Goal: Contribute content: Add original content to the website for others to see

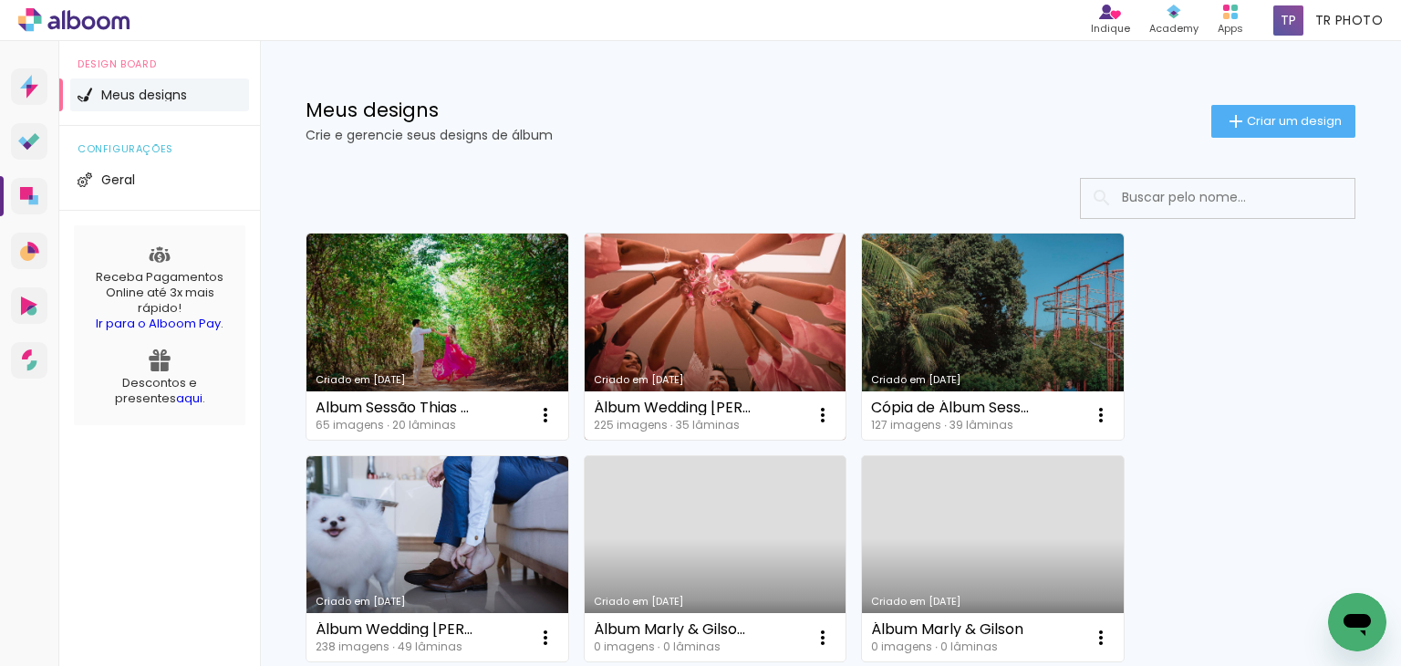
click at [746, 274] on link "Criado em [DATE]" at bounding box center [716, 336] width 262 height 206
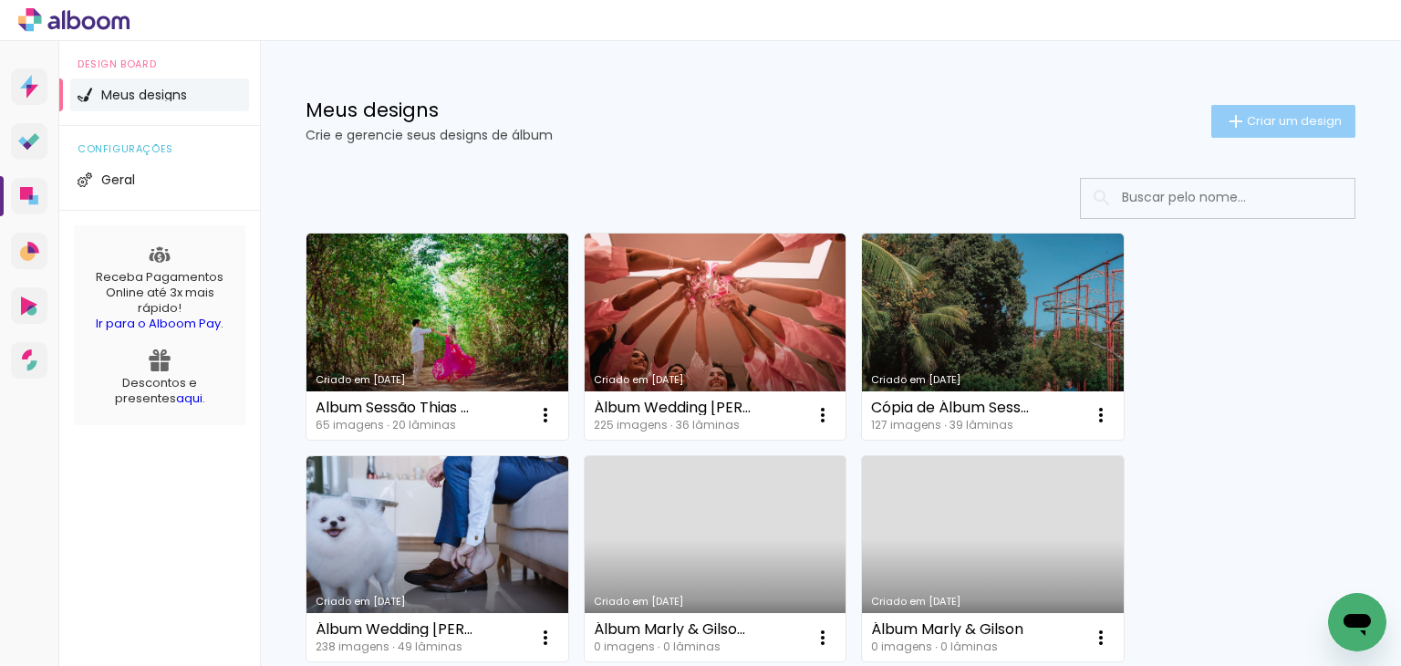
click at [1247, 115] on span "Criar um design" at bounding box center [1294, 121] width 95 height 12
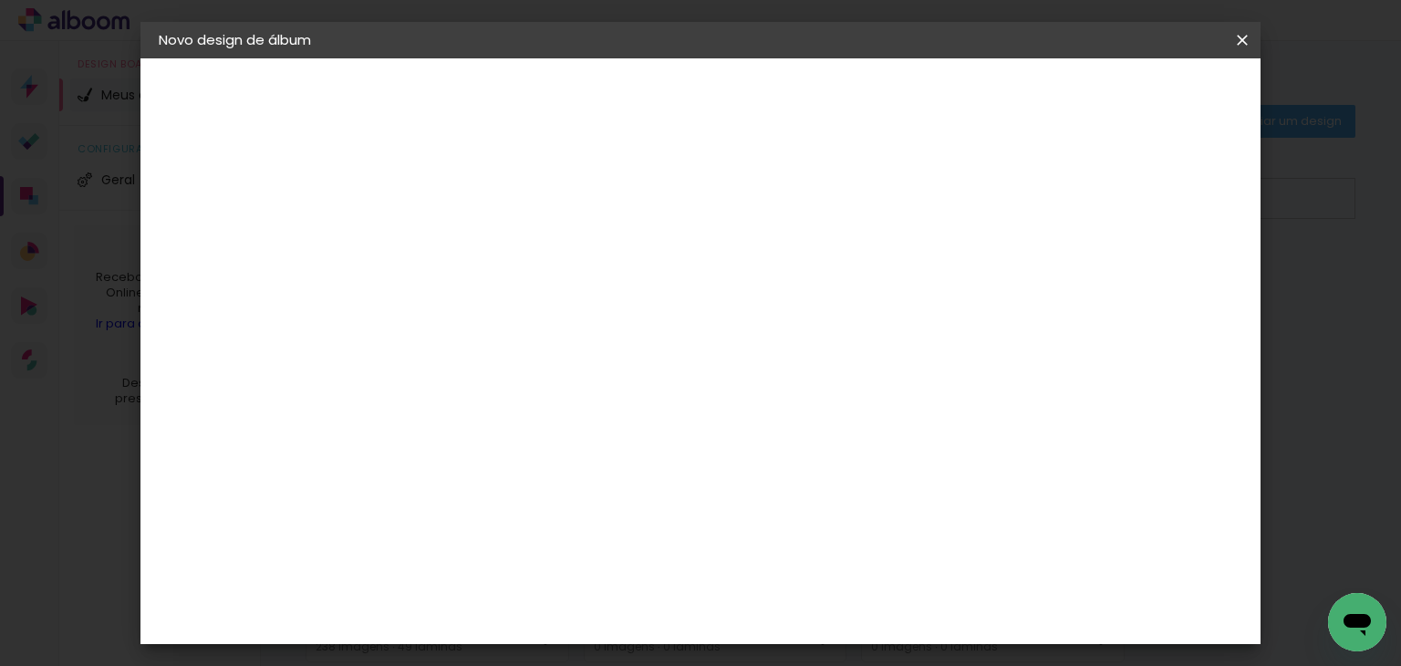
click at [457, 250] on input at bounding box center [457, 245] width 0 height 28
type input "Wedding Religioso Marly & [PERSON_NAME]"
type paper-input "Wedding Religioso Marly & [PERSON_NAME]"
click at [0, 0] on slot "Avançar" at bounding box center [0, 0] width 0 height 0
click at [596, 347] on input at bounding box center [503, 347] width 184 height 23
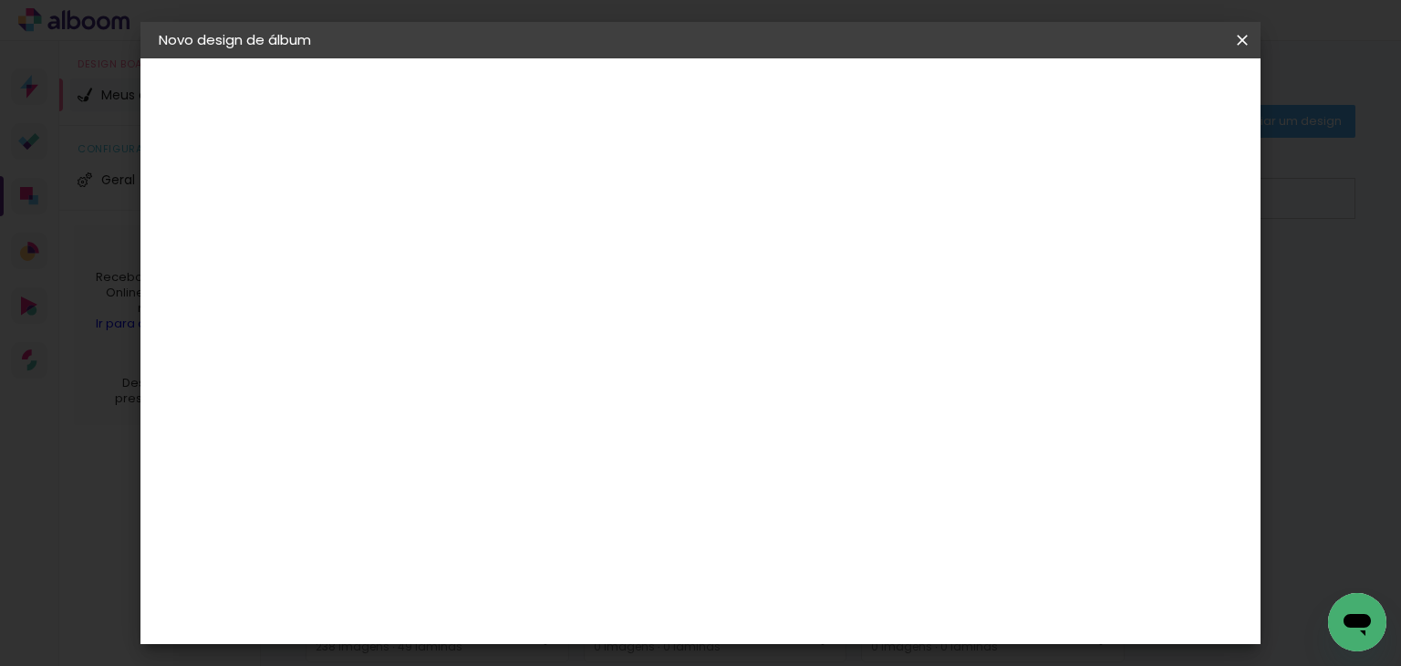
type input "profox"
type paper-input "profox"
click at [493, 411] on div "ProFox" at bounding box center [468, 412] width 49 height 15
click at [0, 0] on slot "Avançar" at bounding box center [0, 0] width 0 height 0
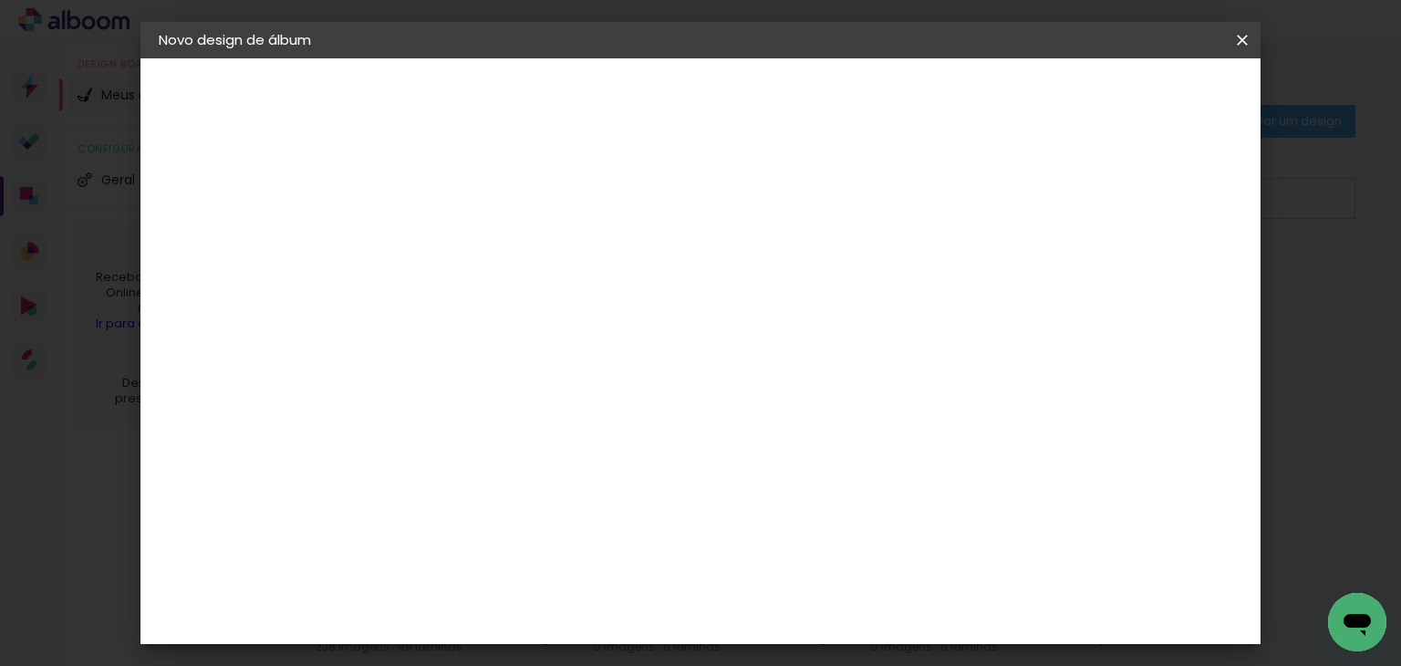
click at [0, 0] on slot "Avançar" at bounding box center [0, 0] width 0 height 0
click at [956, 103] on span "Iniciar design" at bounding box center [914, 96] width 83 height 13
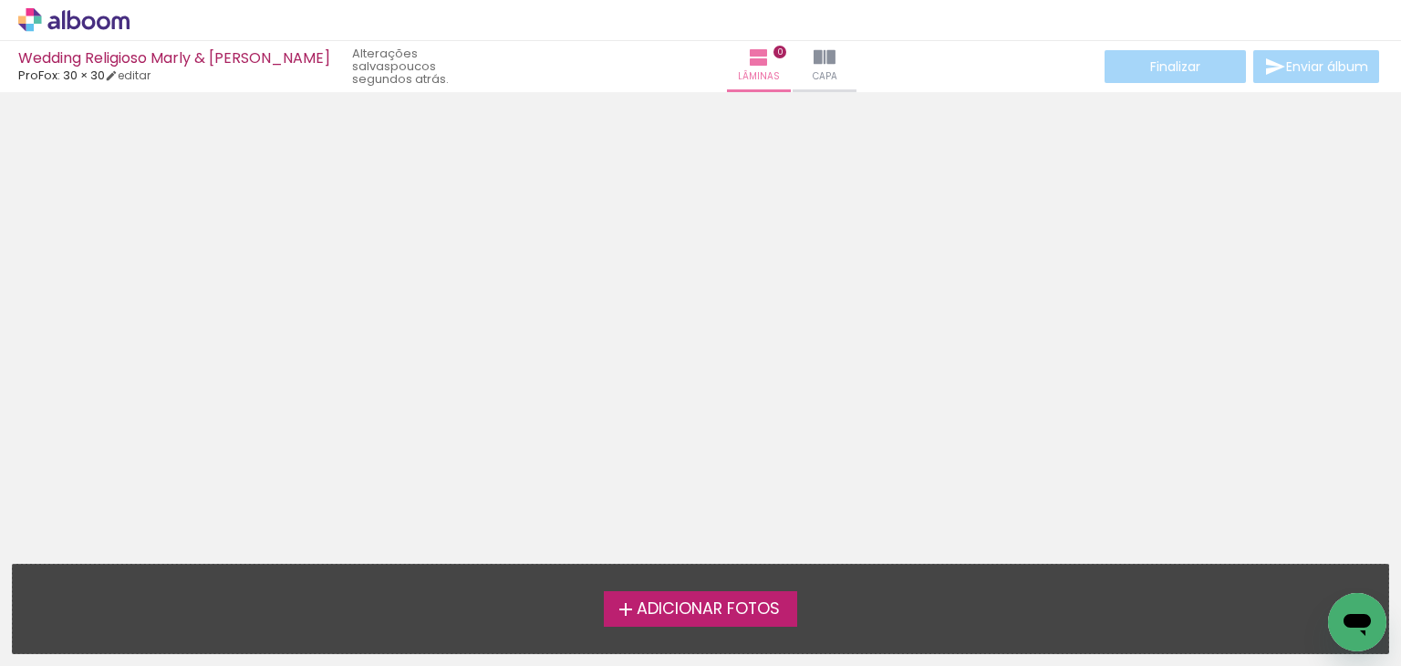
click at [780, 604] on span "Adicionar Fotos" at bounding box center [708, 609] width 143 height 16
click at [0, 0] on input "file" at bounding box center [0, 0] width 0 height 0
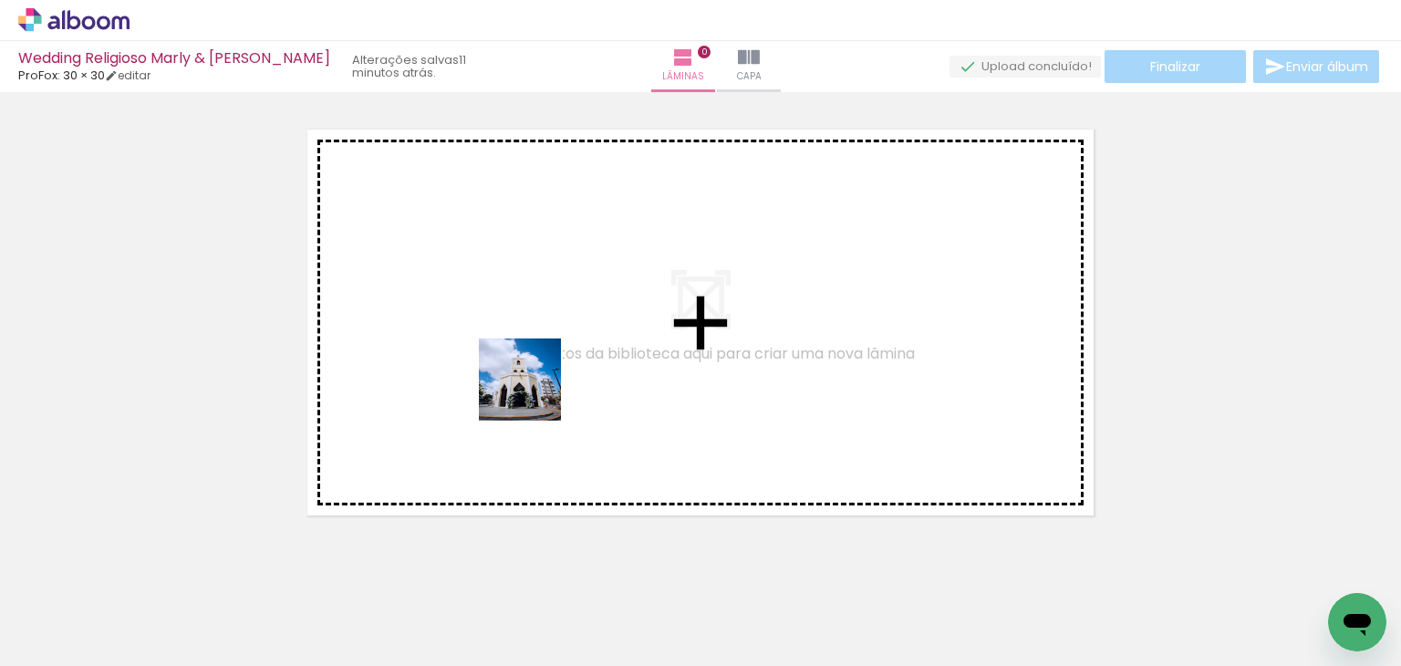
drag, startPoint x: 657, startPoint y: 569, endPoint x: 530, endPoint y: 387, distance: 222.1
click at [530, 387] on quentale-workspace at bounding box center [700, 333] width 1401 height 666
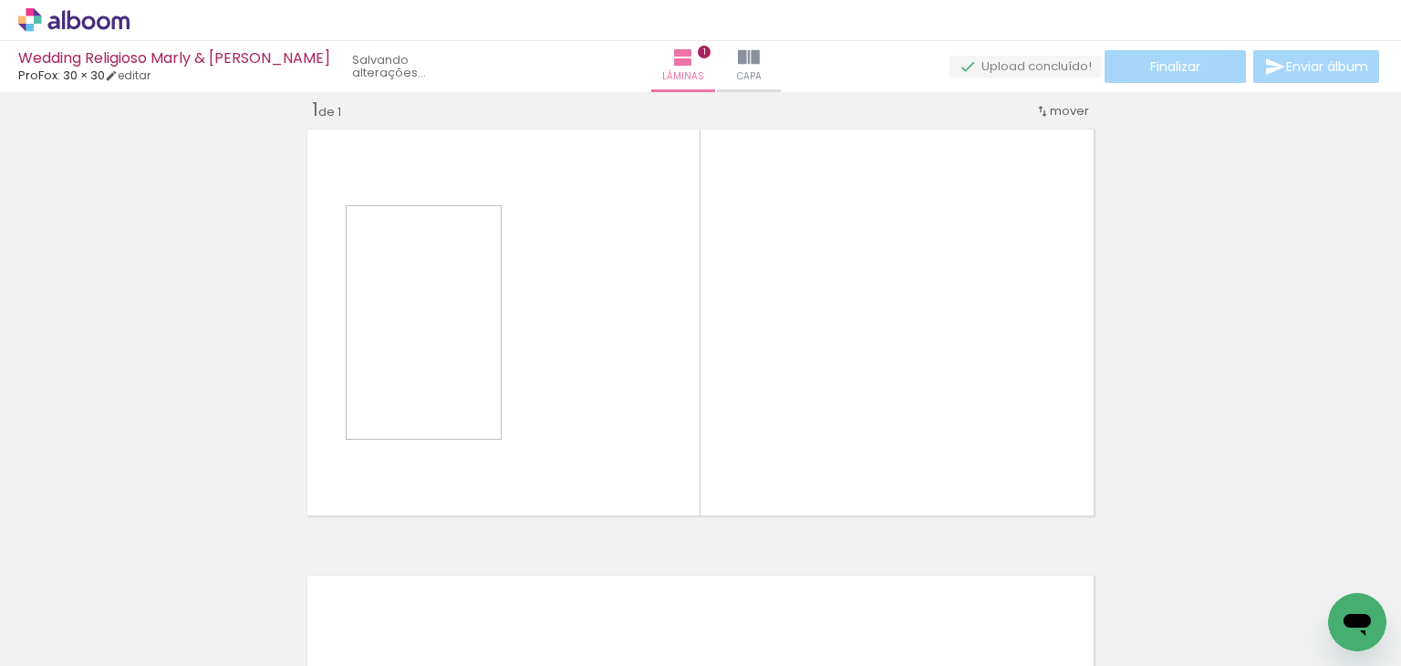
scroll to position [23, 0]
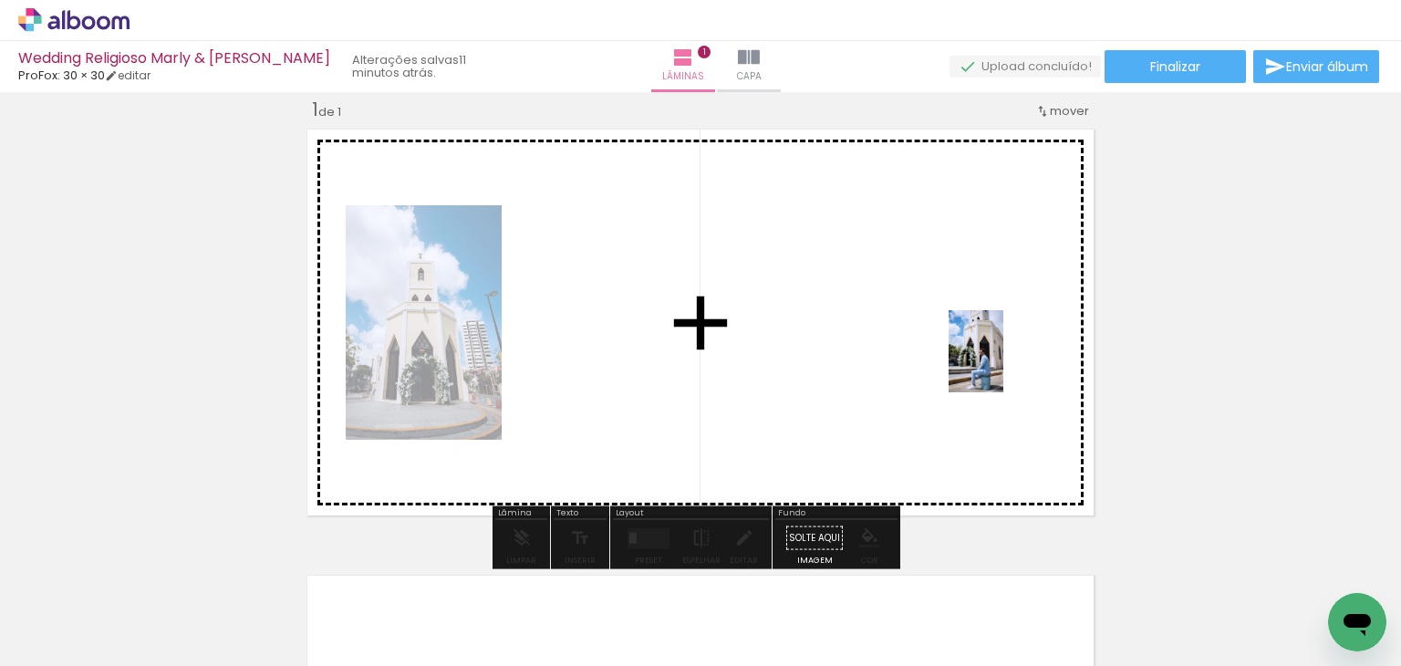
drag, startPoint x: 803, startPoint y: 642, endPoint x: 1003, endPoint y: 365, distance: 342.2
click at [1003, 365] on quentale-workspace at bounding box center [700, 333] width 1401 height 666
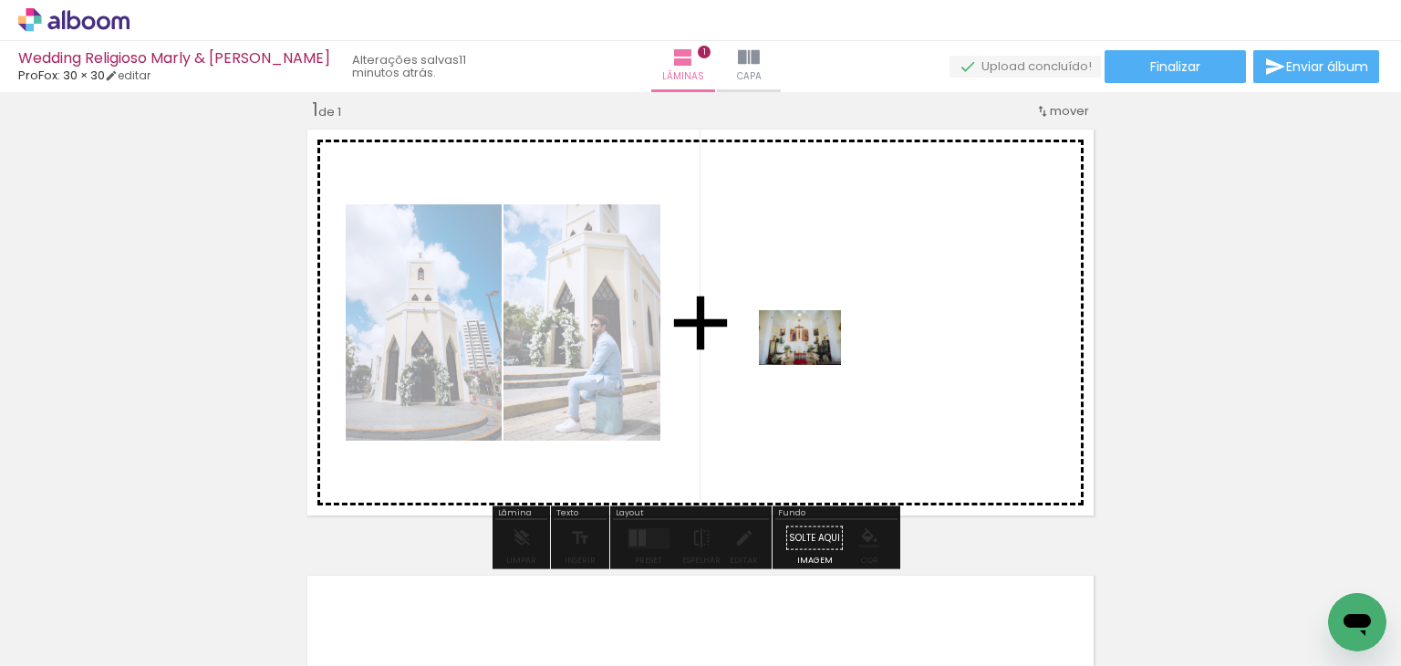
drag, startPoint x: 200, startPoint y: 599, endPoint x: 813, endPoint y: 365, distance: 657.0
click at [813, 365] on quentale-workspace at bounding box center [700, 333] width 1401 height 666
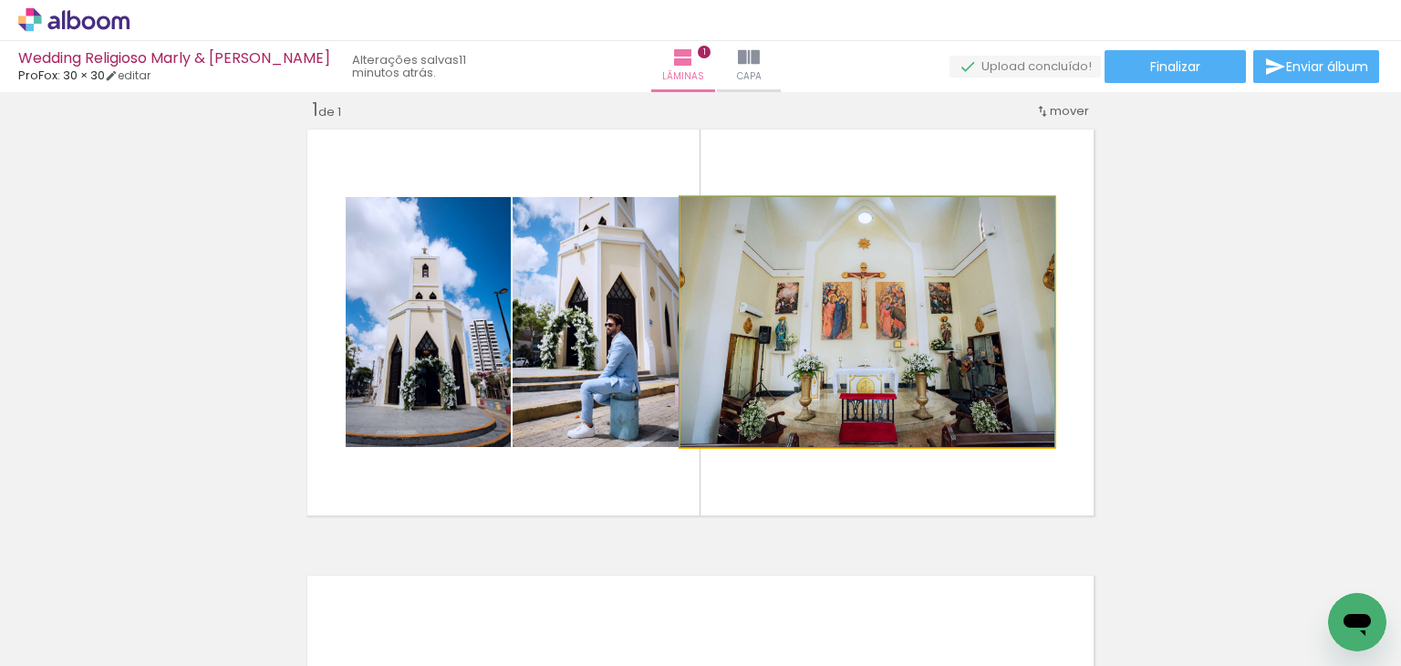
drag, startPoint x: 954, startPoint y: 344, endPoint x: 828, endPoint y: 342, distance: 125.9
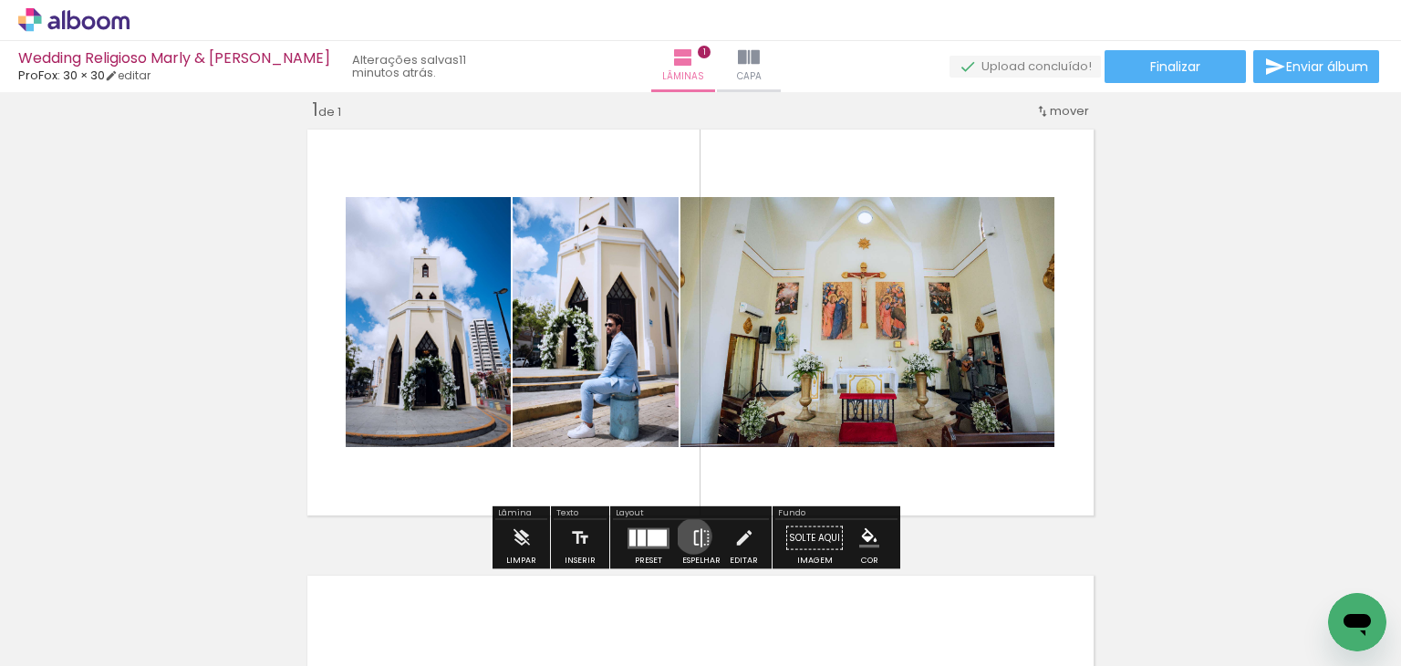
click at [691, 535] on iron-icon at bounding box center [701, 538] width 20 height 36
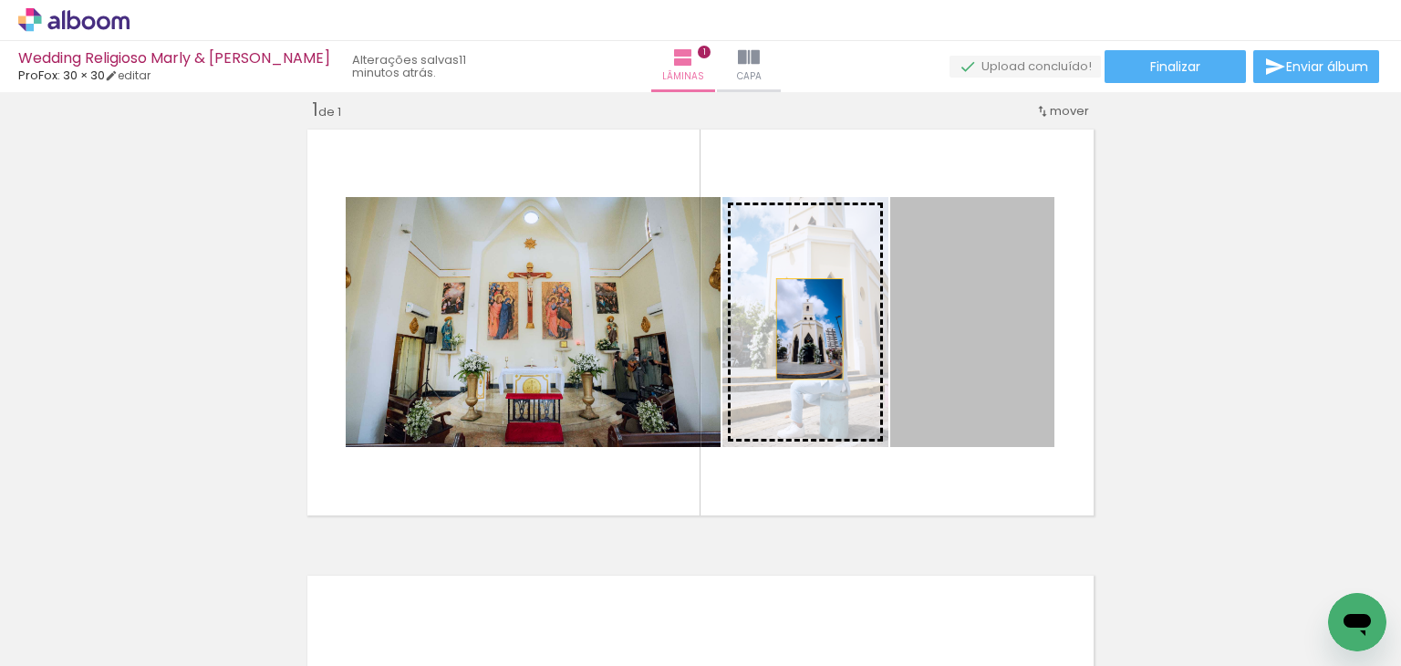
drag, startPoint x: 977, startPoint y: 326, endPoint x: 803, endPoint y: 328, distance: 174.2
click at [0, 0] on slot at bounding box center [0, 0] width 0 height 0
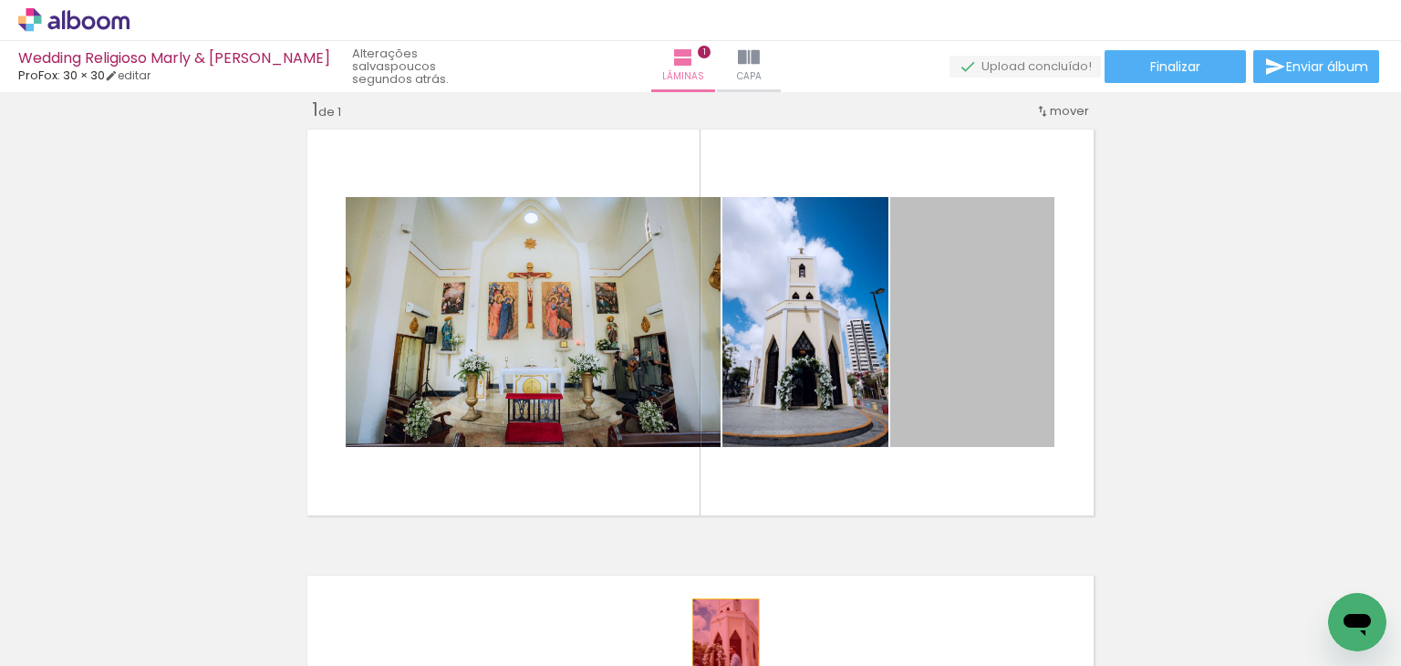
drag, startPoint x: 996, startPoint y: 354, endPoint x: 715, endPoint y: 638, distance: 399.8
click at [717, 640] on quentale-workspace at bounding box center [700, 333] width 1401 height 666
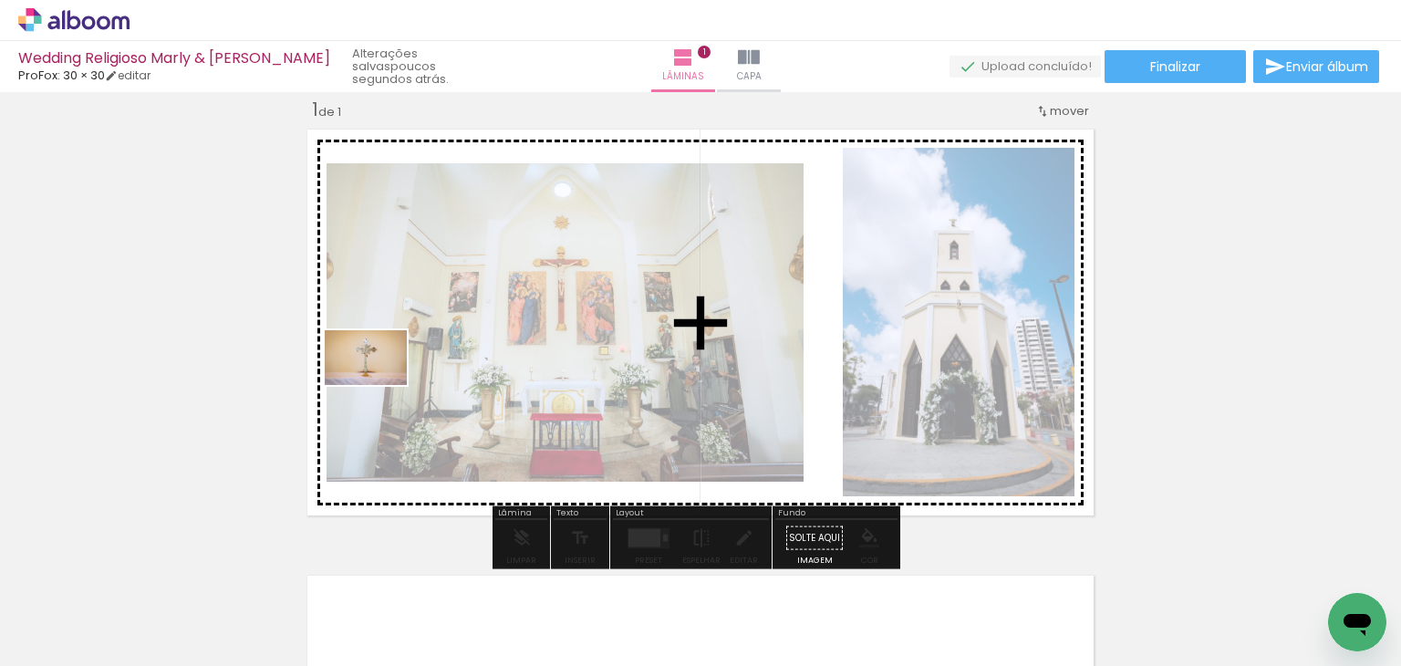
drag, startPoint x: 264, startPoint y: 624, endPoint x: 379, endPoint y: 385, distance: 265.1
click at [379, 385] on quentale-workspace at bounding box center [700, 333] width 1401 height 666
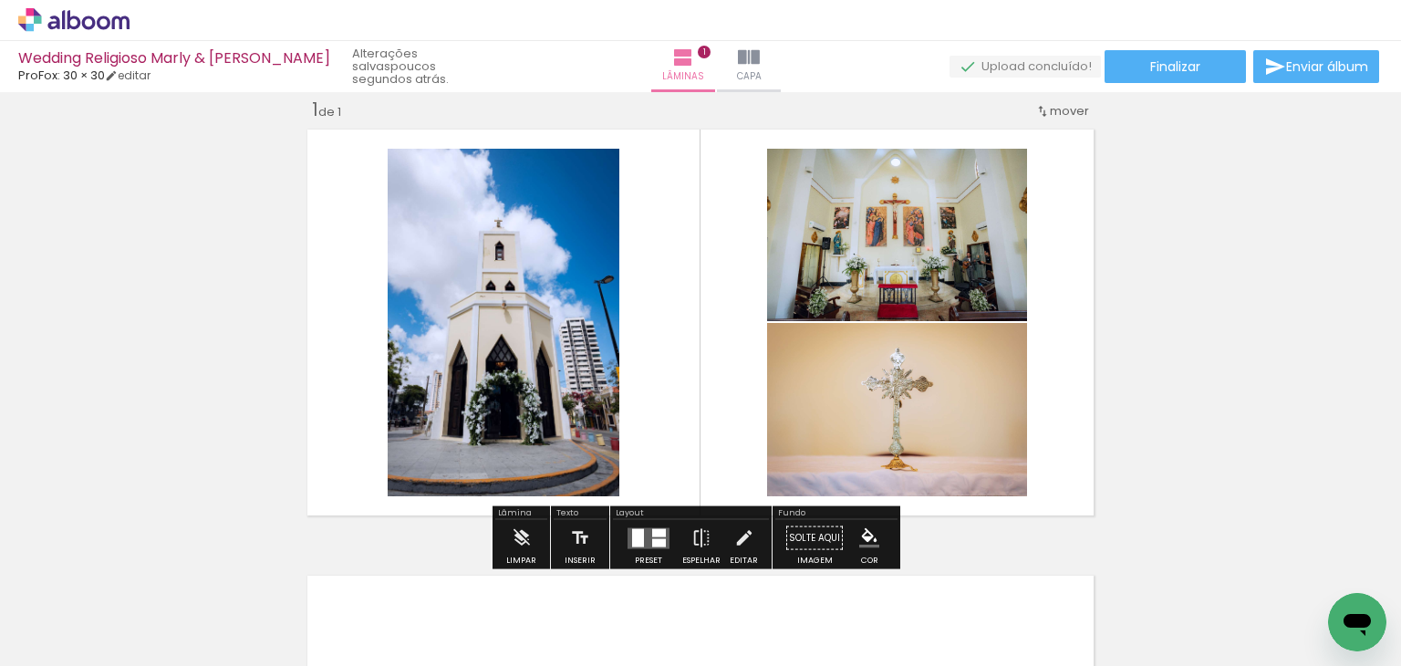
click at [646, 541] on quentale-layouter at bounding box center [648, 537] width 42 height 21
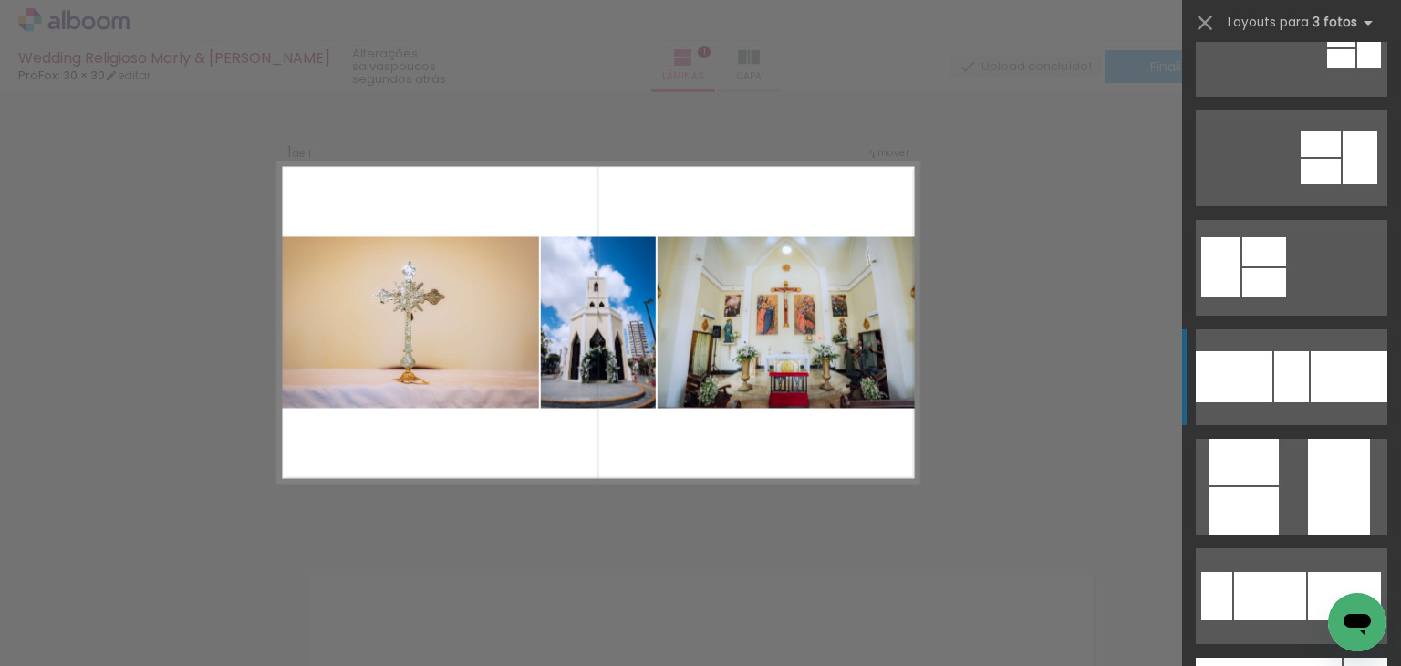
scroll to position [365, 0]
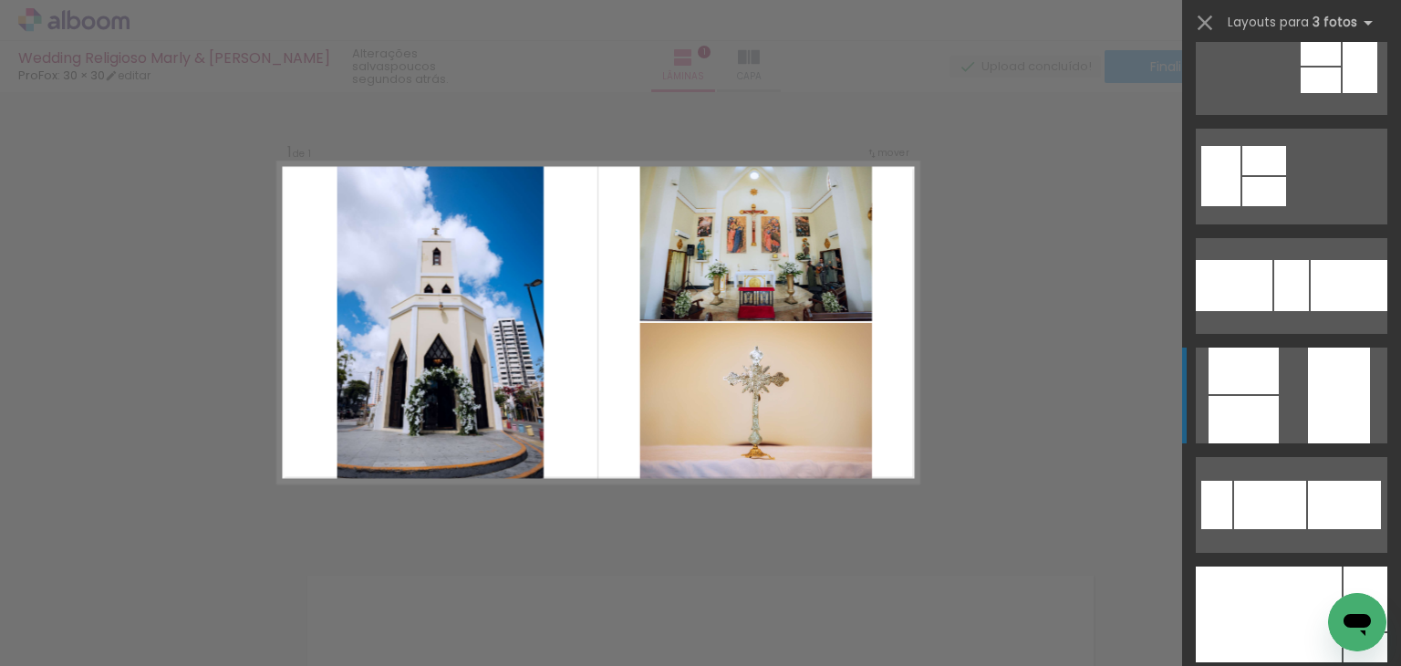
click at [1252, 394] on div at bounding box center [1243, 370] width 70 height 47
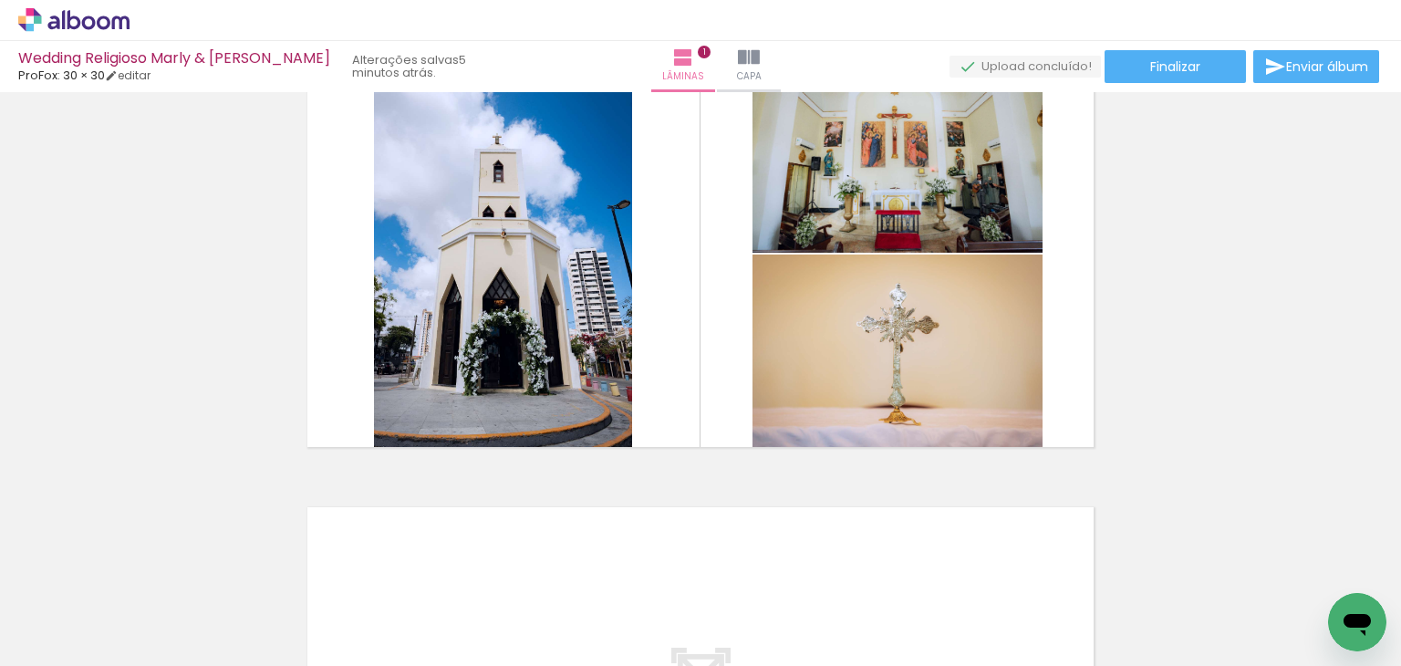
scroll to position [0, 0]
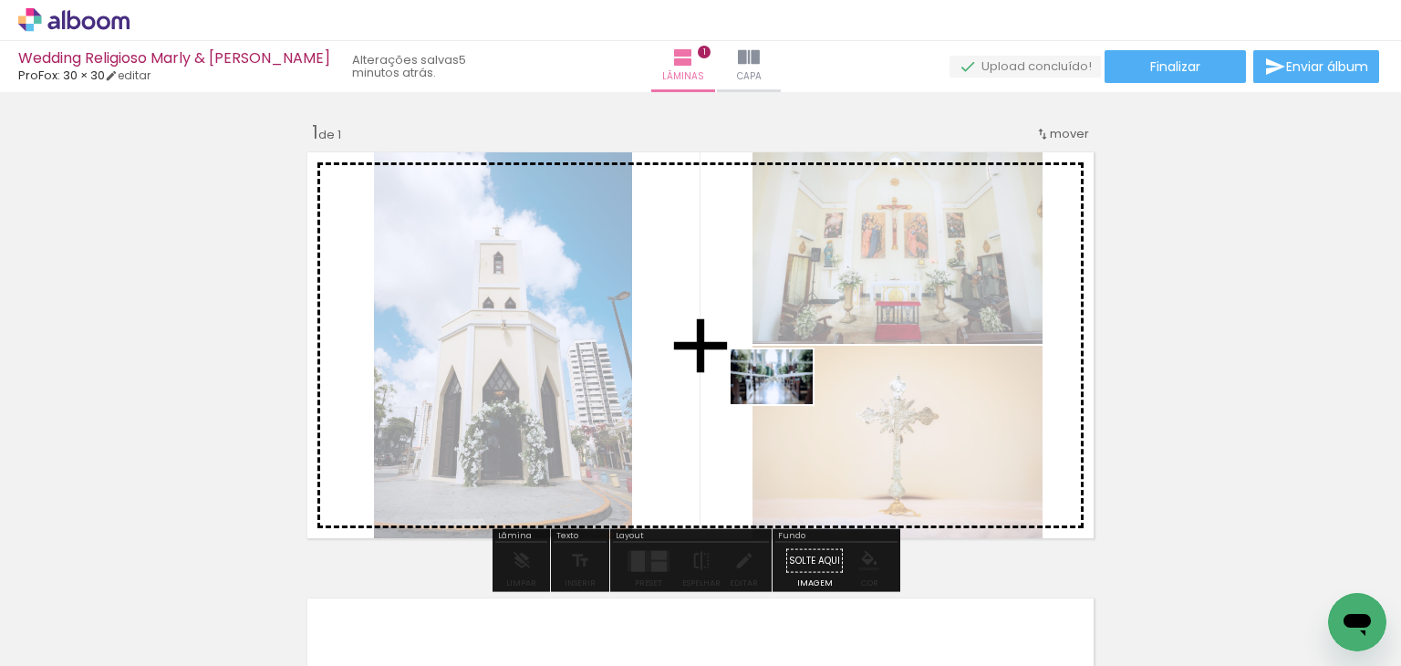
drag, startPoint x: 398, startPoint y: 611, endPoint x: 785, endPoint y: 404, distance: 439.4
click at [785, 404] on quentale-workspace at bounding box center [700, 333] width 1401 height 666
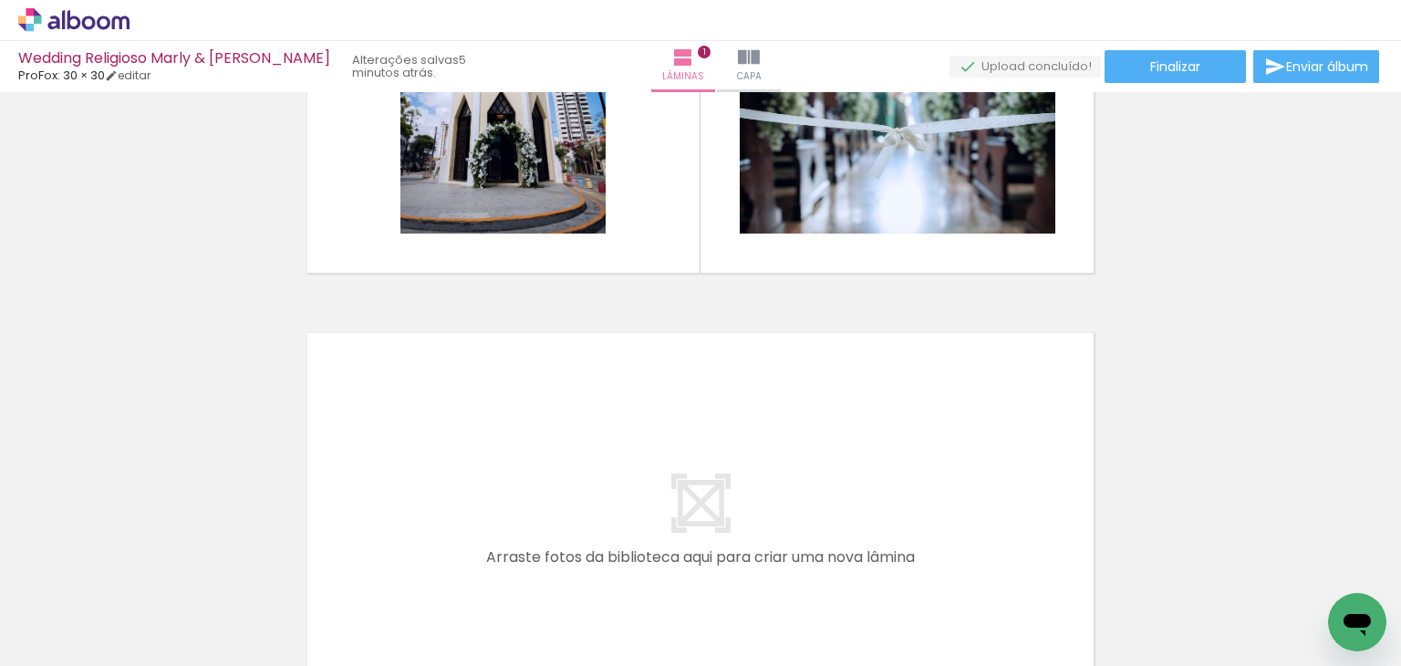
scroll to position [274, 0]
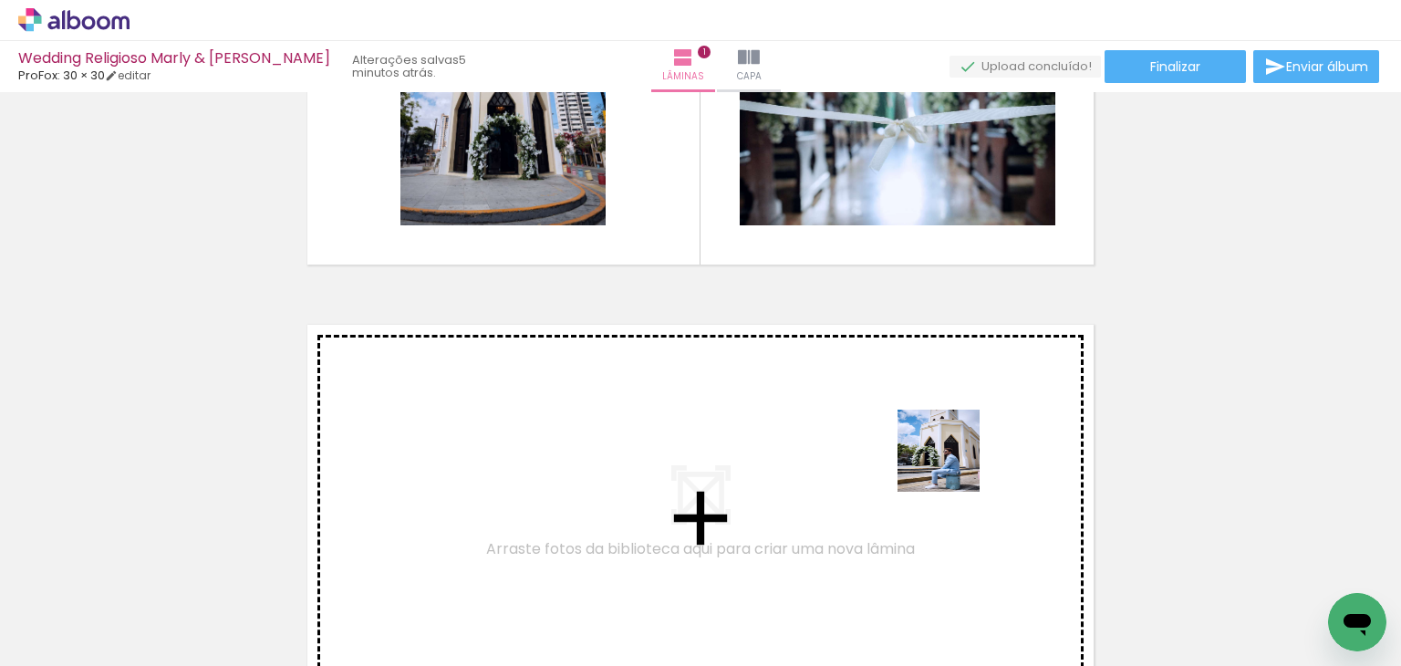
drag, startPoint x: 813, startPoint y: 635, endPoint x: 952, endPoint y: 464, distance: 220.4
click at [952, 464] on quentale-workspace at bounding box center [700, 333] width 1401 height 666
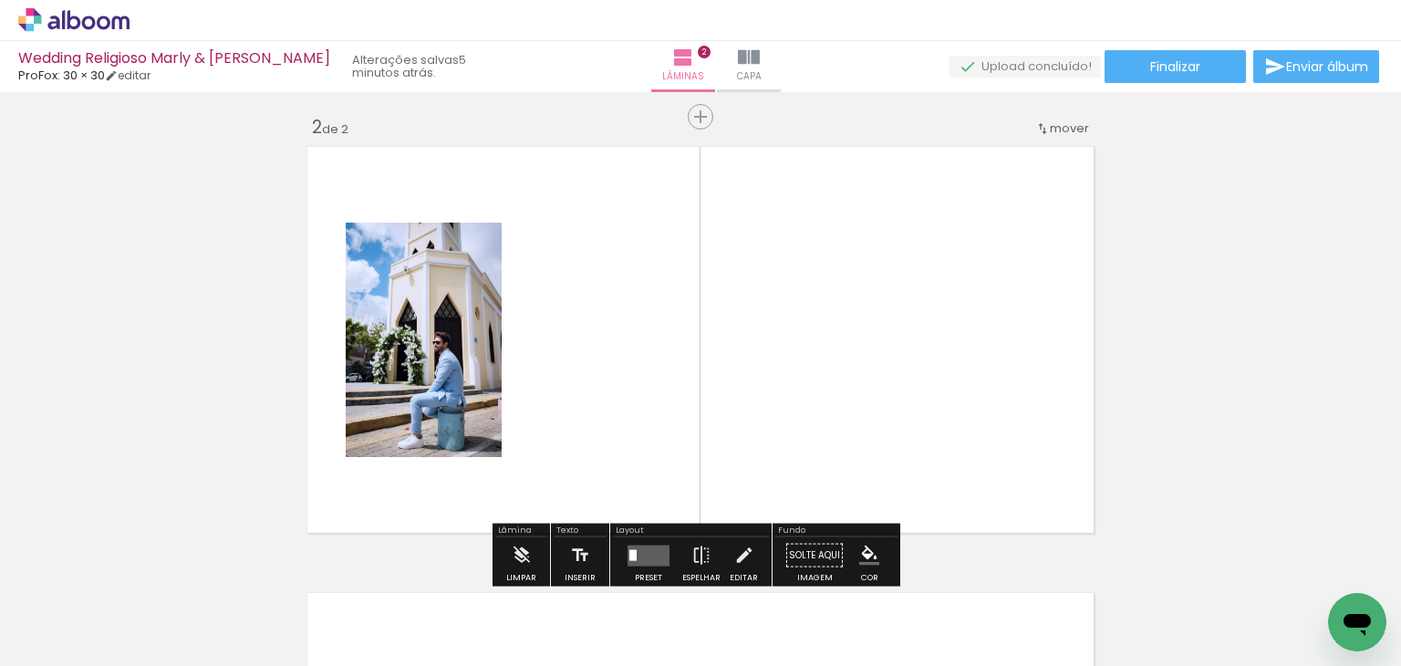
scroll to position [448, 0]
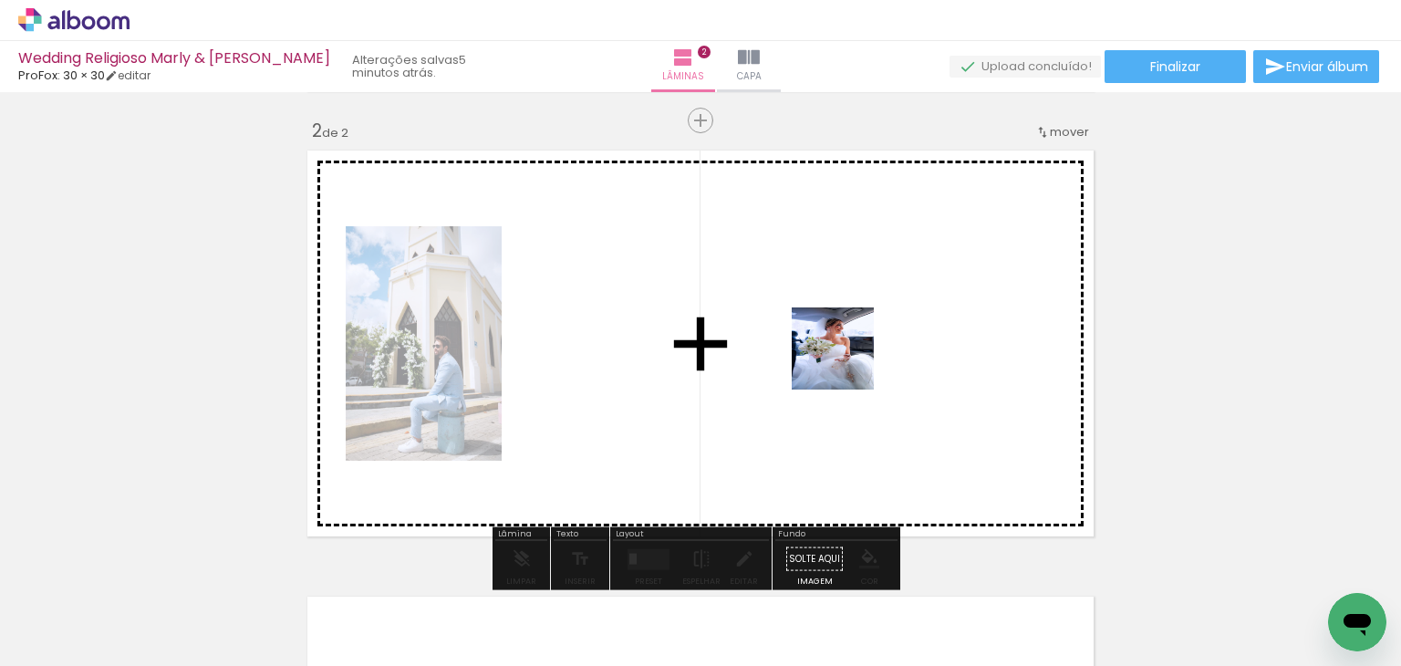
drag, startPoint x: 901, startPoint y: 617, endPoint x: 846, endPoint y: 362, distance: 261.2
click at [846, 362] on quentale-workspace at bounding box center [700, 333] width 1401 height 666
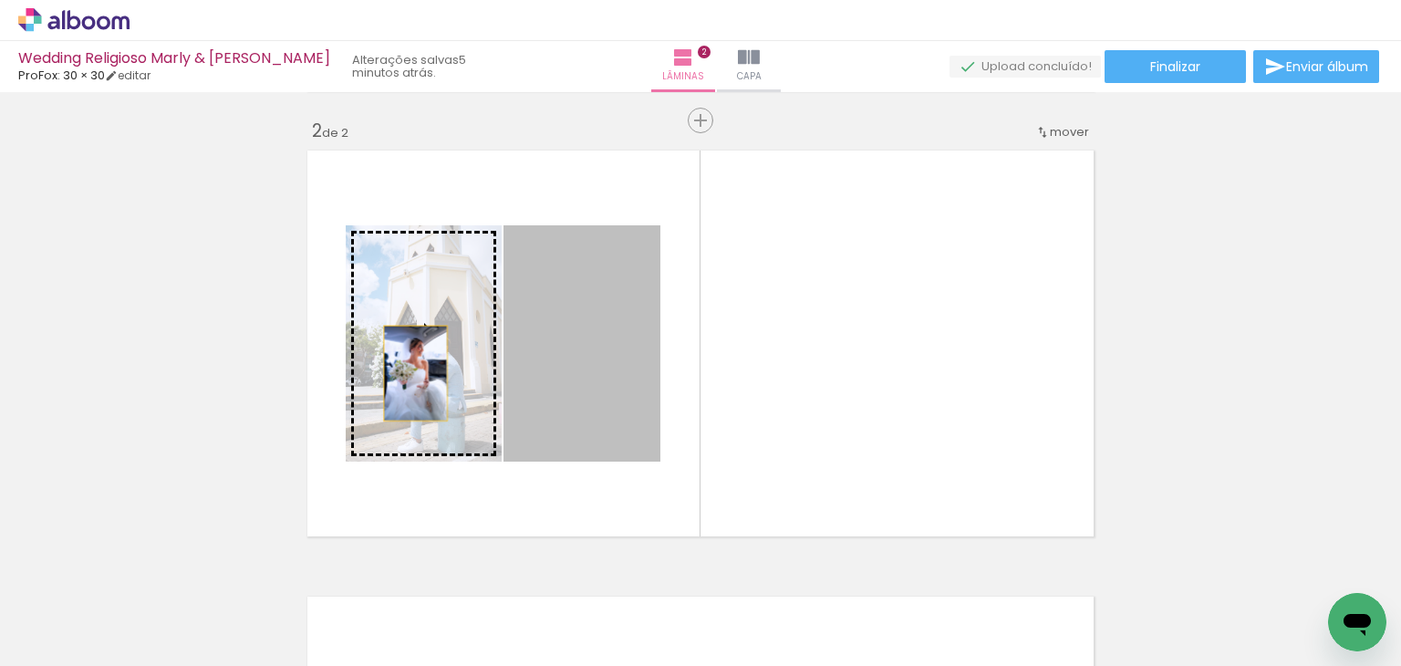
drag, startPoint x: 633, startPoint y: 383, endPoint x: 409, endPoint y: 373, distance: 224.6
click at [0, 0] on slot at bounding box center [0, 0] width 0 height 0
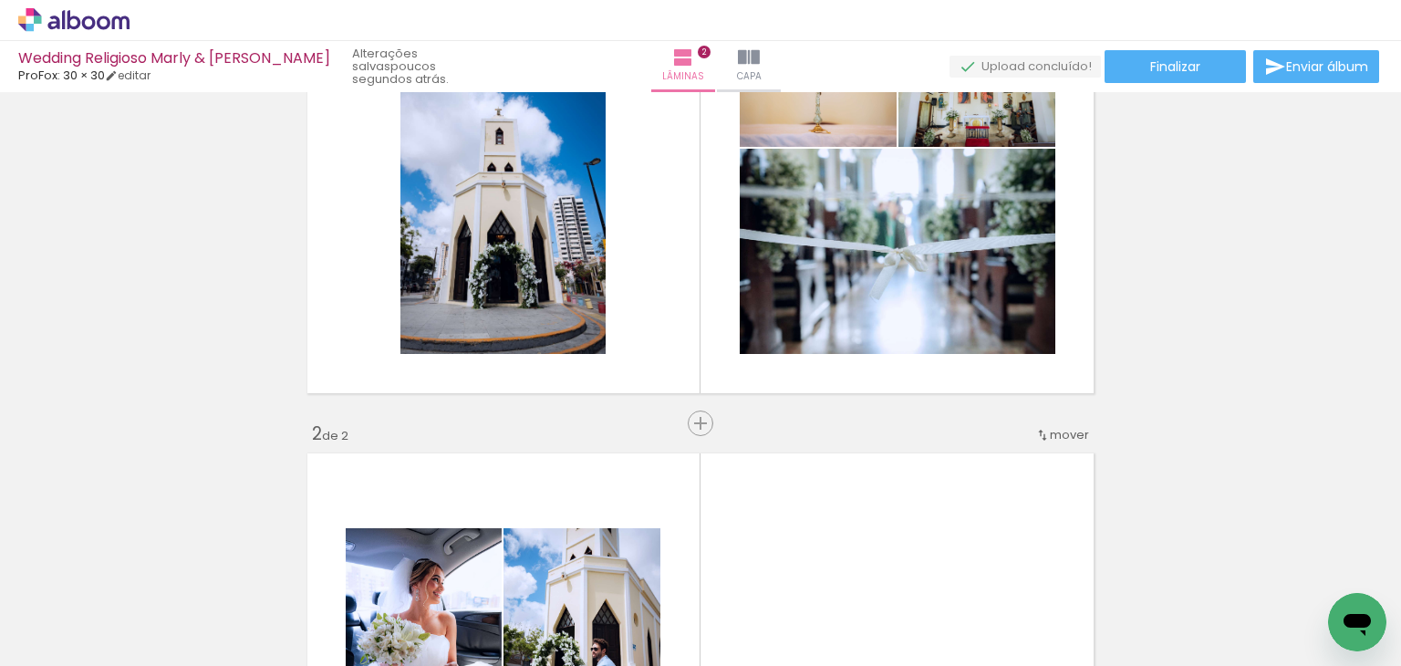
scroll to position [274, 0]
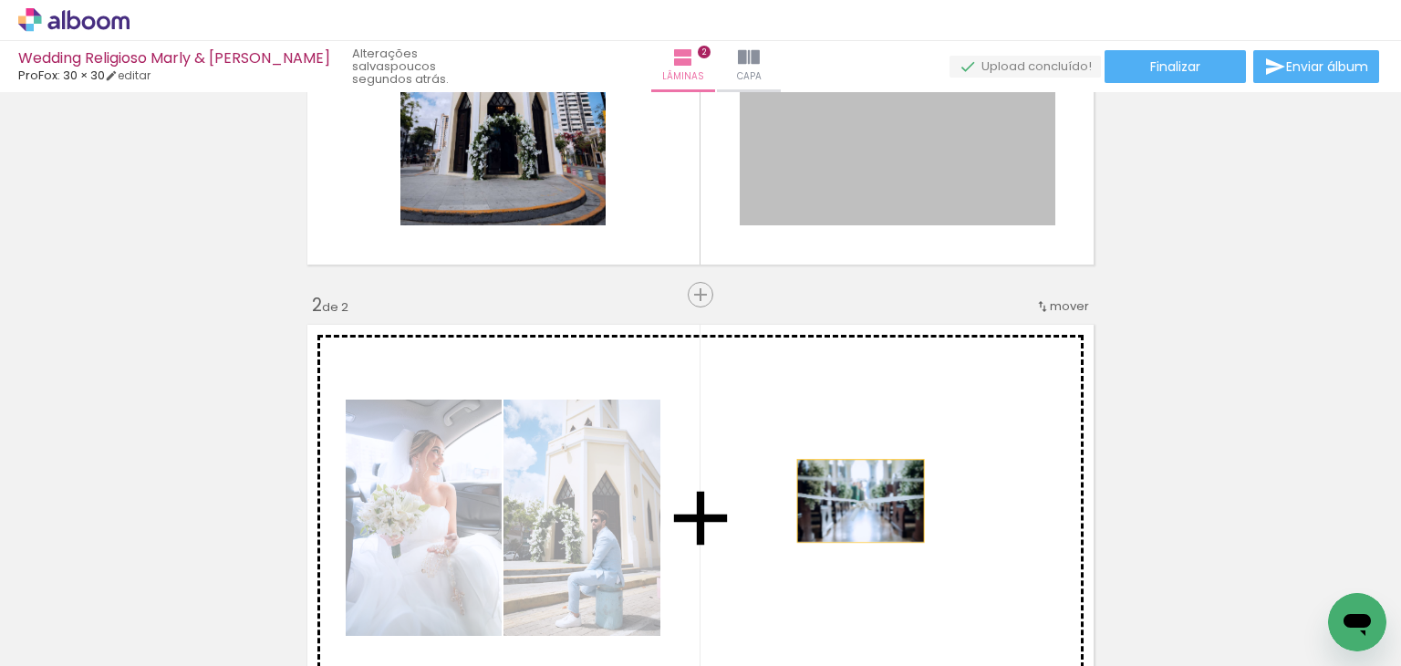
drag, startPoint x: 899, startPoint y: 190, endPoint x: 854, endPoint y: 492, distance: 306.2
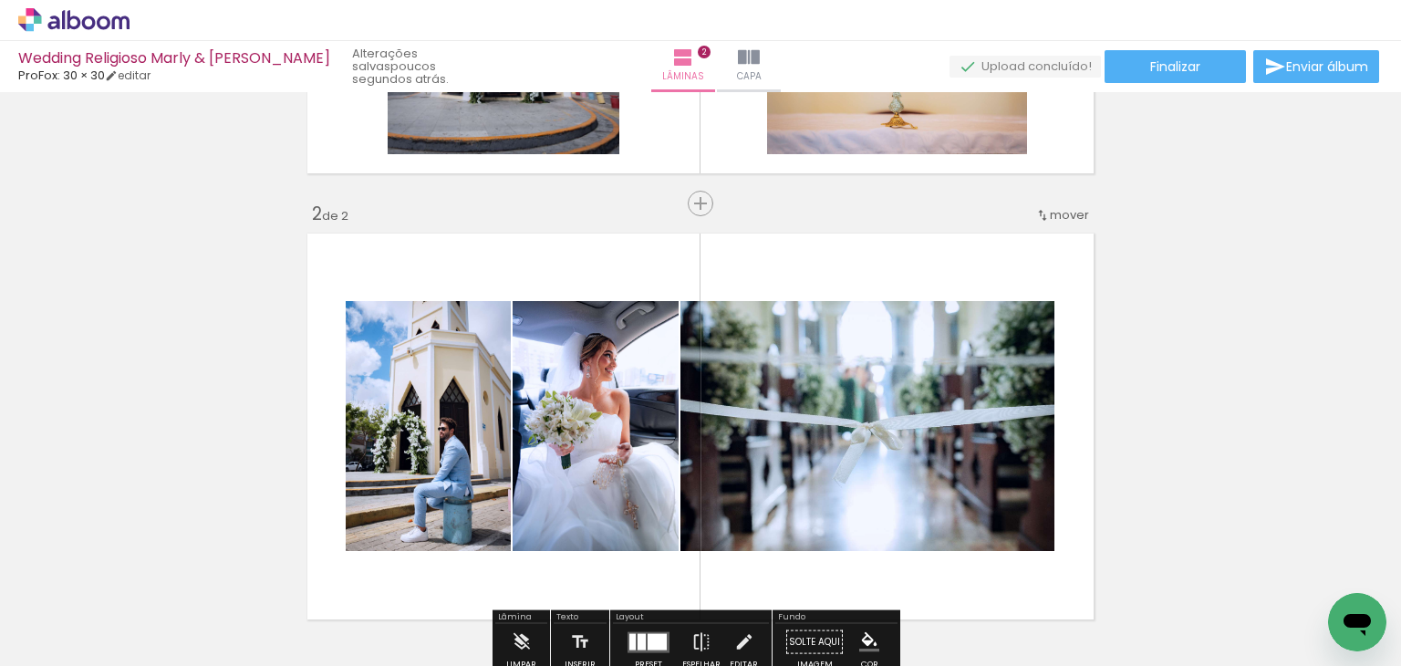
scroll to position [456, 0]
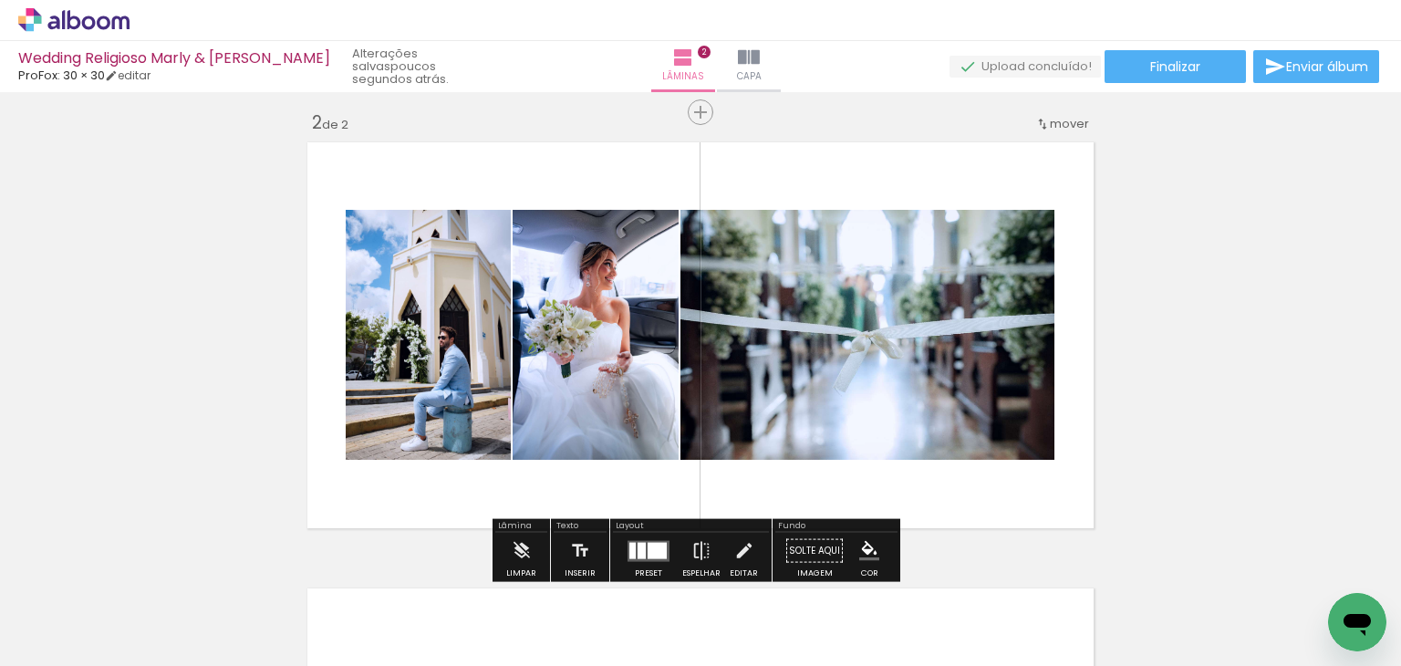
click at [635, 552] on quentale-thumb at bounding box center [591, 604] width 102 height 105
click at [644, 540] on quentale-layouter at bounding box center [648, 550] width 42 height 21
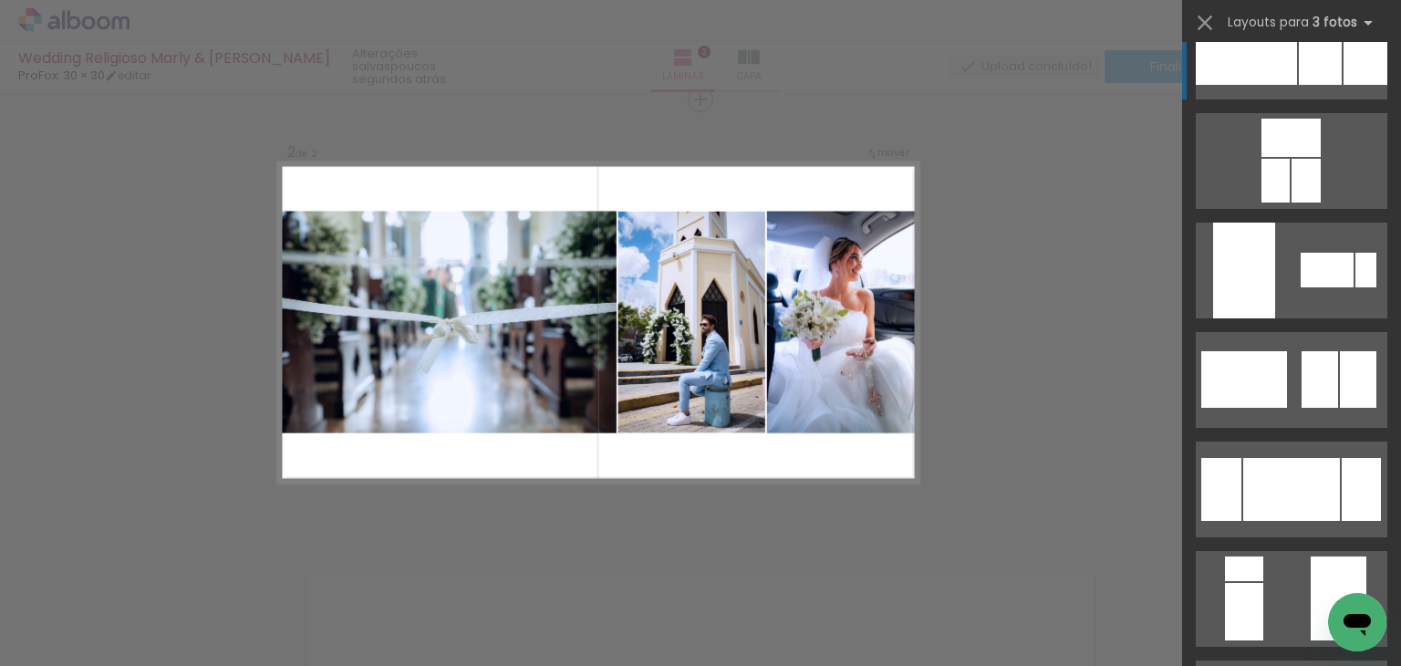
scroll to position [274, 0]
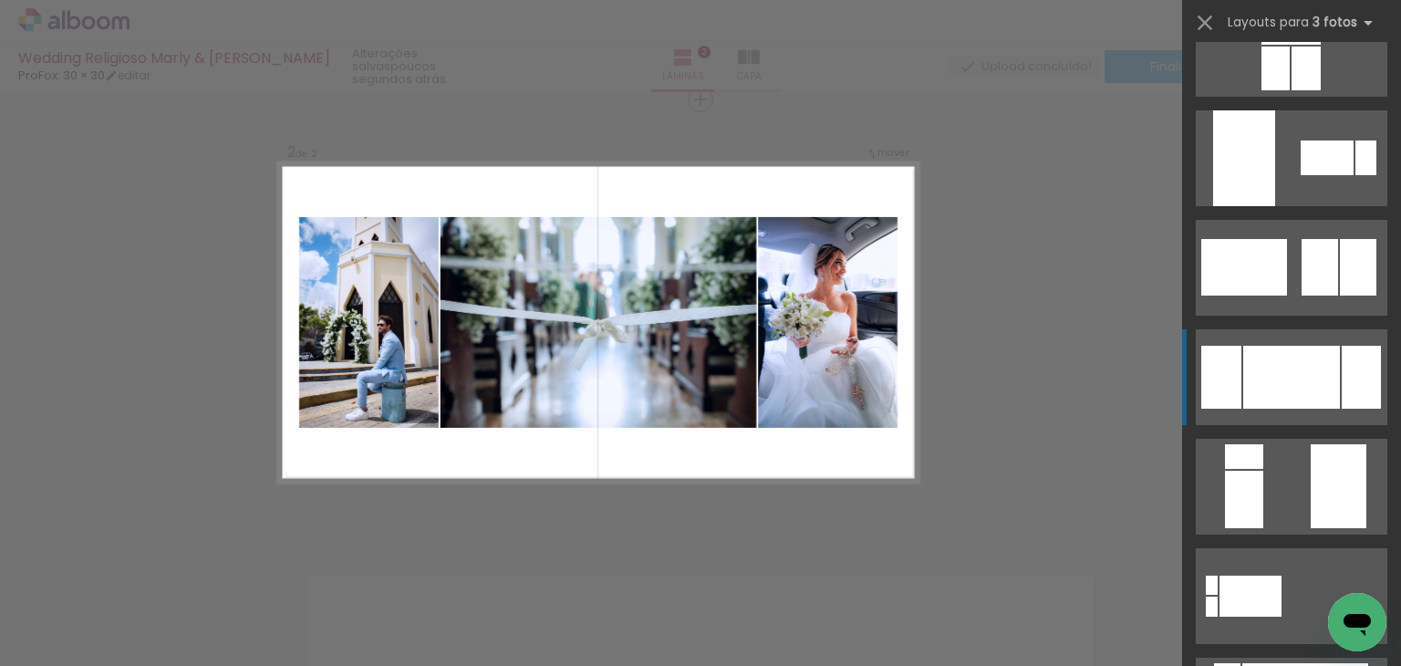
click at [1269, 377] on div at bounding box center [1291, 377] width 97 height 63
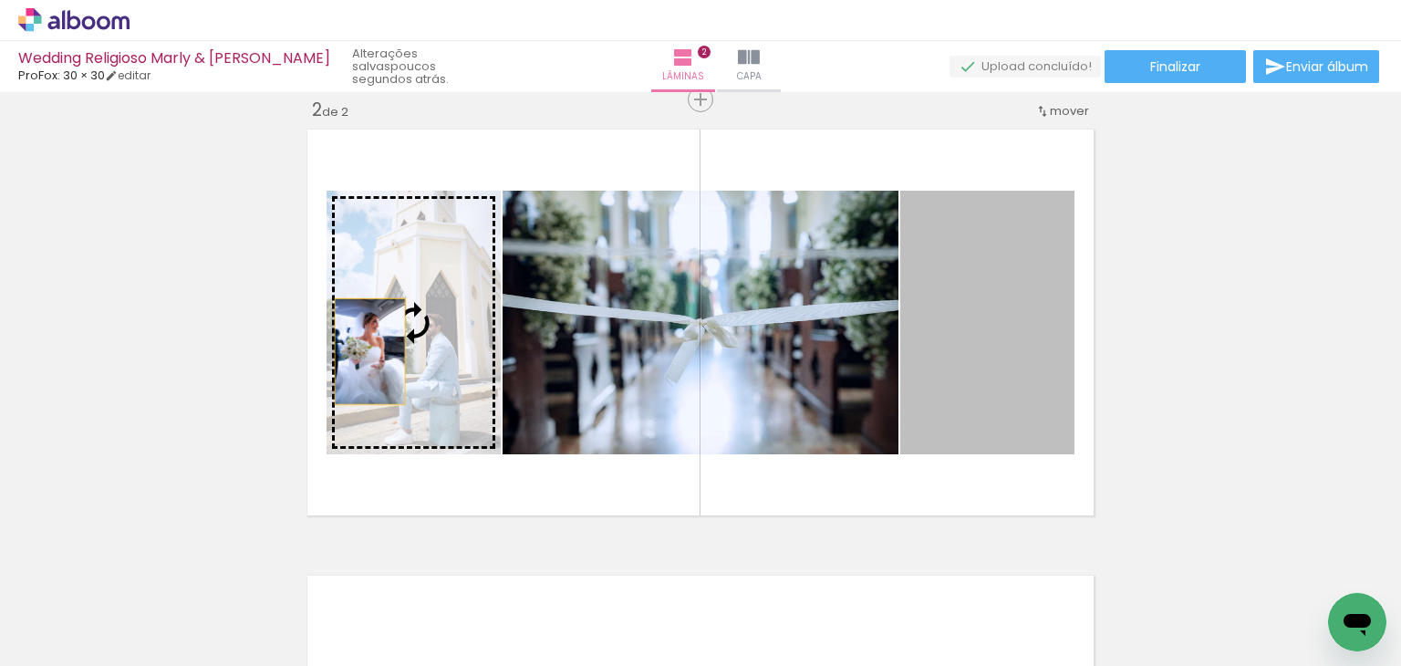
drag, startPoint x: 992, startPoint y: 326, endPoint x: 363, endPoint y: 351, distance: 629.8
click at [0, 0] on slot at bounding box center [0, 0] width 0 height 0
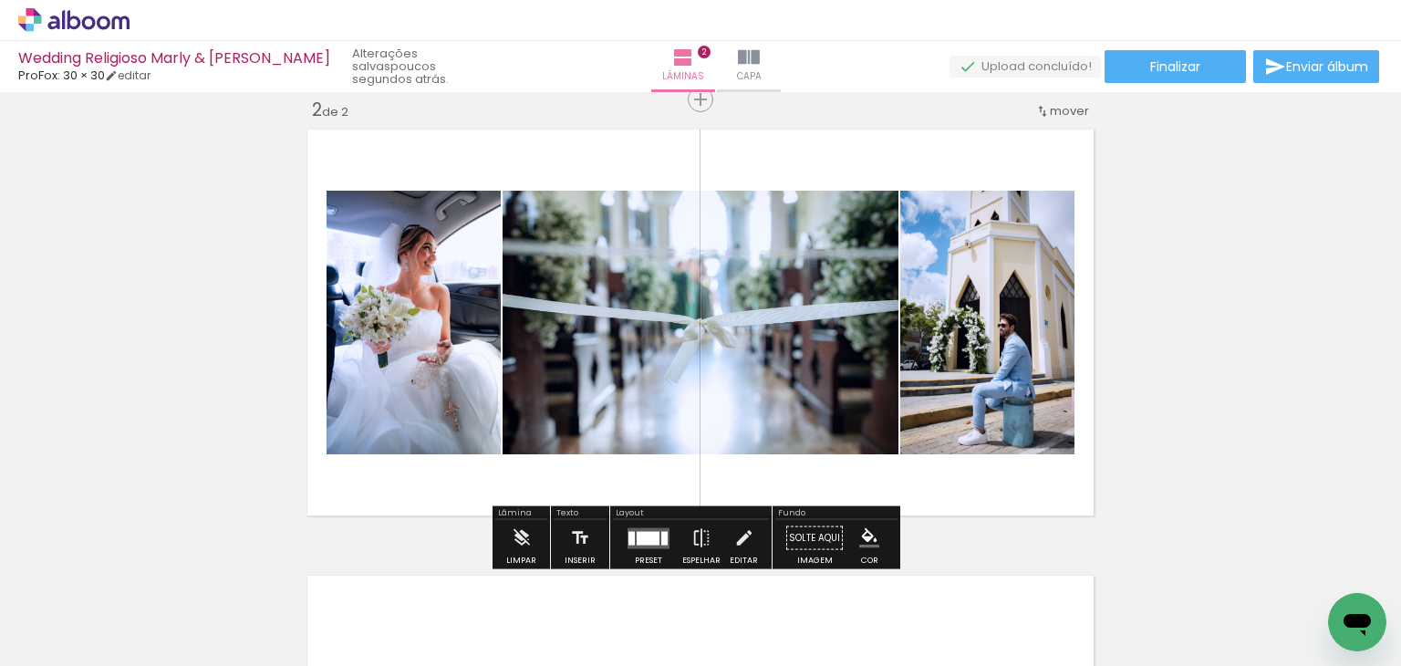
click at [1090, 269] on quentale-layouter at bounding box center [700, 322] width 801 height 400
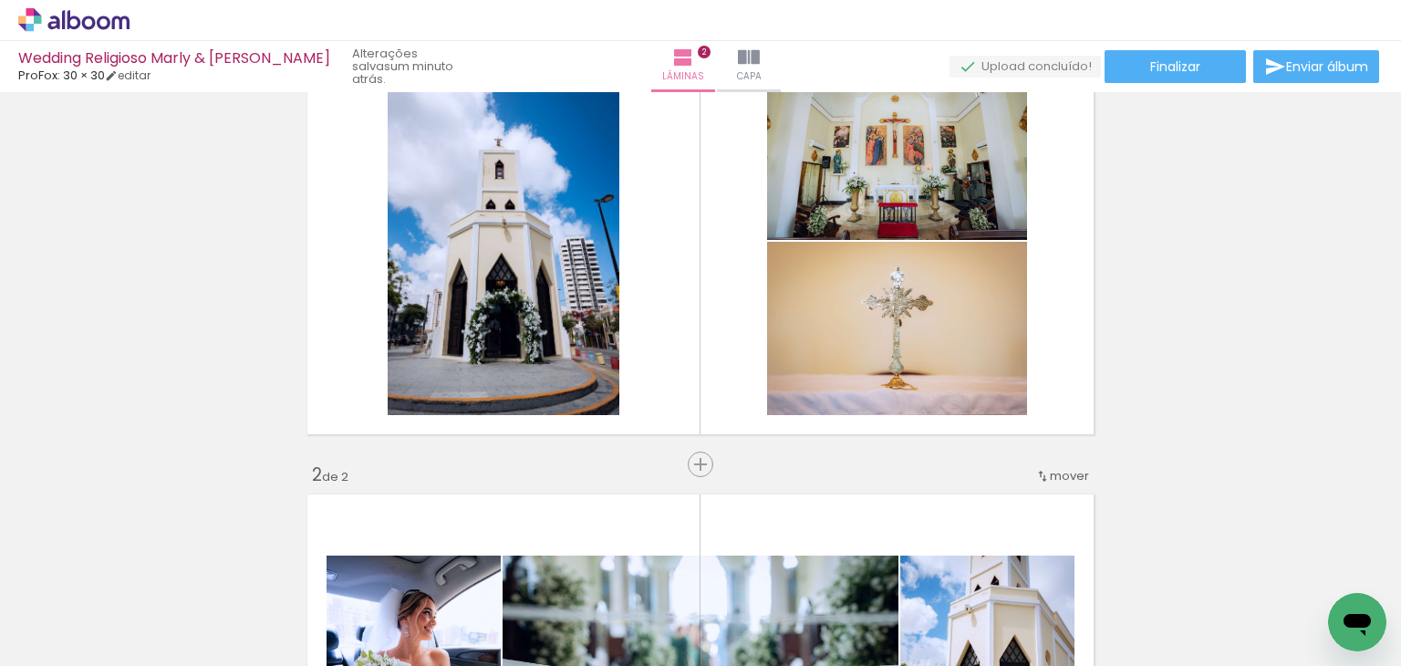
scroll to position [91, 0]
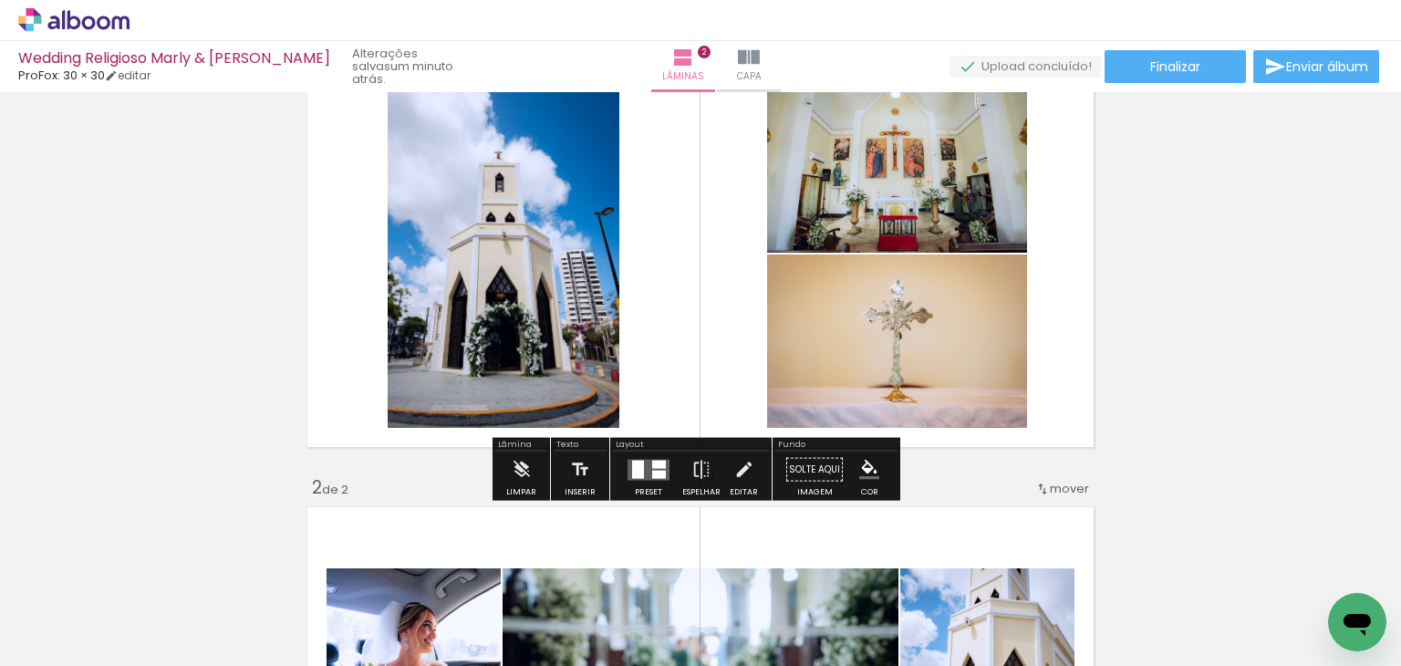
click at [642, 472] on quentale-layouter at bounding box center [648, 469] width 42 height 21
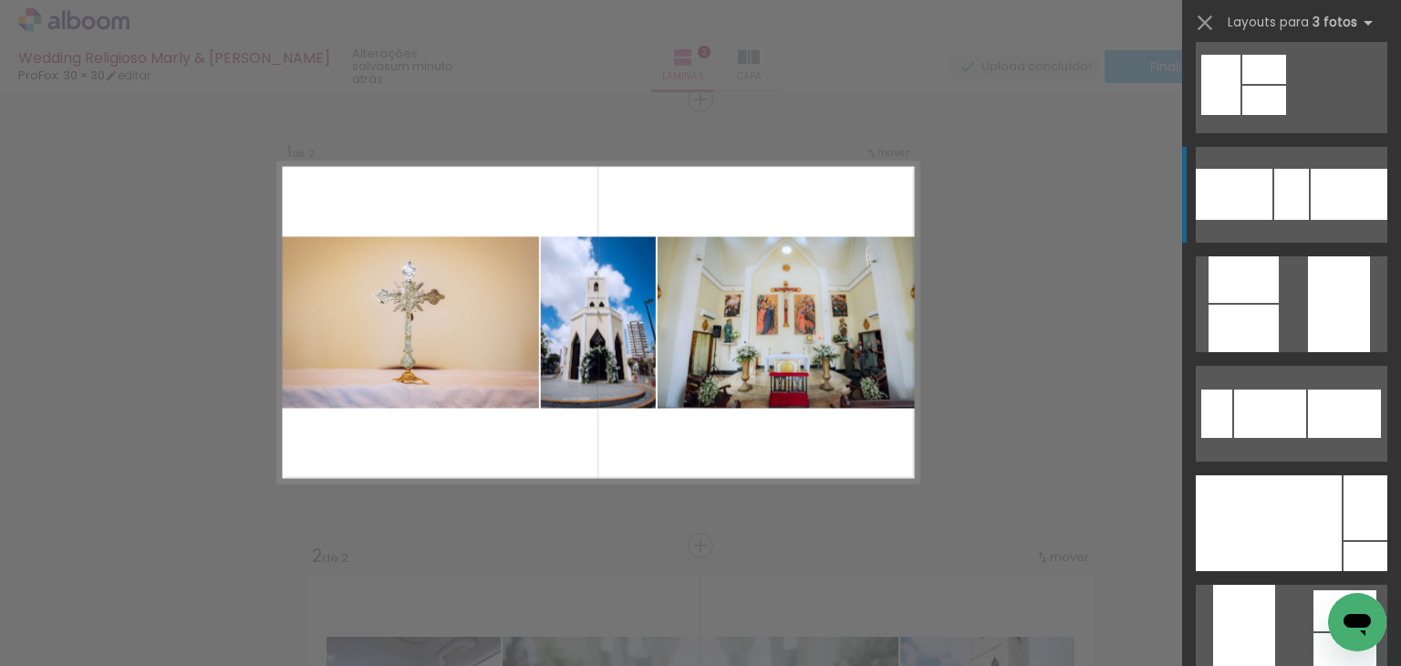
scroll to position [365, 0]
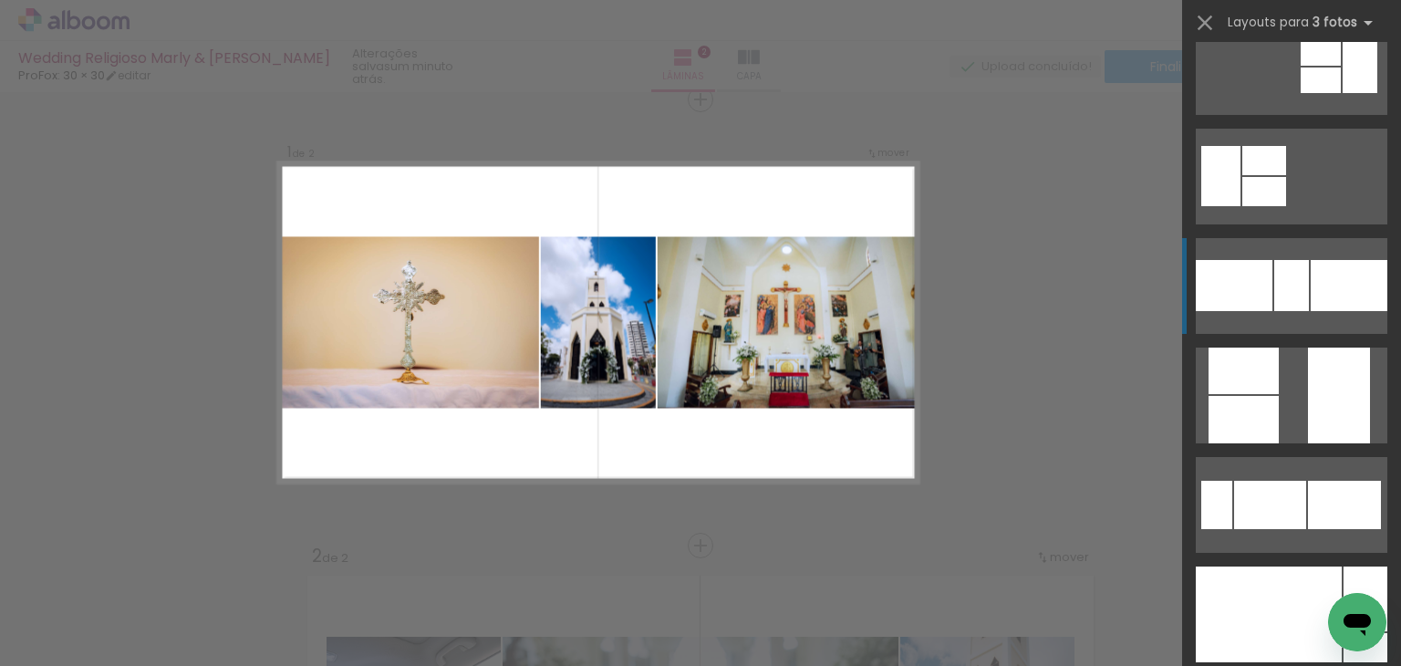
click at [1282, 311] on div at bounding box center [1291, 285] width 35 height 51
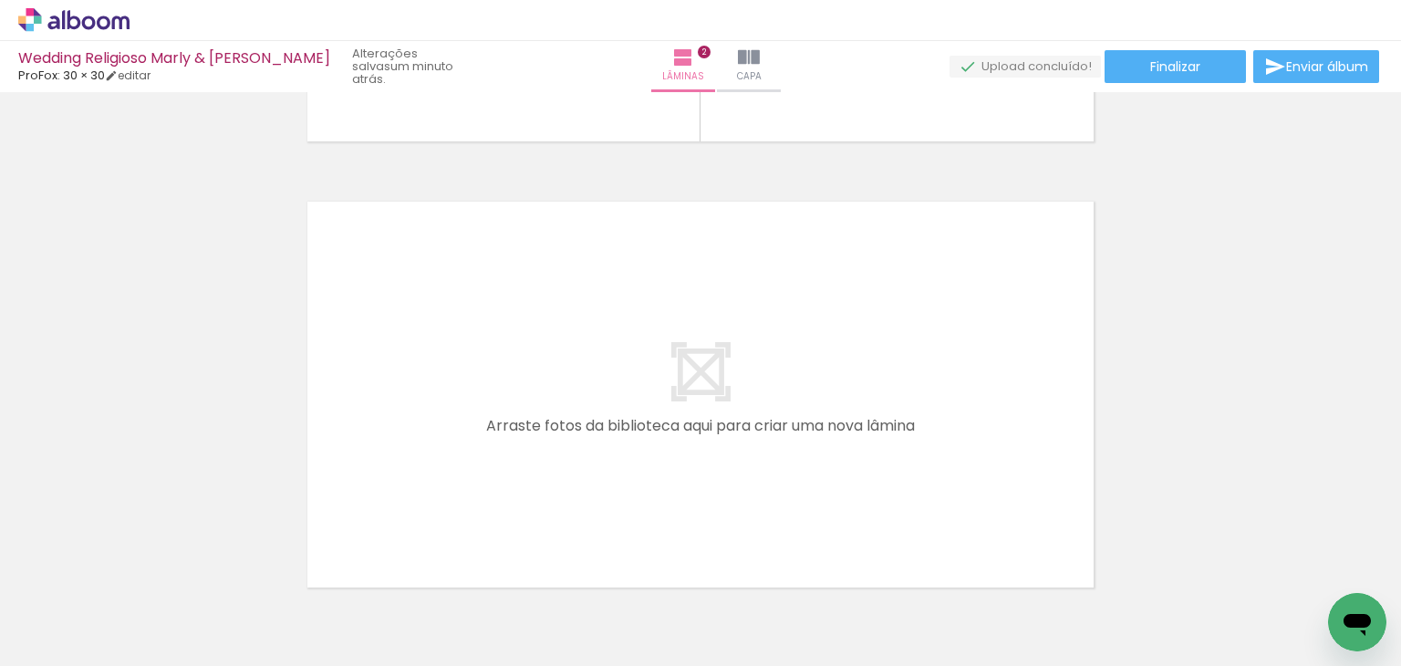
scroll to position [844, 0]
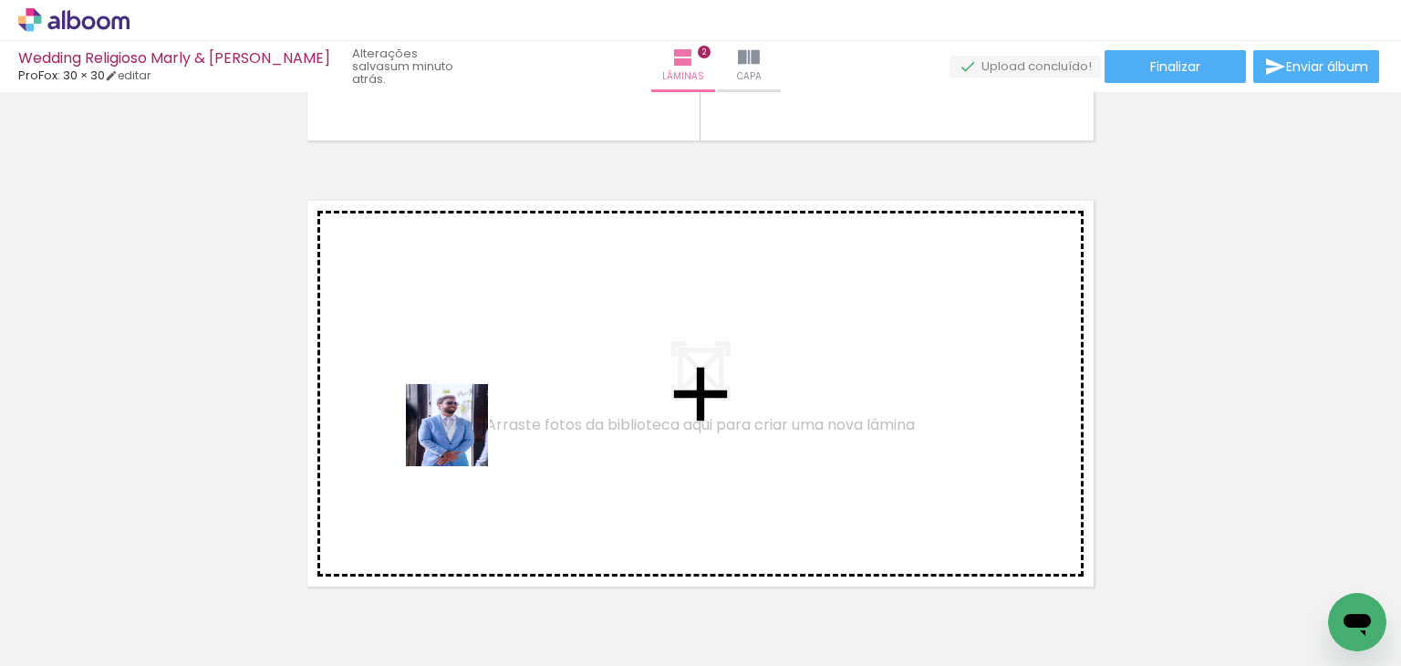
drag, startPoint x: 600, startPoint y: 614, endPoint x: 461, endPoint y: 439, distance: 223.9
click at [461, 439] on quentale-workspace at bounding box center [700, 333] width 1401 height 666
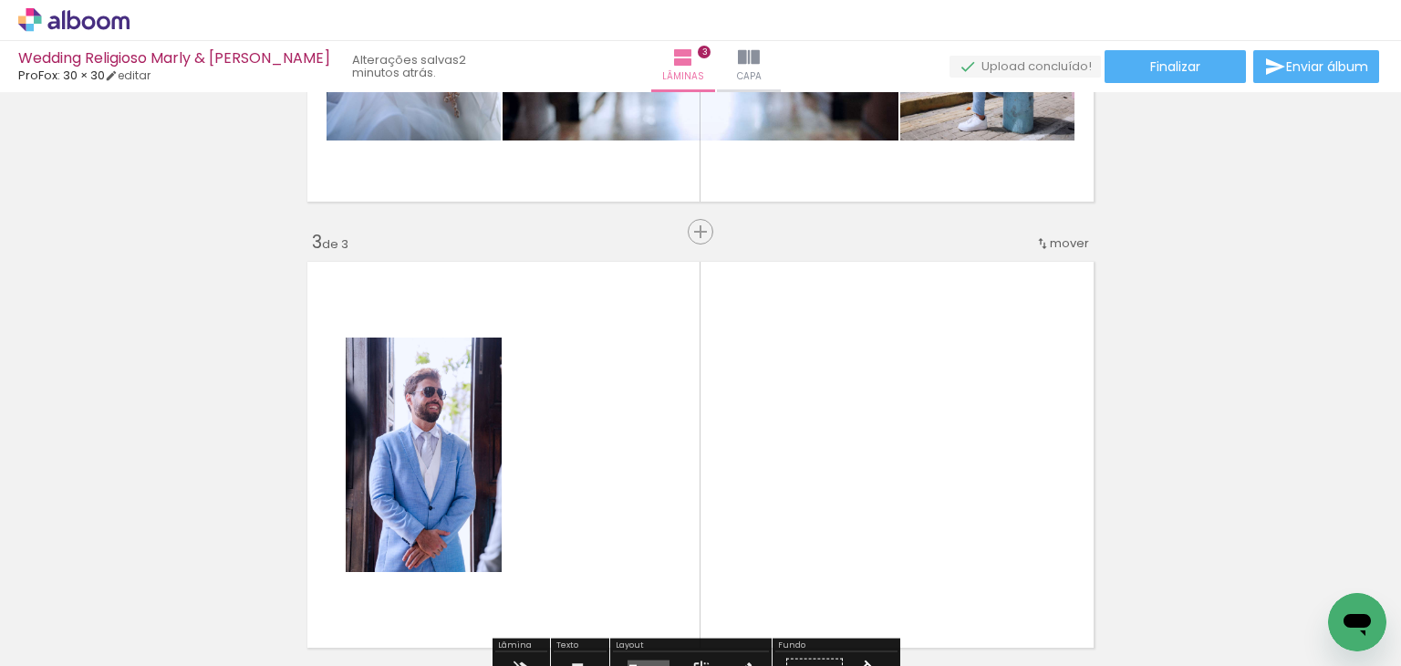
scroll to position [824, 0]
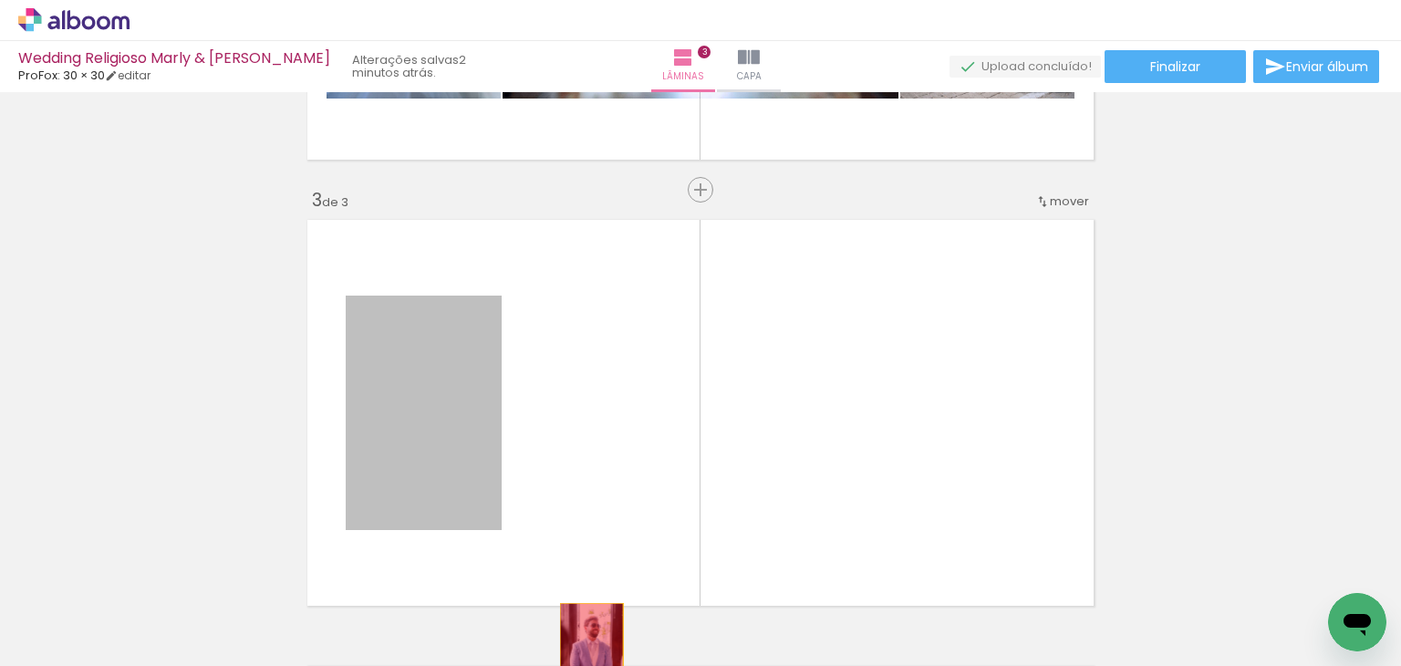
drag, startPoint x: 433, startPoint y: 420, endPoint x: 595, endPoint y: 648, distance: 279.4
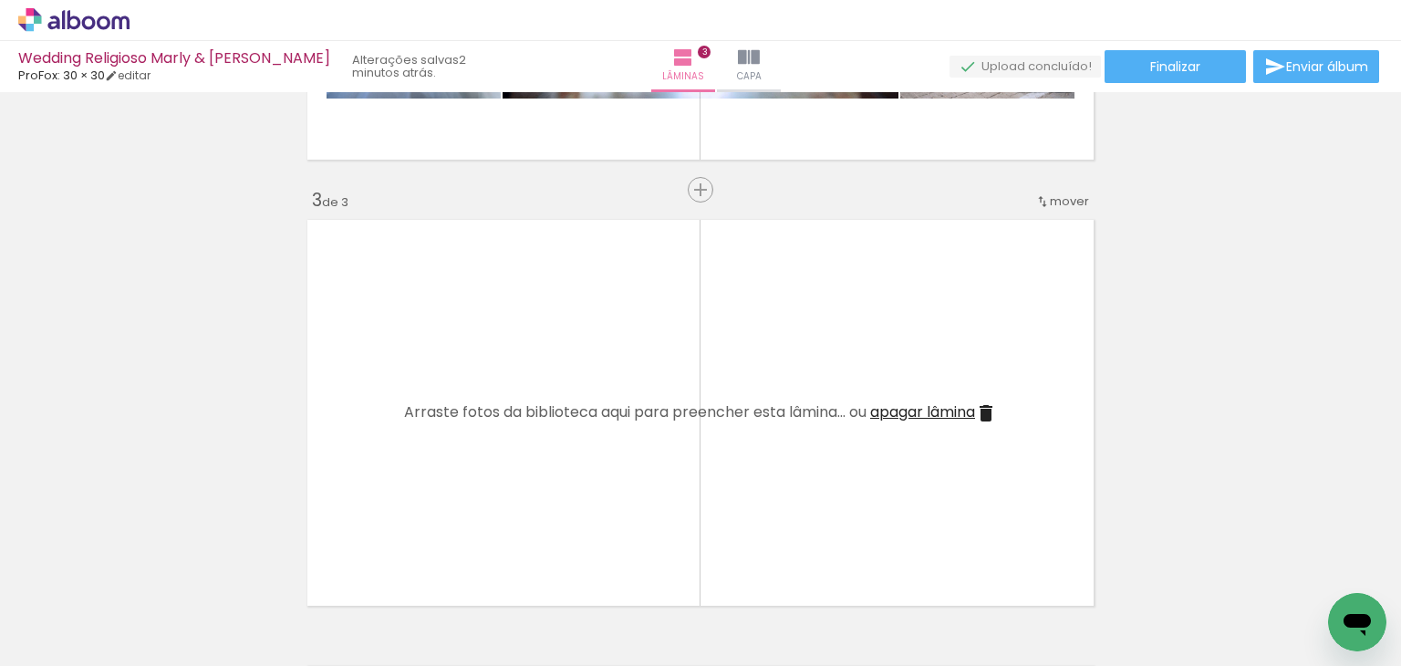
scroll to position [0, 732]
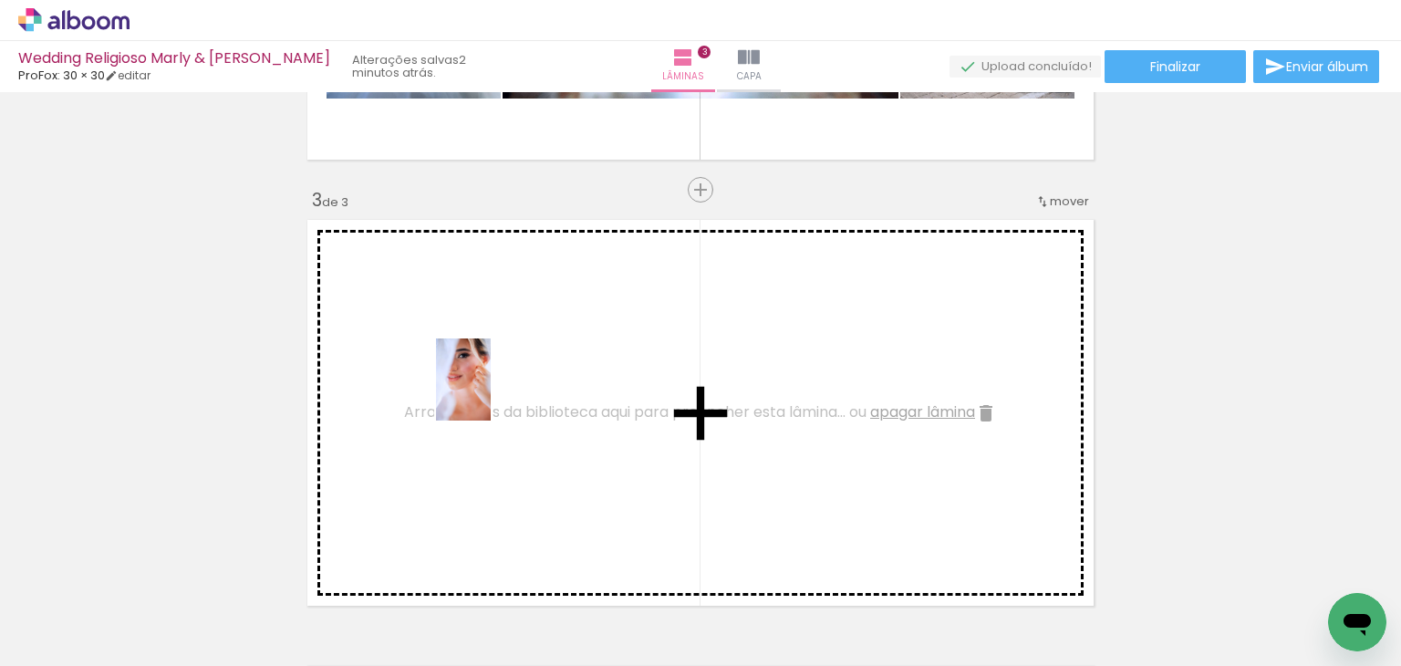
drag, startPoint x: 1191, startPoint y: 608, endPoint x: 491, endPoint y: 393, distance: 732.7
click at [491, 393] on quentale-workspace at bounding box center [700, 333] width 1401 height 666
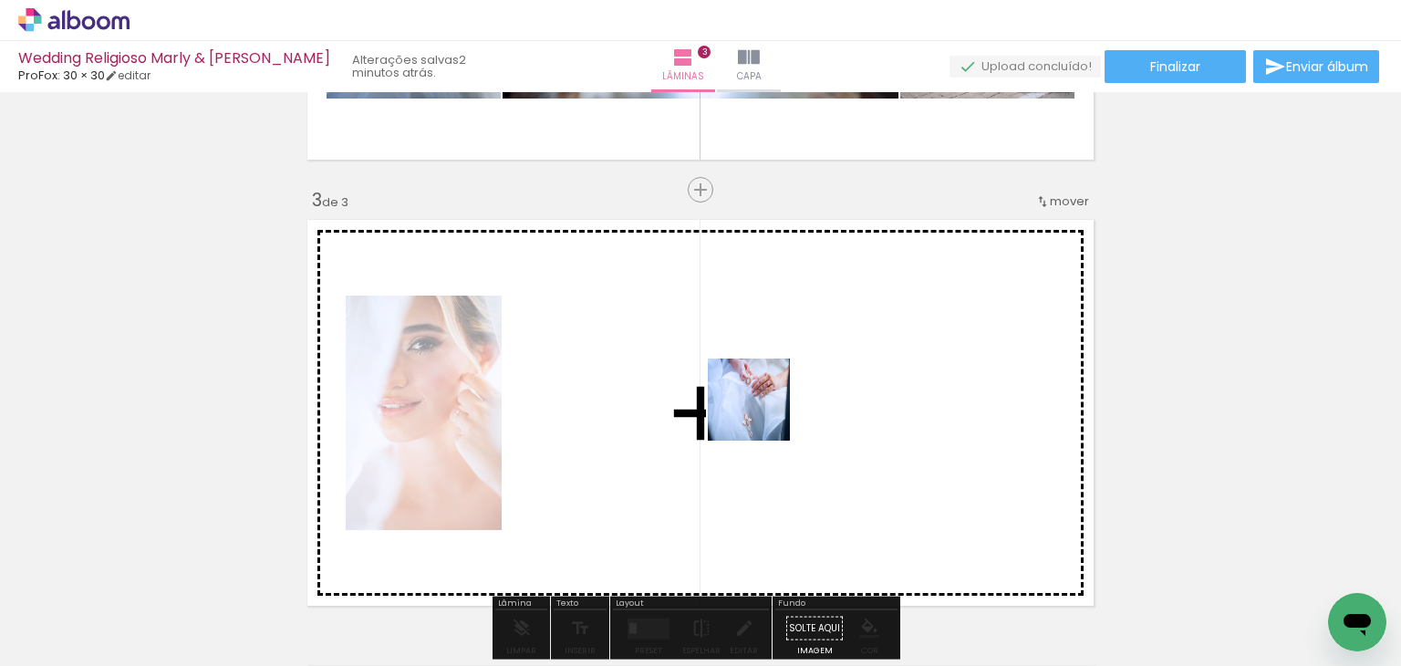
drag, startPoint x: 778, startPoint y: 582, endPoint x: 762, endPoint y: 413, distance: 169.4
click at [762, 413] on quentale-workspace at bounding box center [700, 333] width 1401 height 666
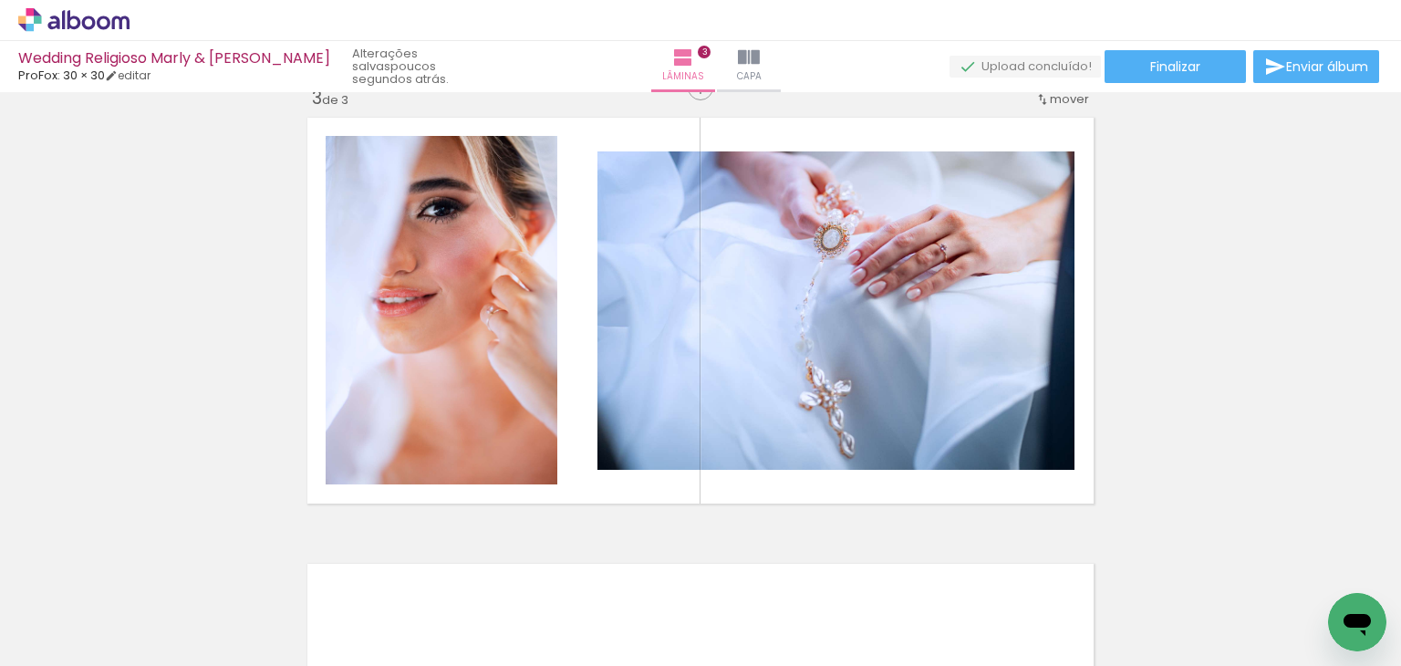
scroll to position [916, 0]
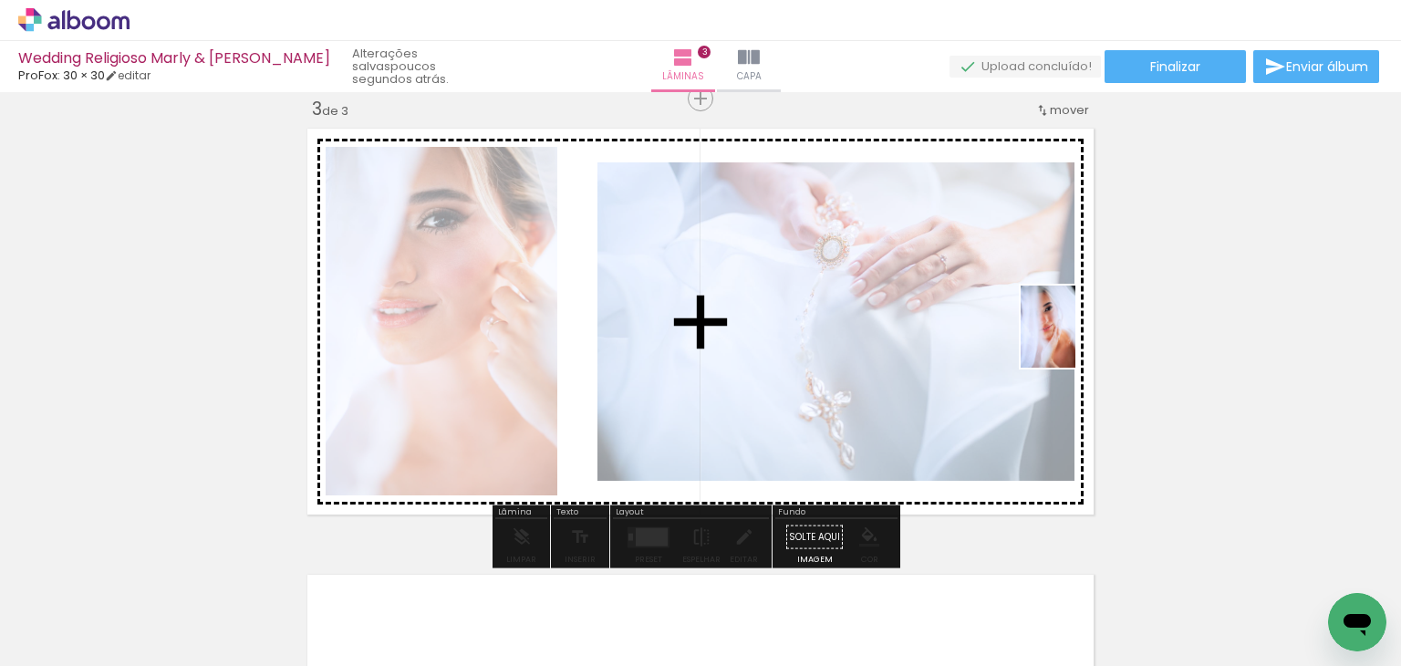
drag, startPoint x: 1302, startPoint y: 603, endPoint x: 1075, endPoint y: 340, distance: 347.2
click at [1075, 340] on quentale-workspace at bounding box center [700, 333] width 1401 height 666
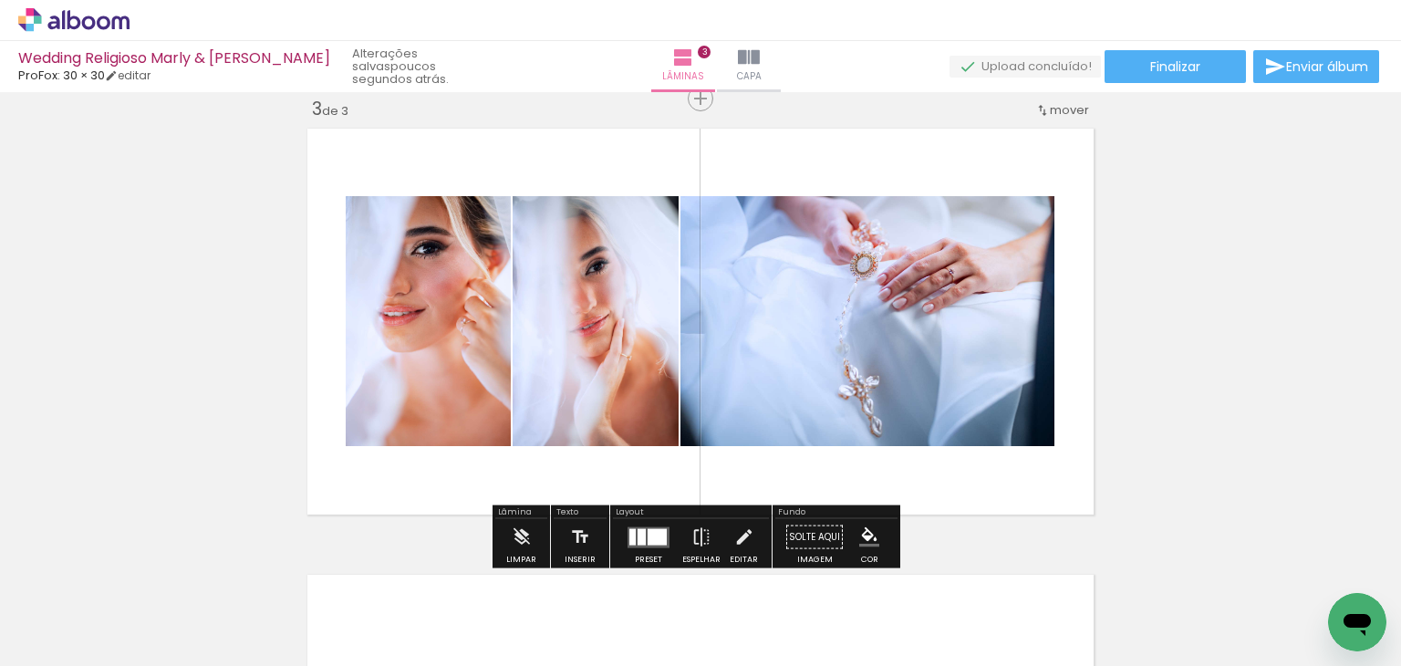
click at [1204, 279] on div "Inserir lâmina 1 de 3 Inserir lâmina 2 de 3 Inserir lâmina 3 de 3" at bounding box center [700, 75] width 1401 height 1785
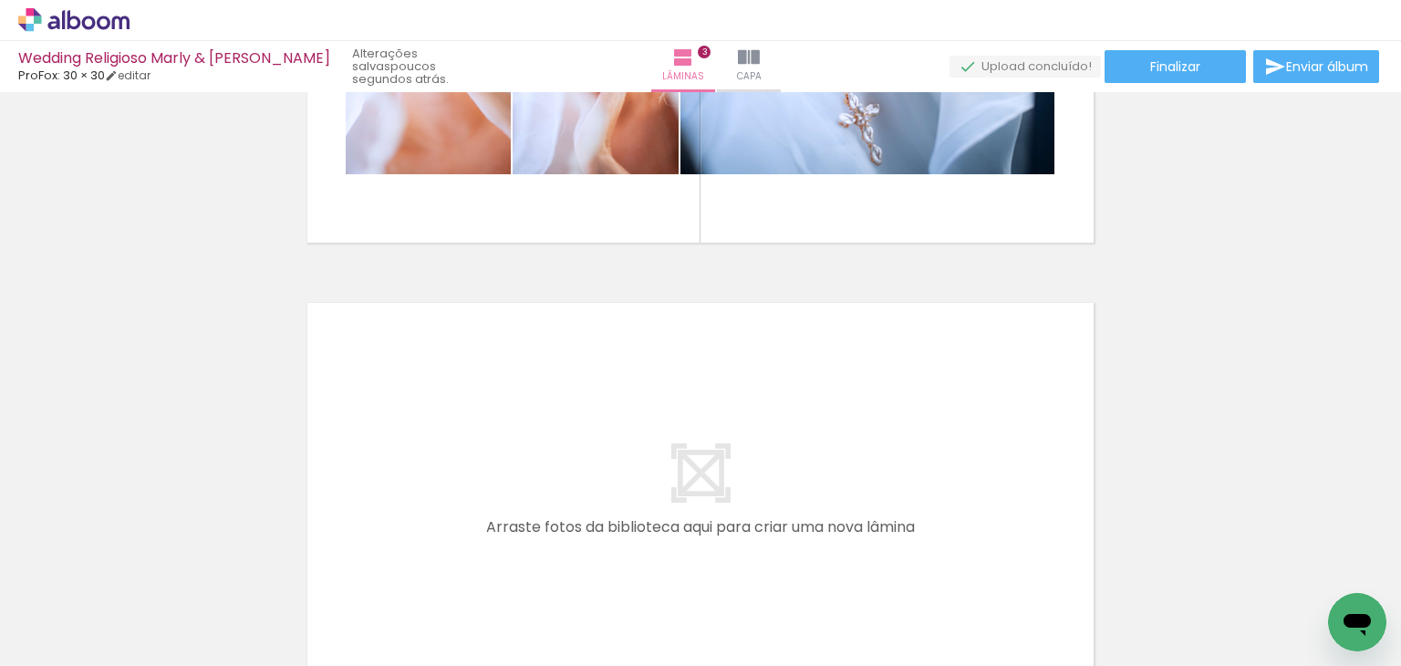
scroll to position [1189, 0]
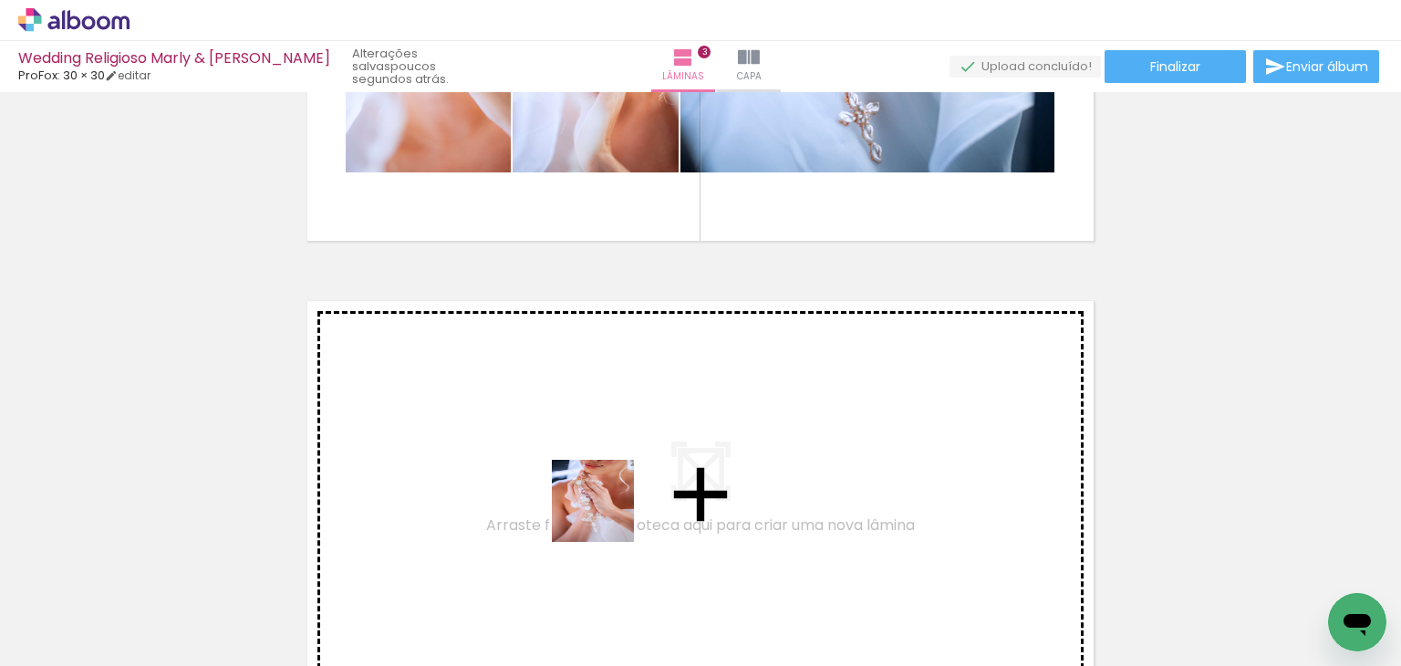
drag, startPoint x: 683, startPoint y: 598, endPoint x: 574, endPoint y: 487, distance: 156.1
click at [574, 487] on quentale-workspace at bounding box center [700, 333] width 1401 height 666
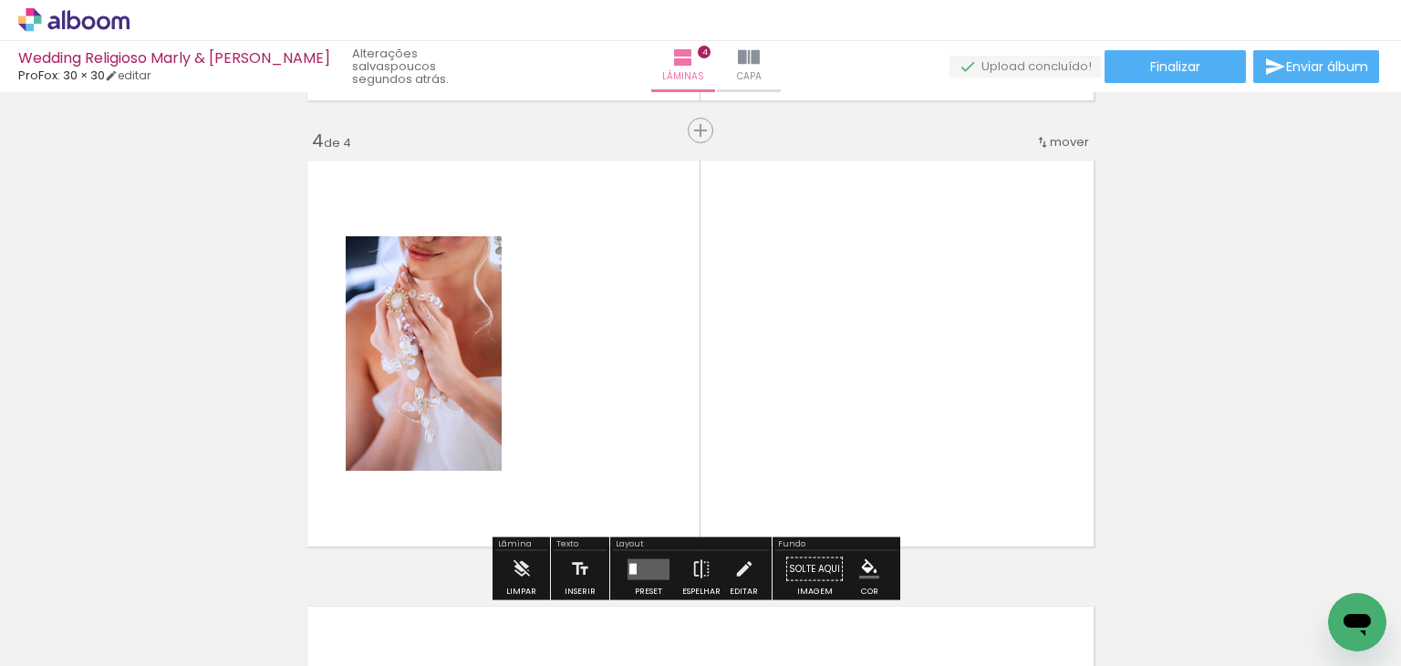
scroll to position [1361, 0]
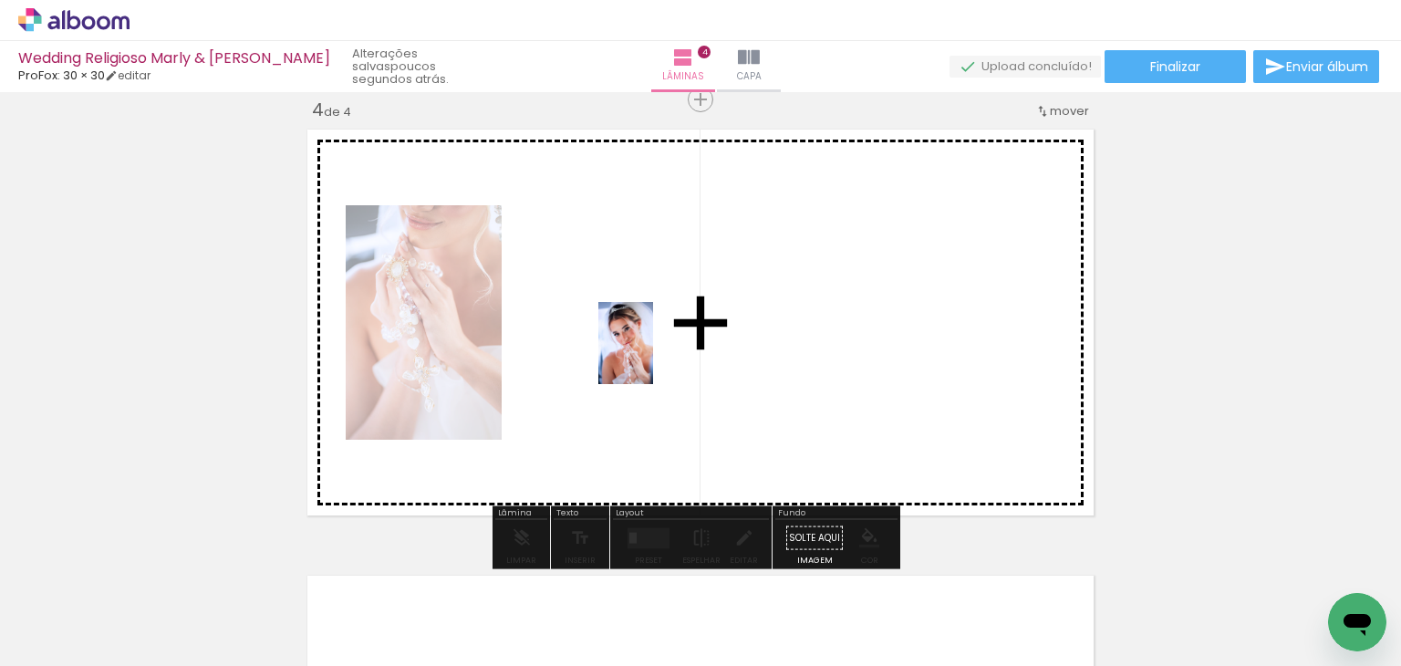
drag, startPoint x: 593, startPoint y: 607, endPoint x: 653, endPoint y: 357, distance: 257.9
click at [653, 357] on quentale-workspace at bounding box center [700, 333] width 1401 height 666
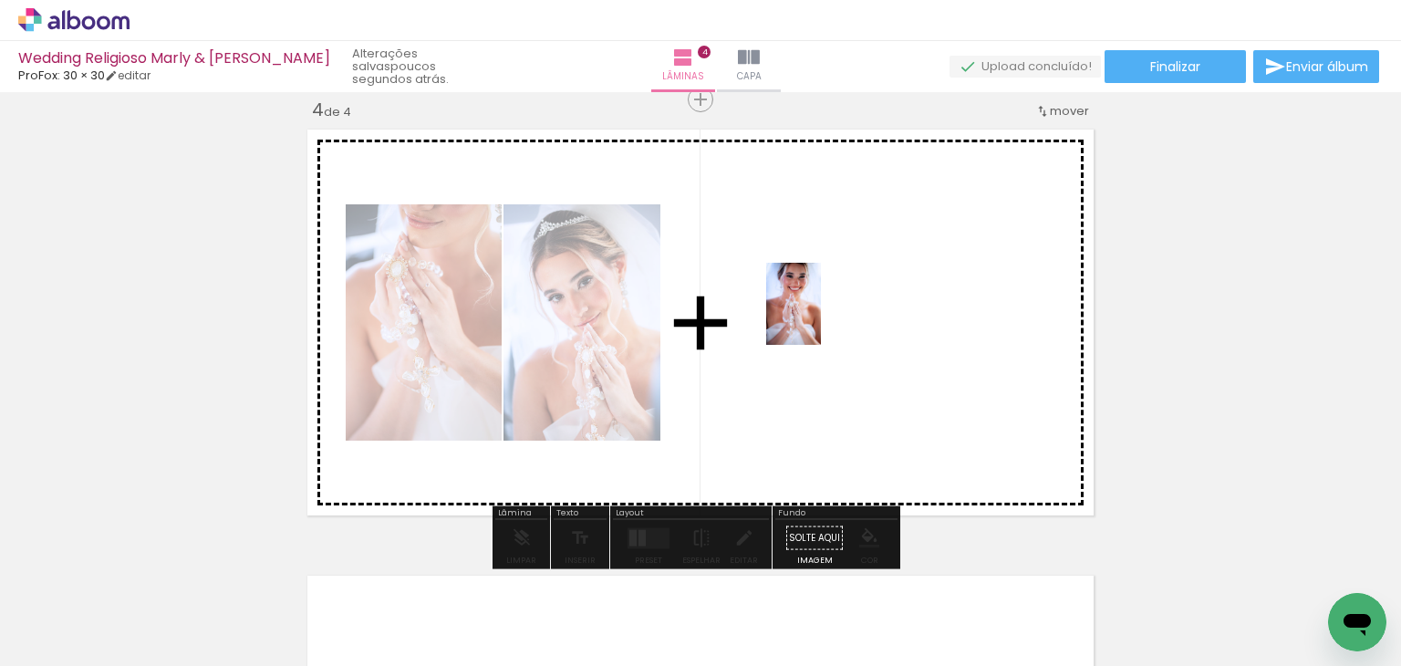
drag, startPoint x: 468, startPoint y: 605, endPoint x: 821, endPoint y: 317, distance: 455.1
click at [821, 317] on quentale-workspace at bounding box center [700, 333] width 1401 height 666
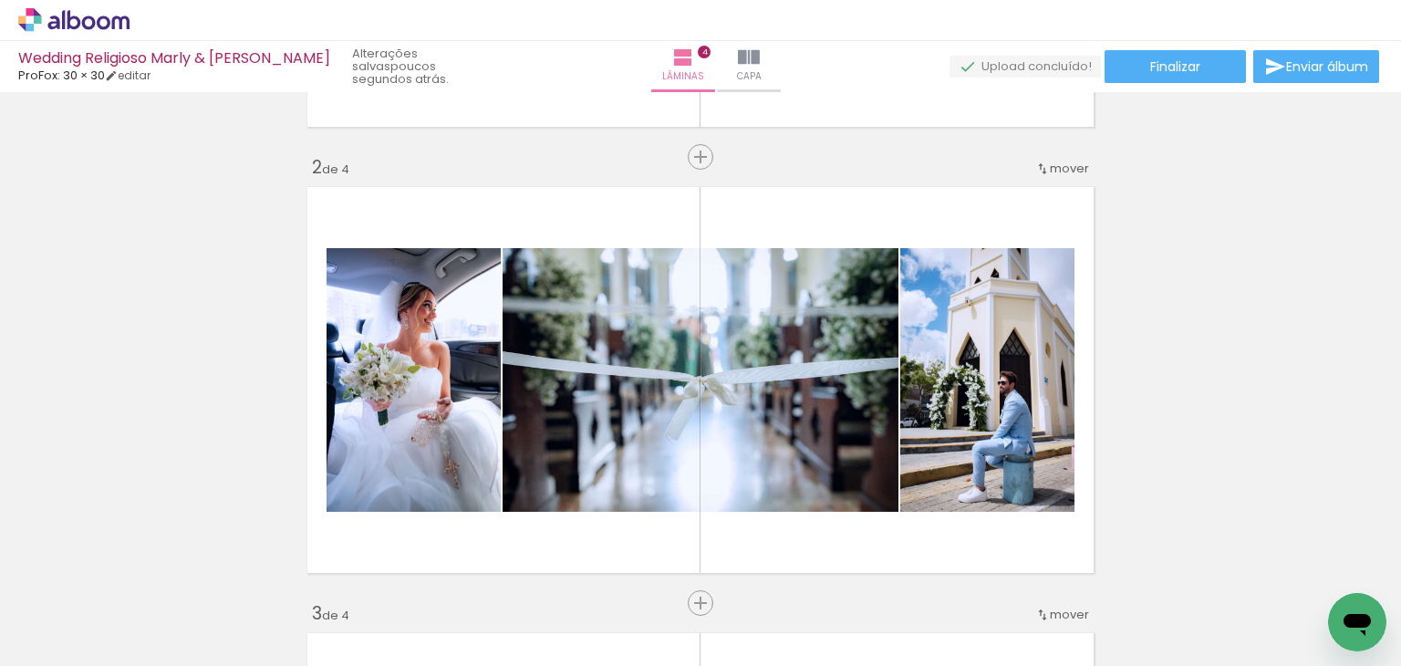
scroll to position [456, 0]
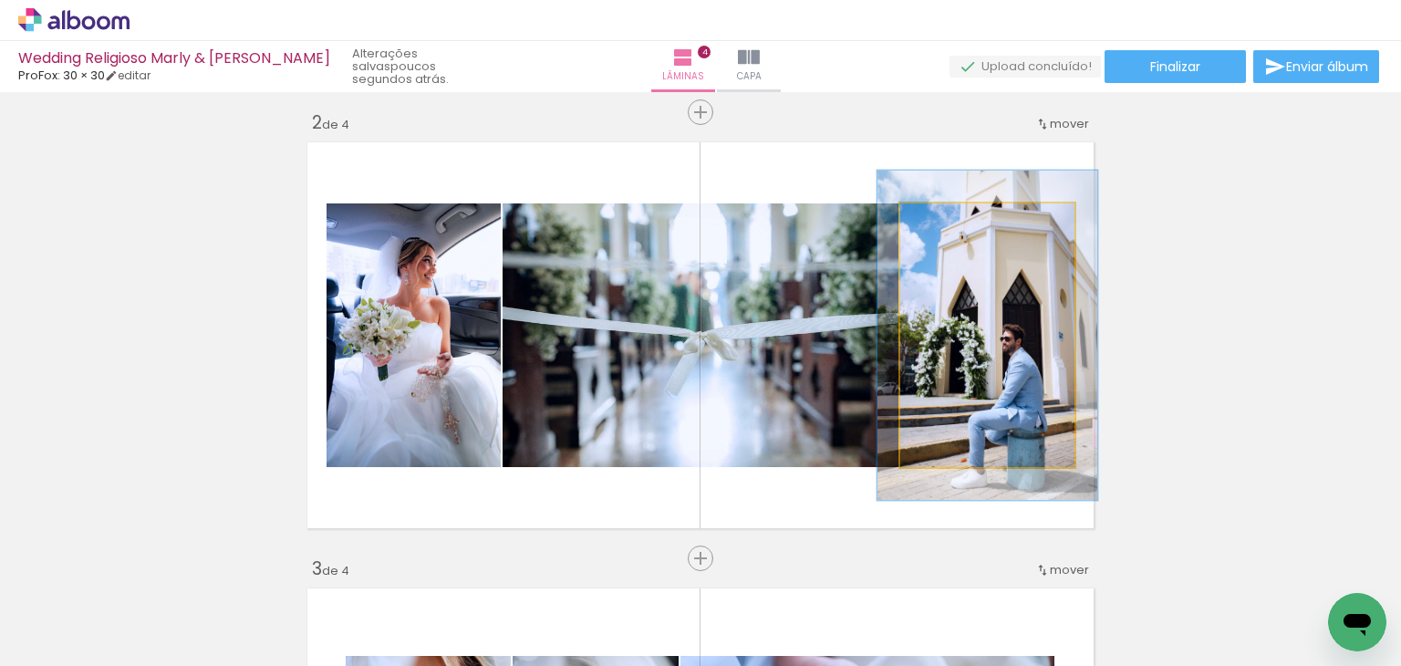
drag, startPoint x: 938, startPoint y: 227, endPoint x: 954, endPoint y: 233, distance: 16.4
click at [954, 233] on div at bounding box center [958, 222] width 29 height 29
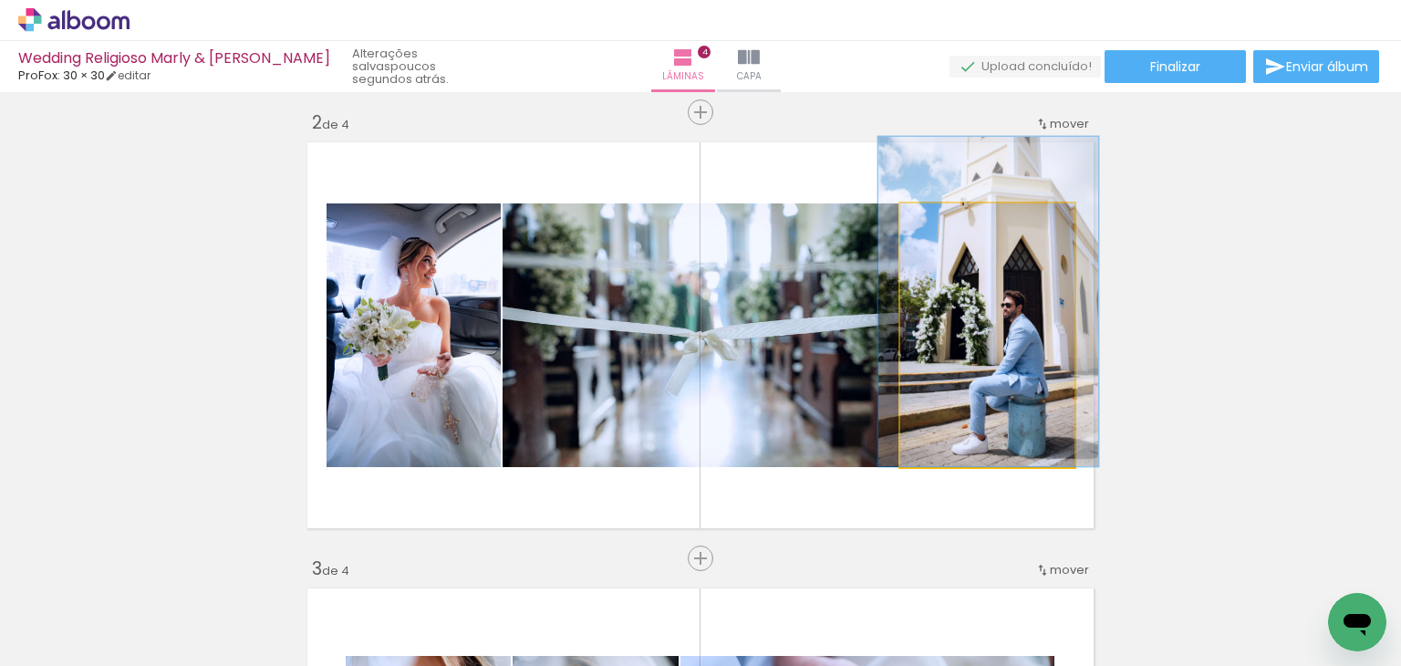
drag, startPoint x: 1010, startPoint y: 347, endPoint x: 1011, endPoint y: 311, distance: 36.5
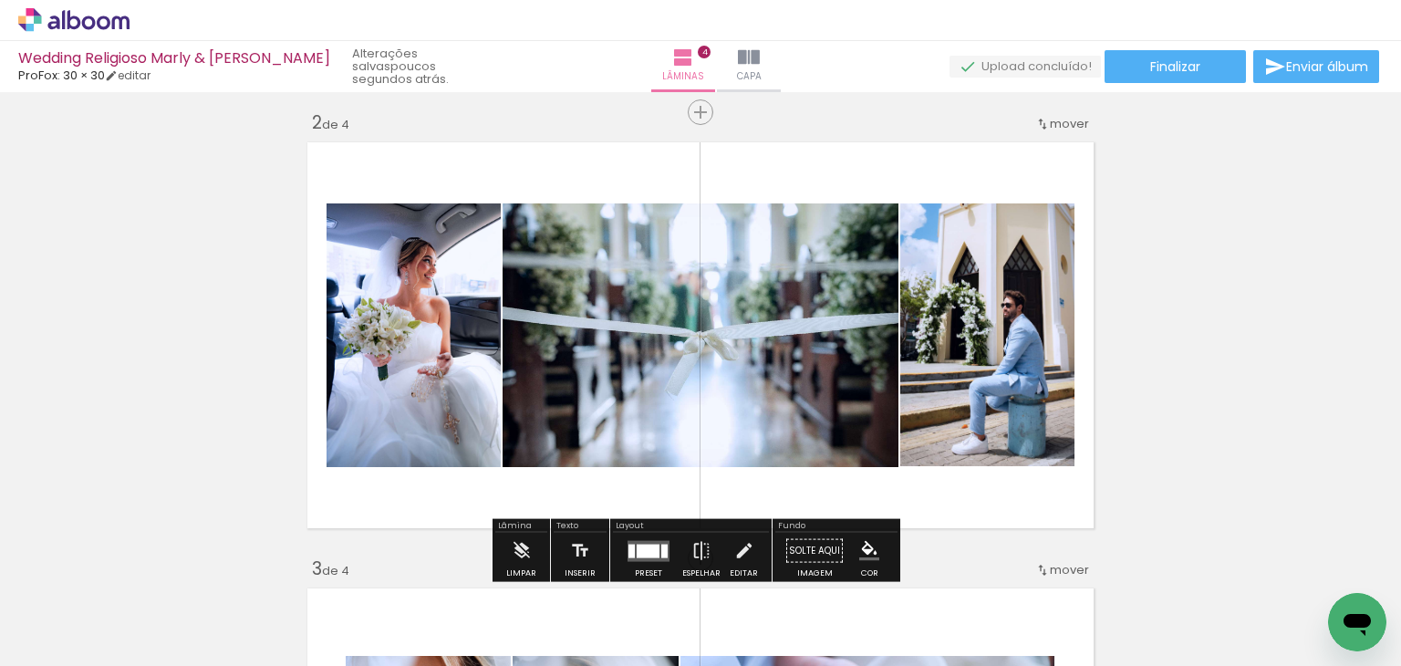
click at [1029, 298] on quentale-photo at bounding box center [987, 335] width 174 height 264
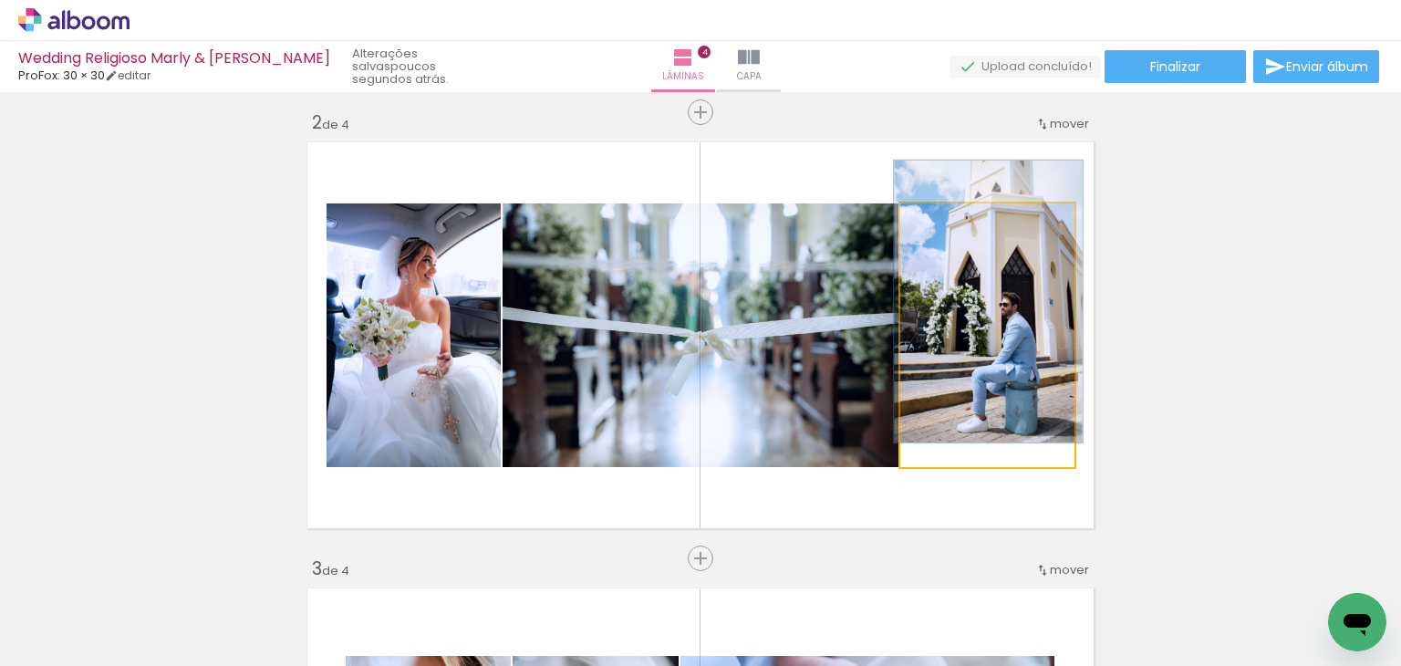
drag, startPoint x: 955, startPoint y: 223, endPoint x: 942, endPoint y: 231, distance: 14.7
click at [942, 231] on div at bounding box center [947, 222] width 16 height 16
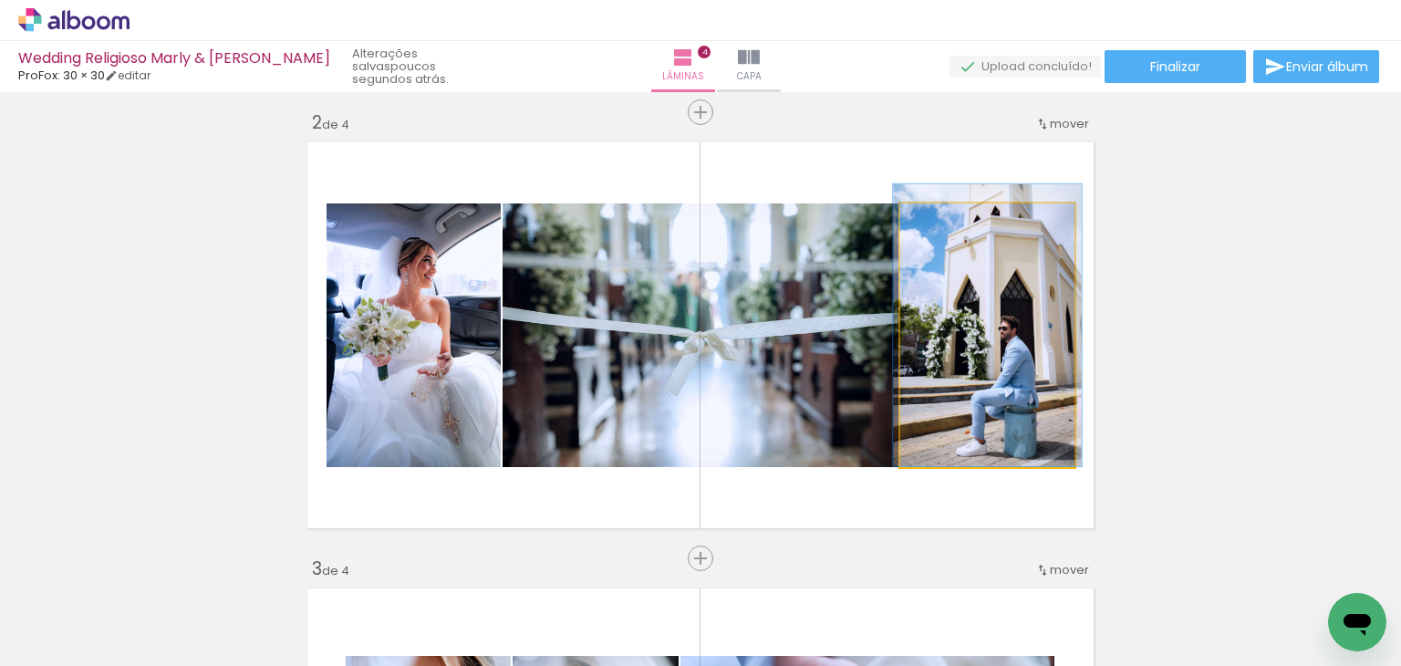
drag, startPoint x: 989, startPoint y: 330, endPoint x: 988, endPoint y: 342, distance: 11.9
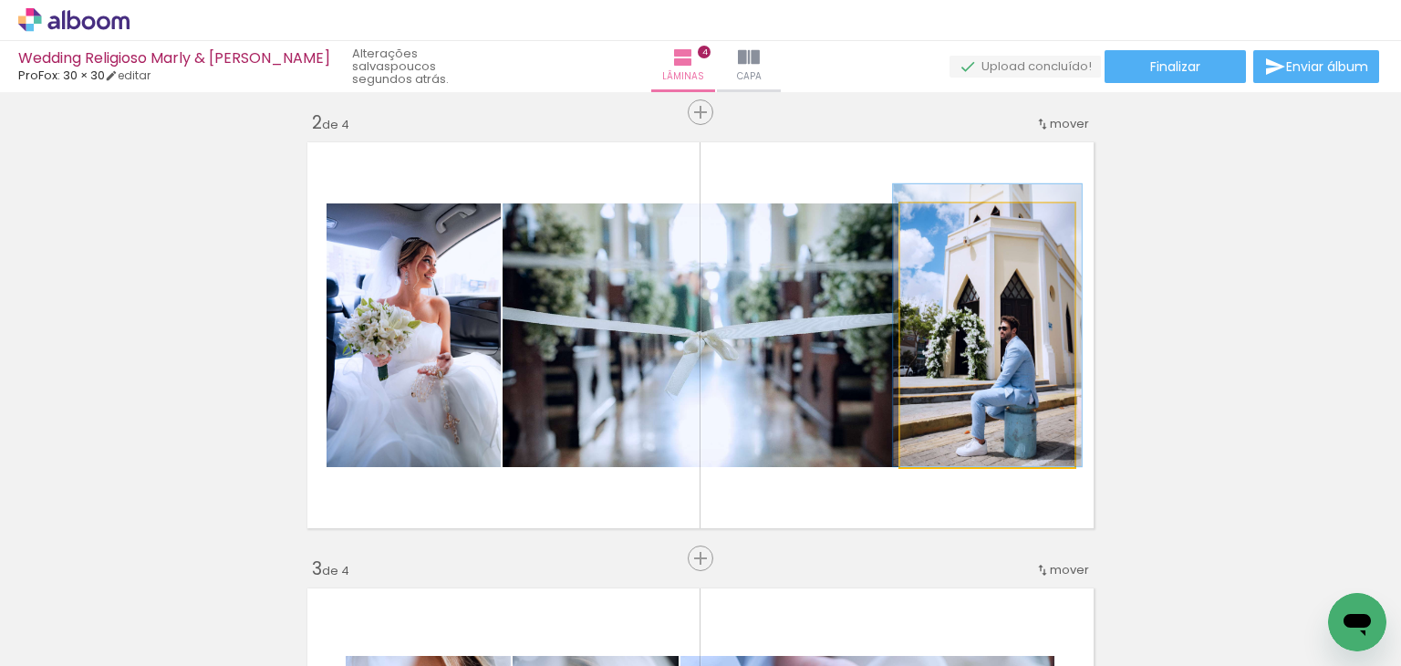
click at [1003, 305] on quentale-photo at bounding box center [987, 335] width 174 height 264
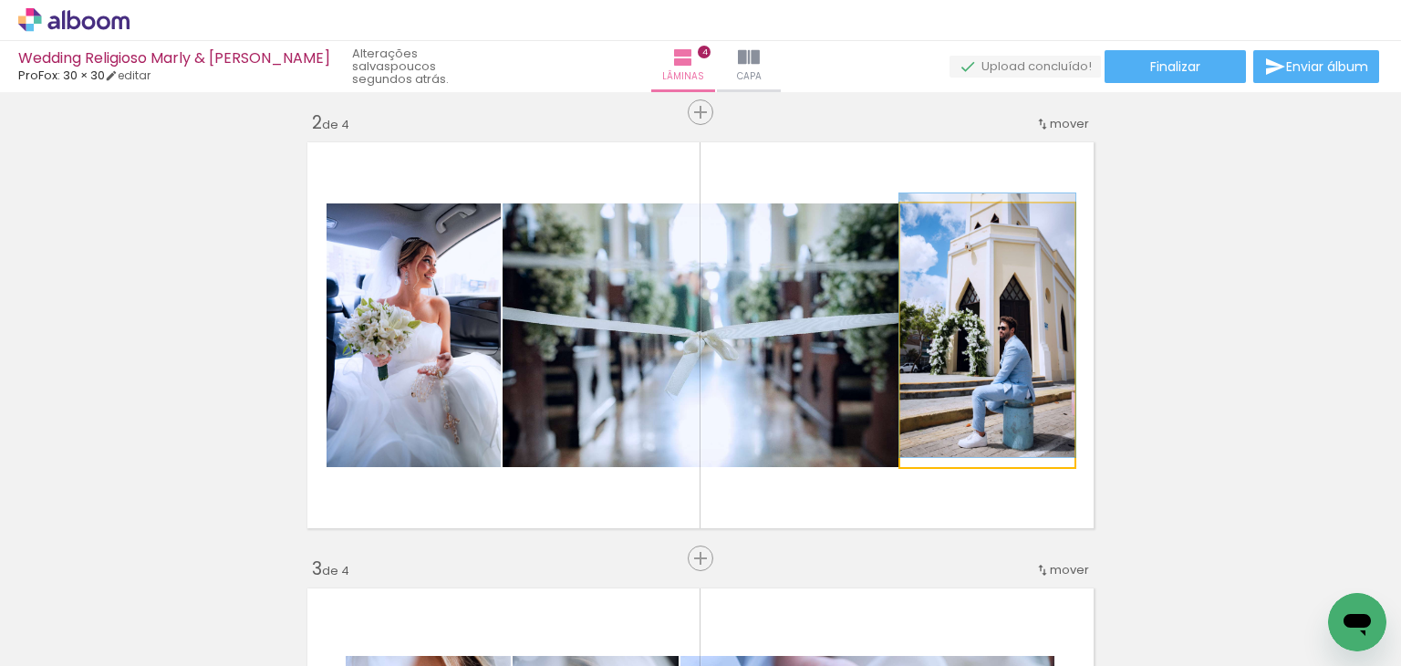
drag, startPoint x: 941, startPoint y: 222, endPoint x: 917, endPoint y: 225, distance: 24.0
type paper-slider "100"
click at [917, 225] on div at bounding box center [969, 222] width 127 height 27
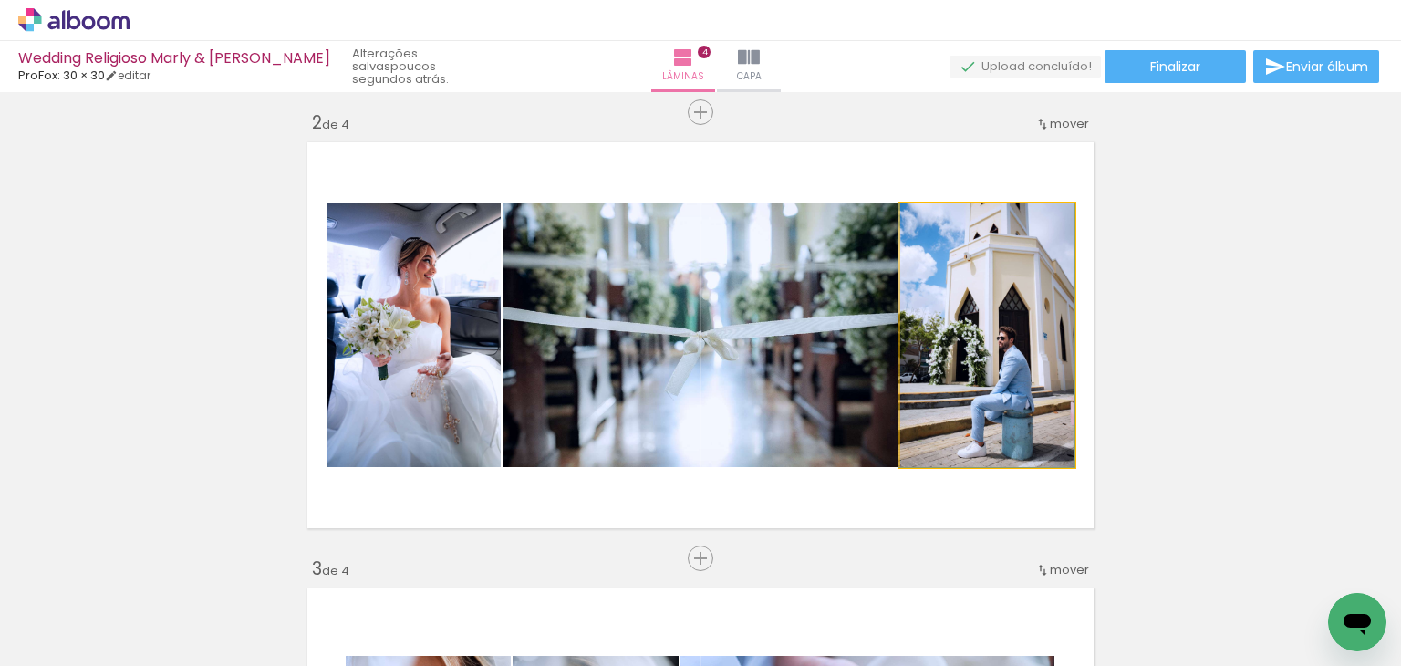
drag, startPoint x: 1003, startPoint y: 304, endPoint x: 1000, endPoint y: 317, distance: 14.0
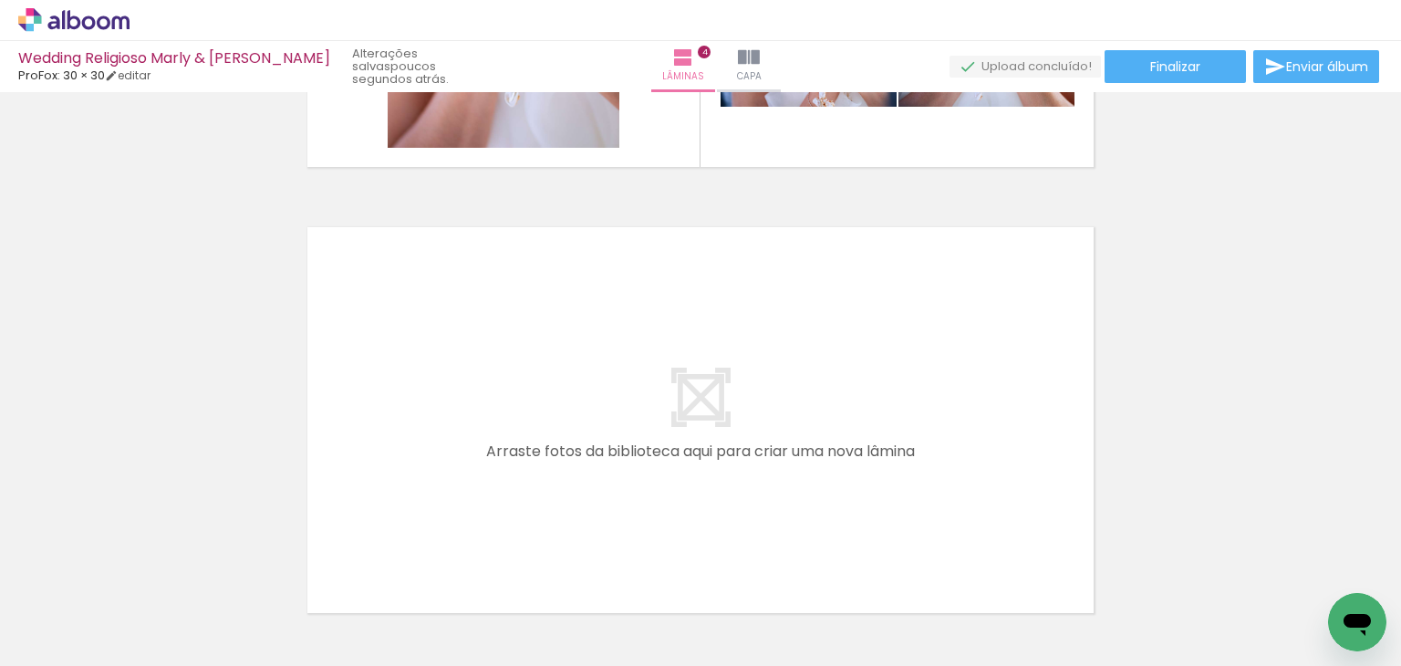
scroll to position [1750, 0]
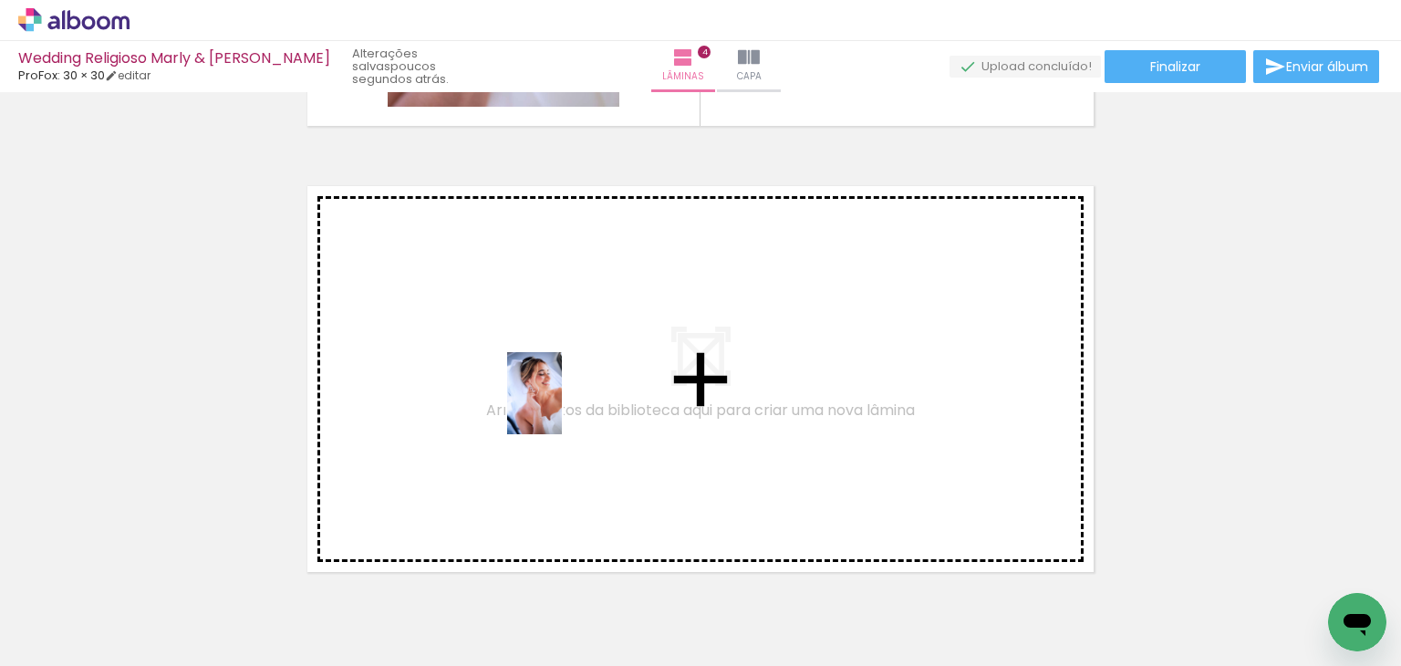
drag, startPoint x: 982, startPoint y: 614, endPoint x: 562, endPoint y: 407, distance: 468.6
click at [562, 407] on quentale-workspace at bounding box center [700, 333] width 1401 height 666
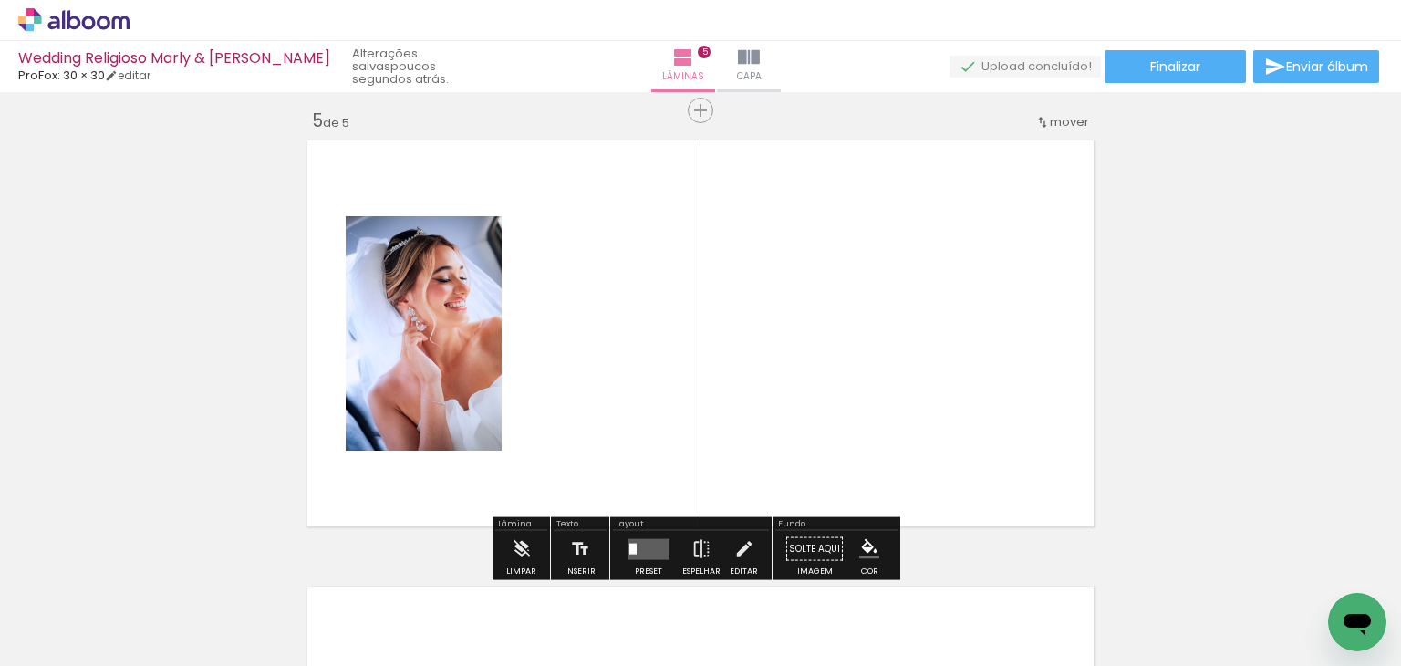
scroll to position [1807, 0]
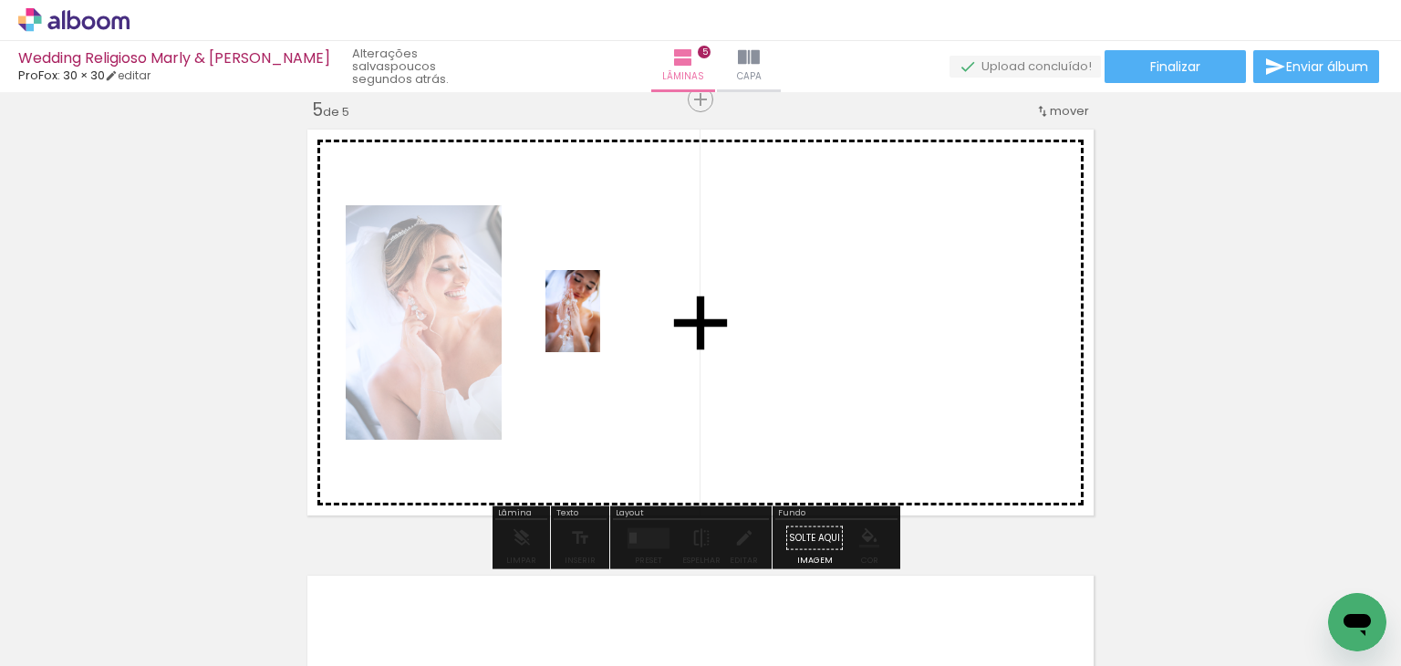
drag, startPoint x: 402, startPoint y: 584, endPoint x: 602, endPoint y: 325, distance: 327.1
click at [602, 325] on quentale-workspace at bounding box center [700, 333] width 1401 height 666
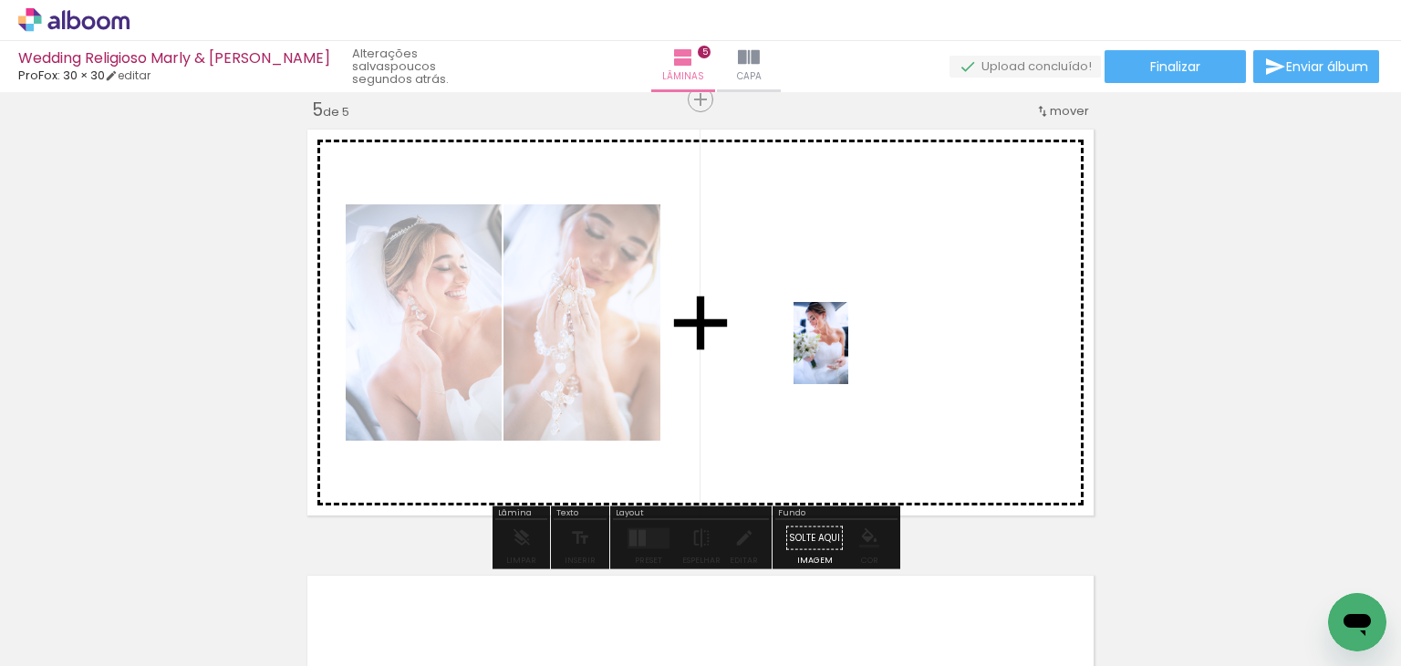
drag, startPoint x: 347, startPoint y: 577, endPoint x: 848, endPoint y: 357, distance: 548.0
click at [848, 357] on quentale-workspace at bounding box center [700, 333] width 1401 height 666
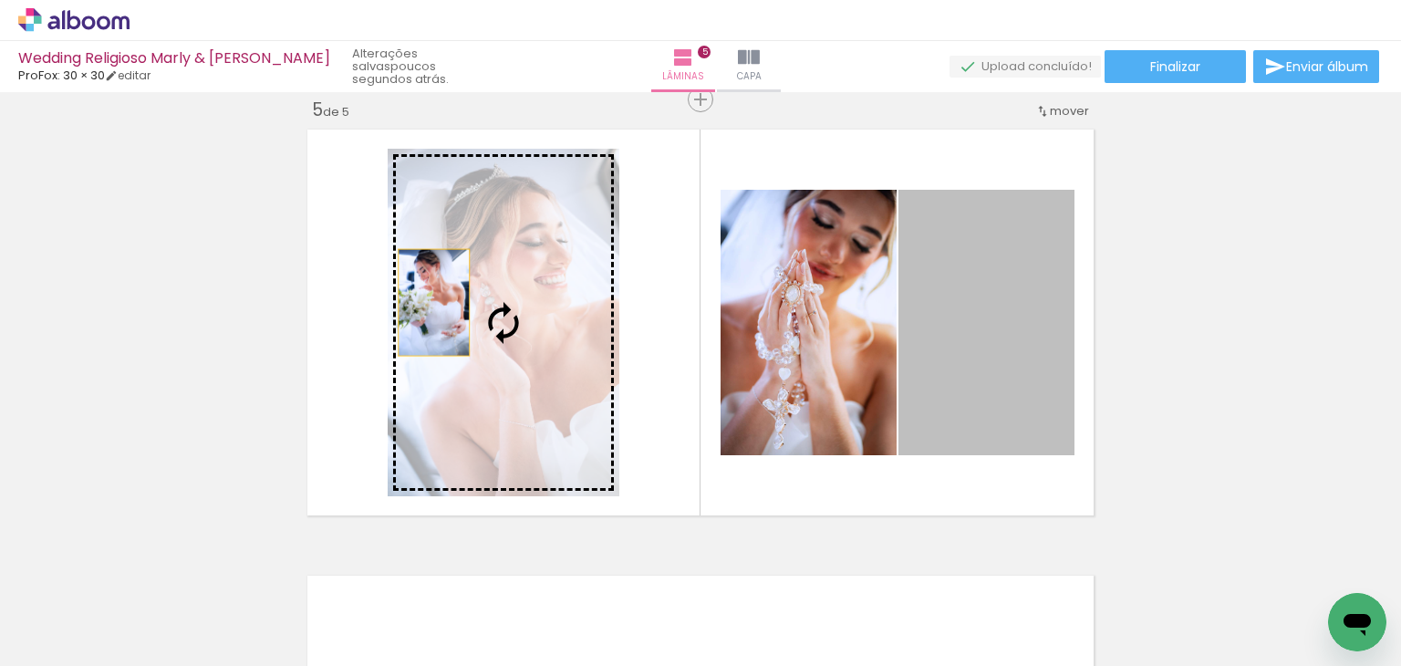
drag, startPoint x: 1003, startPoint y: 311, endPoint x: 427, endPoint y: 302, distance: 576.4
click at [0, 0] on slot at bounding box center [0, 0] width 0 height 0
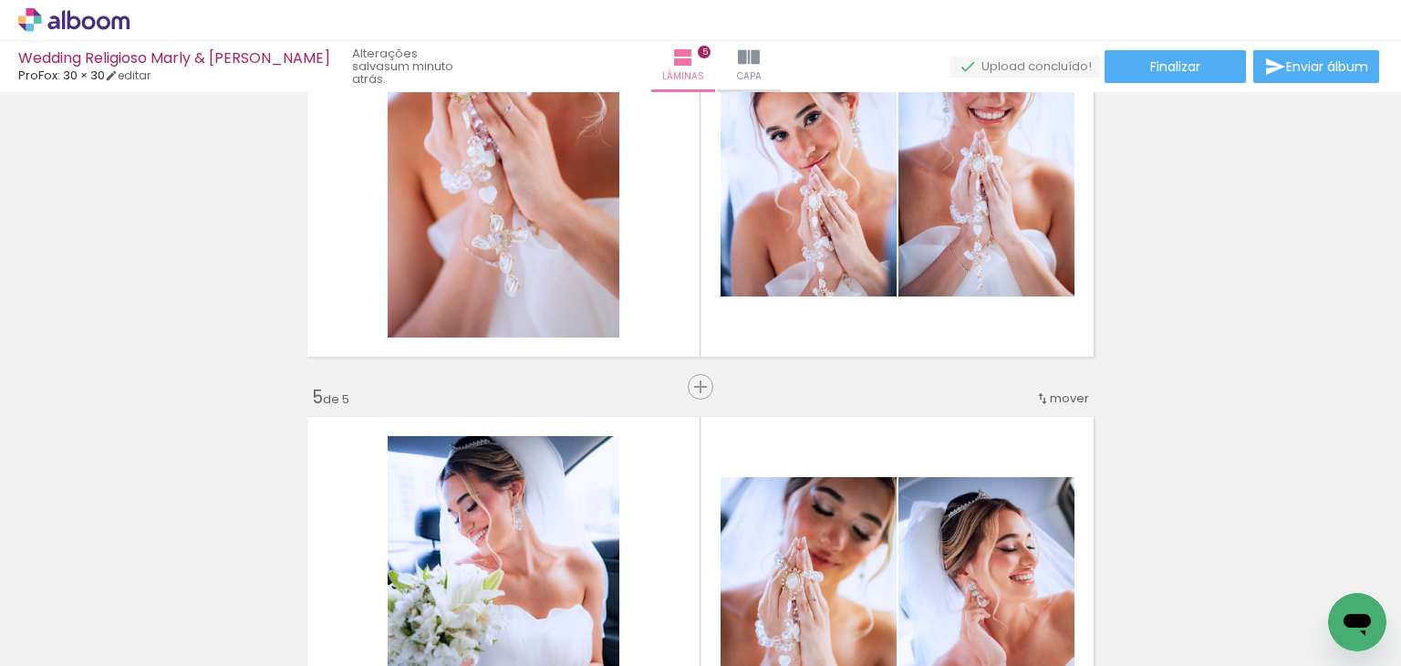
scroll to position [1715, 0]
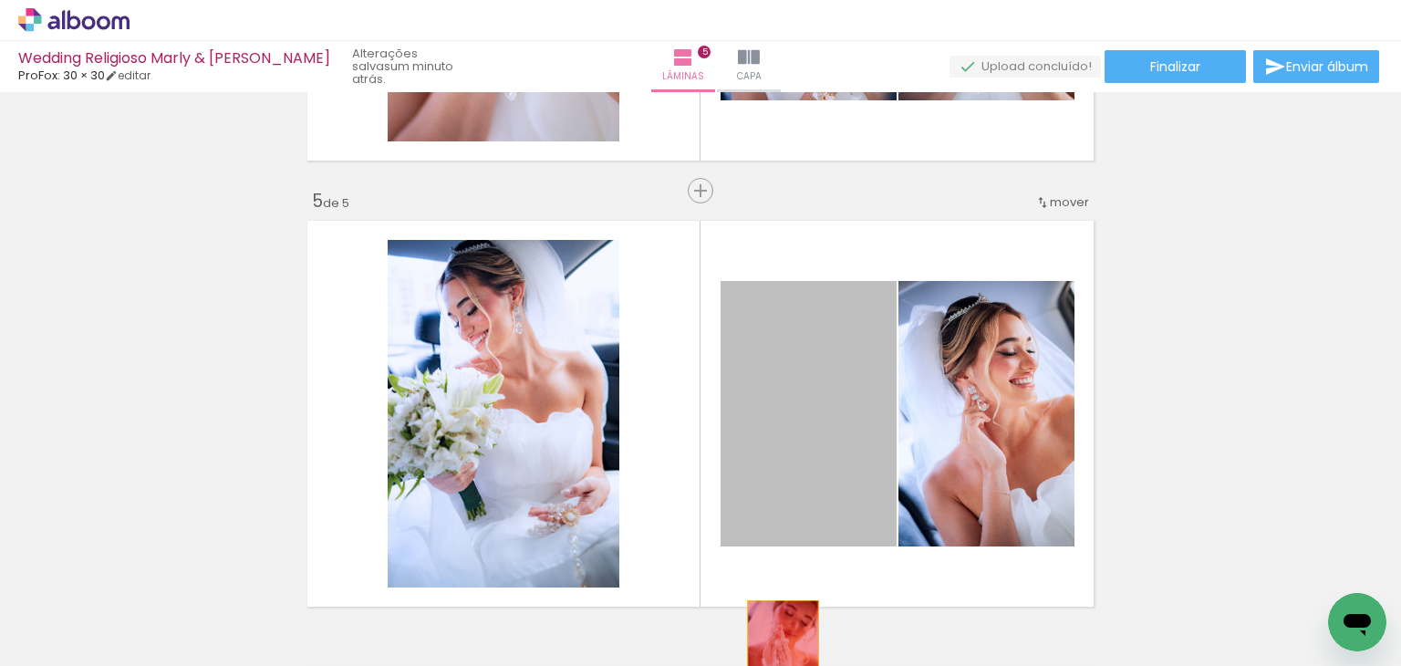
drag, startPoint x: 793, startPoint y: 383, endPoint x: 773, endPoint y: 646, distance: 263.3
click at [775, 653] on quentale-workspace at bounding box center [700, 333] width 1401 height 666
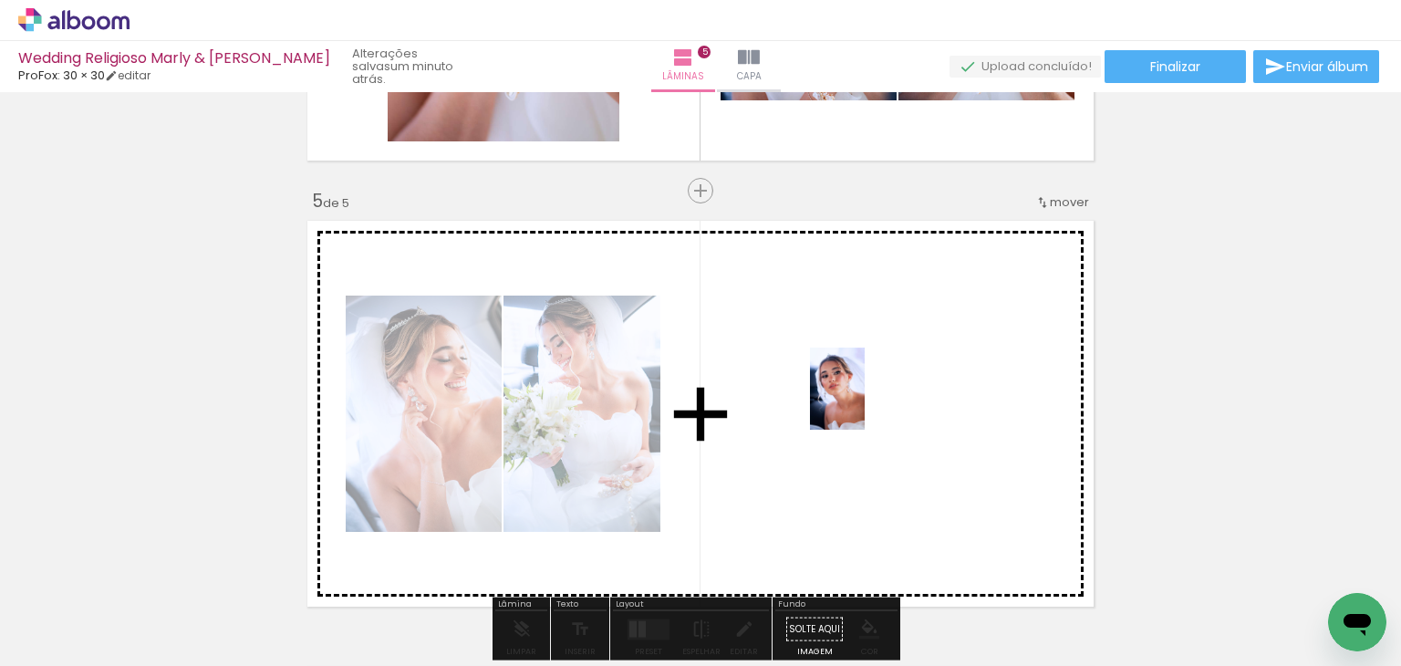
drag, startPoint x: 886, startPoint y: 620, endPoint x: 865, endPoint y: 402, distance: 219.1
click at [865, 402] on quentale-workspace at bounding box center [700, 333] width 1401 height 666
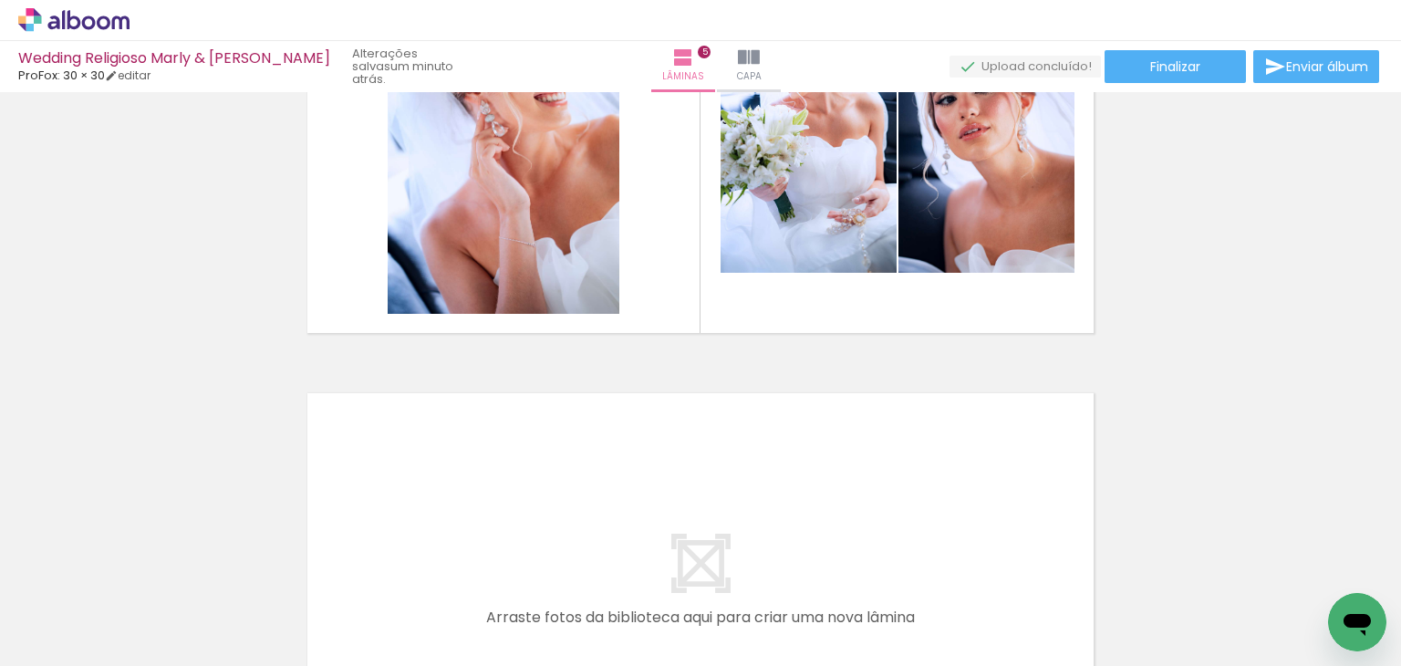
scroll to position [1869, 0]
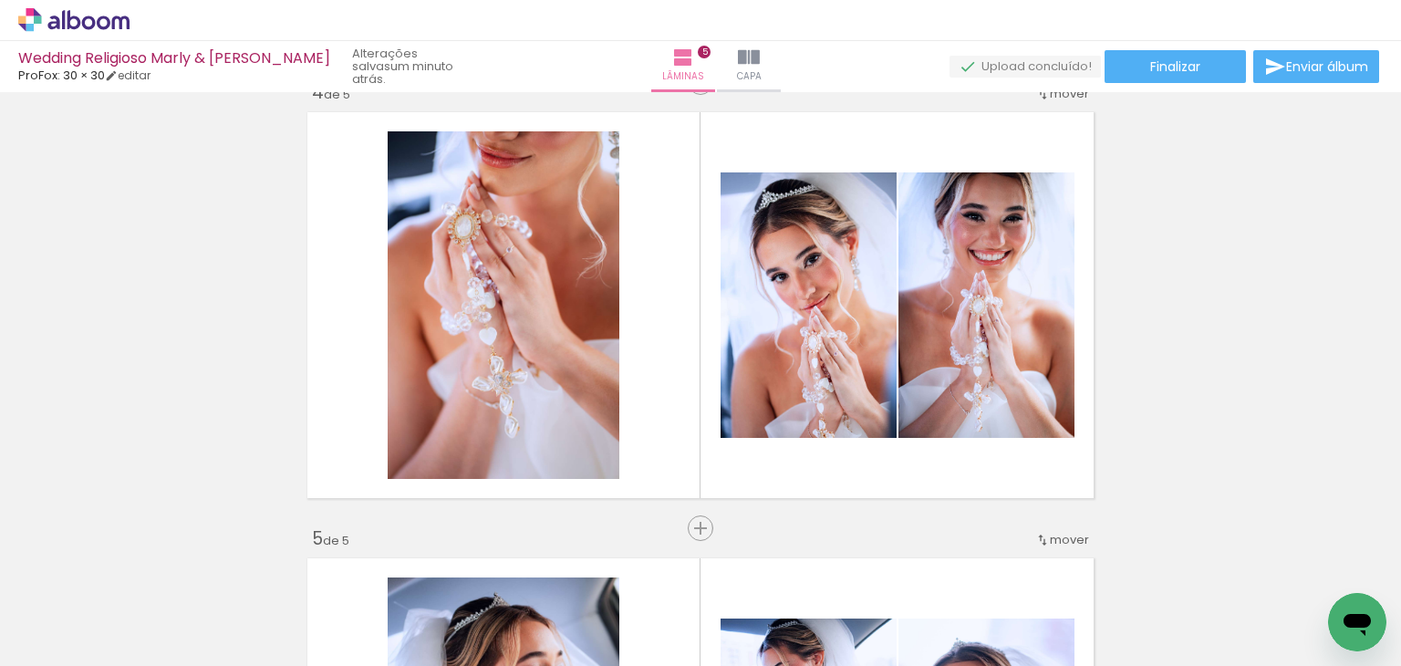
scroll to position [1807, 0]
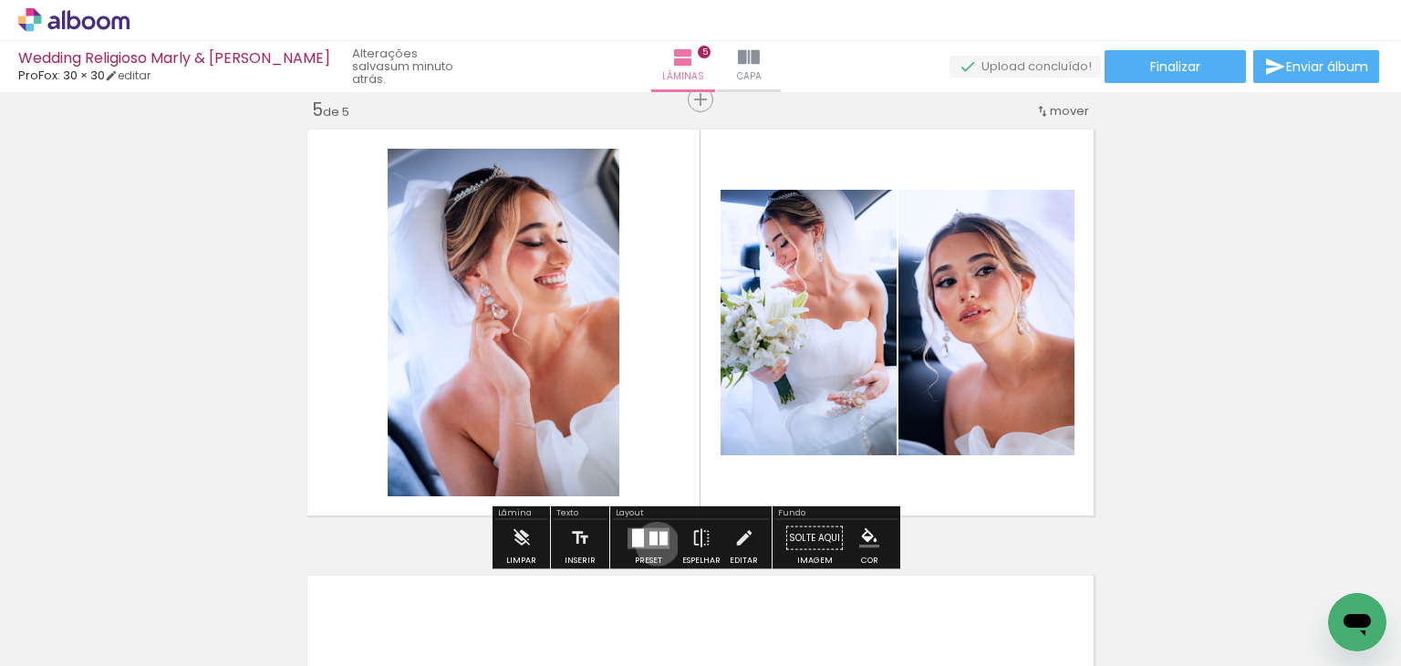
click at [653, 543] on quentale-layouter at bounding box center [648, 537] width 42 height 21
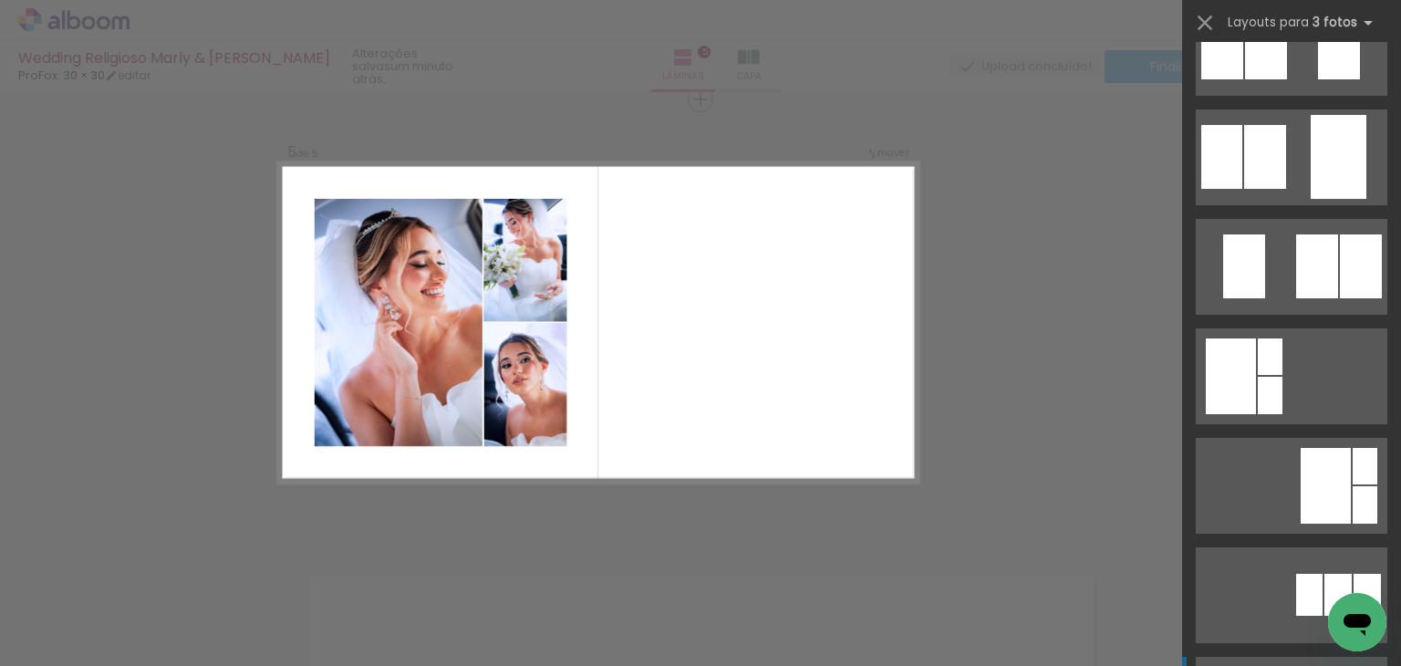
scroll to position [638, 0]
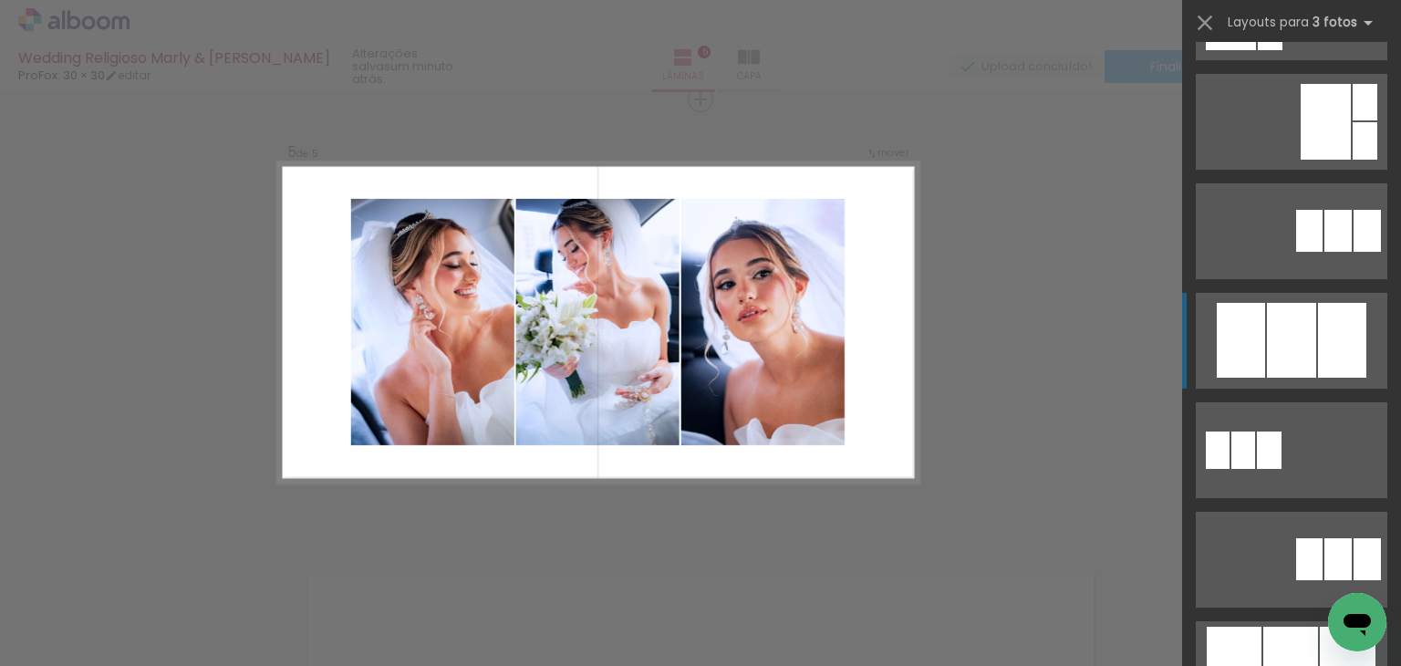
click at [1277, 333] on div at bounding box center [1291, 340] width 49 height 75
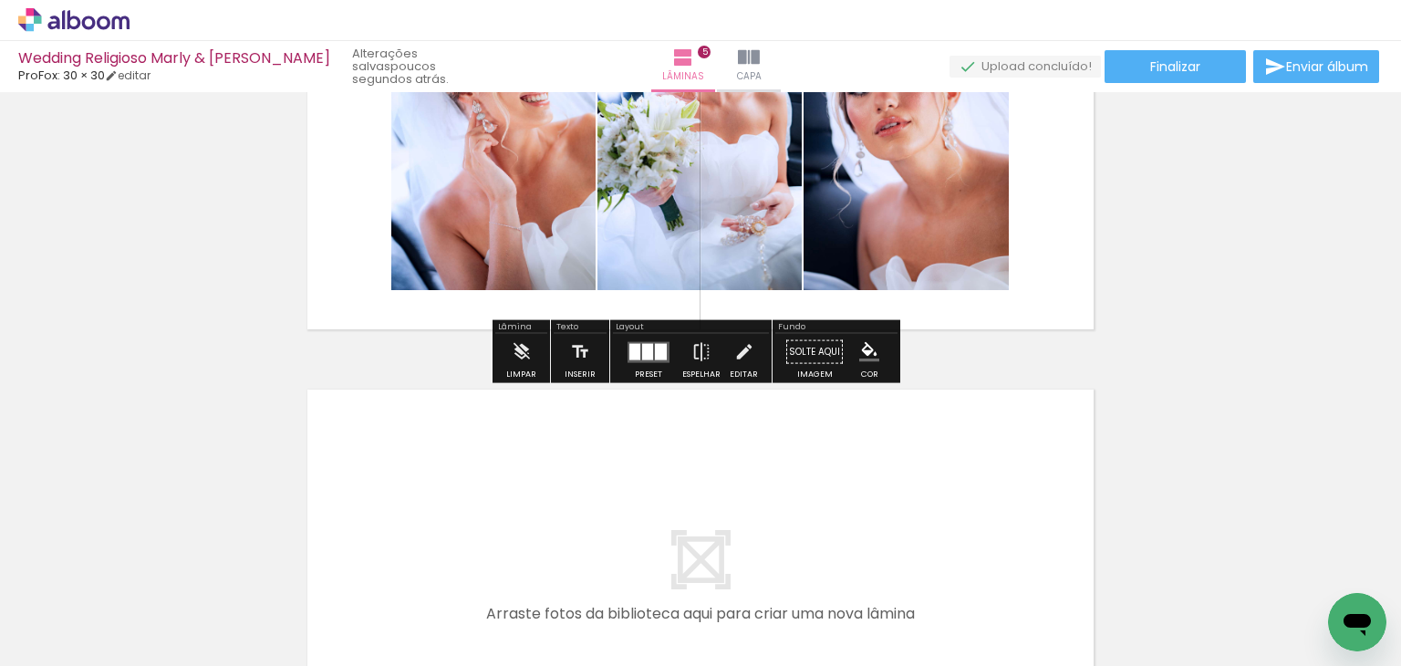
scroll to position [2287, 0]
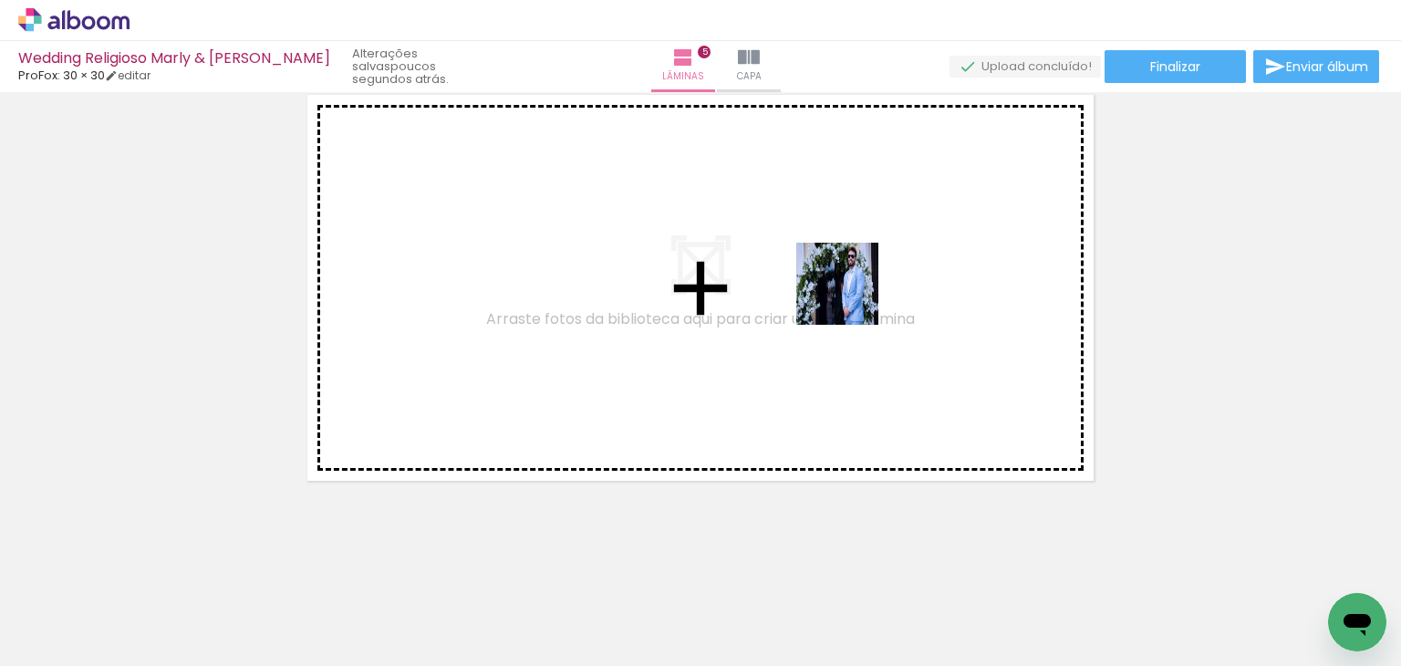
drag, startPoint x: 712, startPoint y: 588, endPoint x: 867, endPoint y: 272, distance: 352.4
click at [867, 272] on quentale-workspace at bounding box center [700, 333] width 1401 height 666
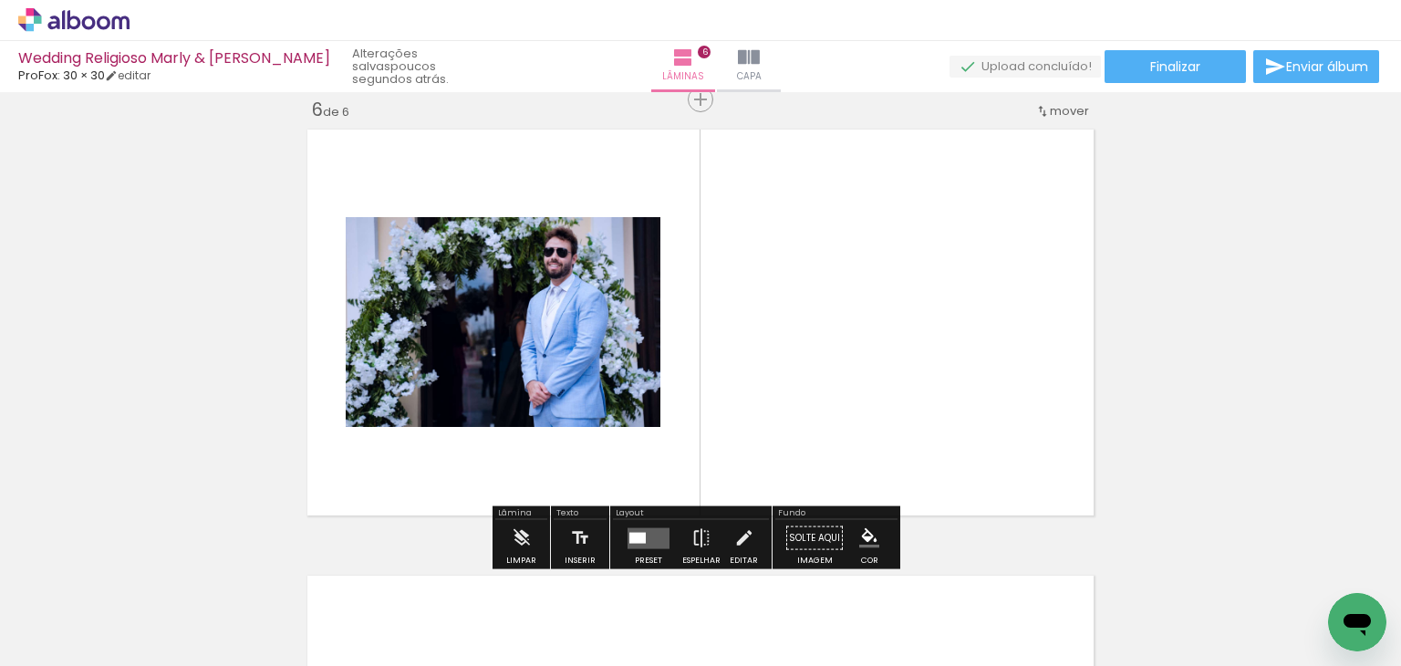
scroll to position [0, 0]
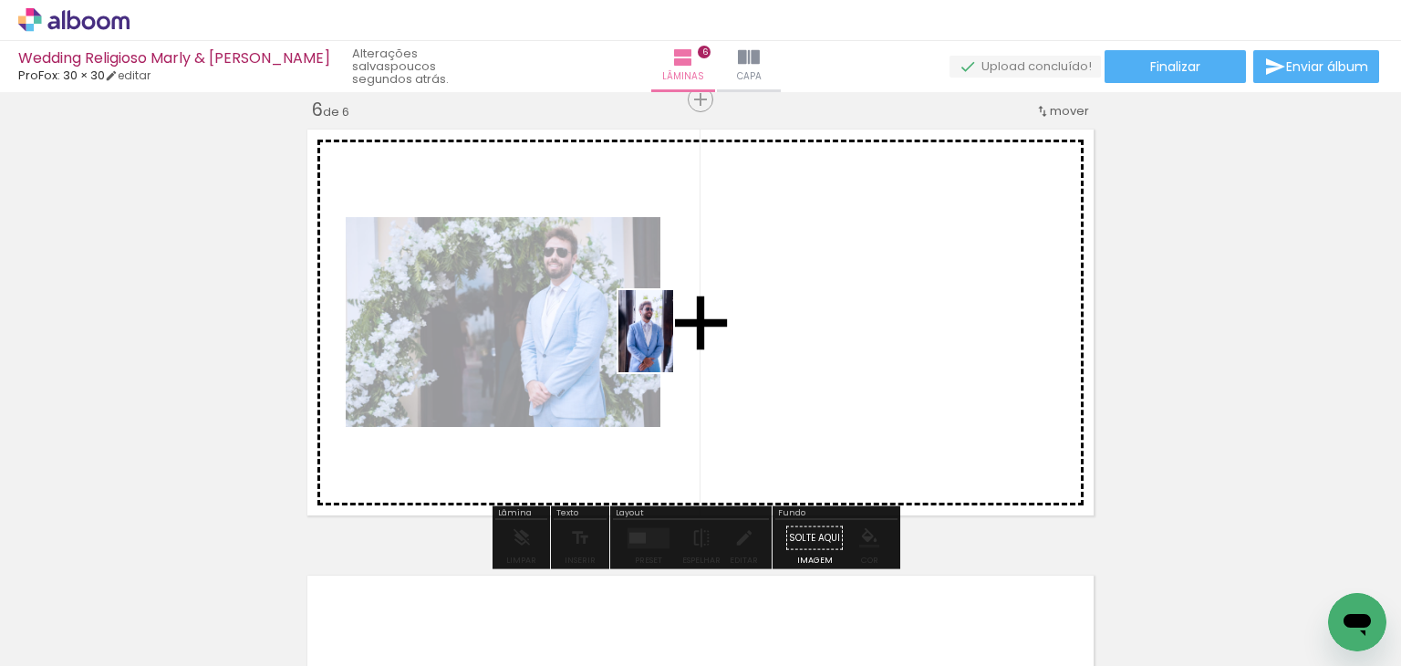
drag, startPoint x: 591, startPoint y: 612, endPoint x: 673, endPoint y: 345, distance: 279.5
click at [673, 345] on quentale-workspace at bounding box center [700, 333] width 1401 height 666
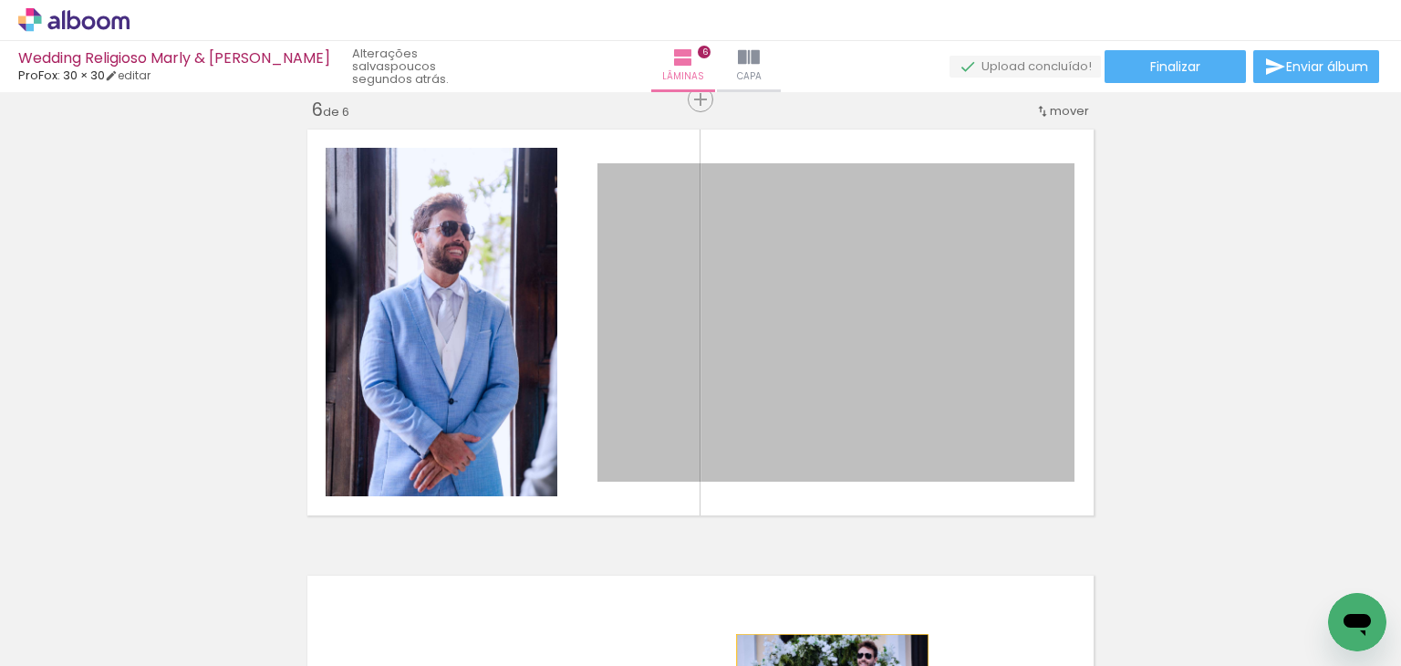
drag, startPoint x: 903, startPoint y: 264, endPoint x: 824, endPoint y: 698, distance: 441.3
click at [824, 665] on html "link( href="../../bower_components/polymer/polymer.html" rel="import" ) picture…" at bounding box center [700, 333] width 1401 height 666
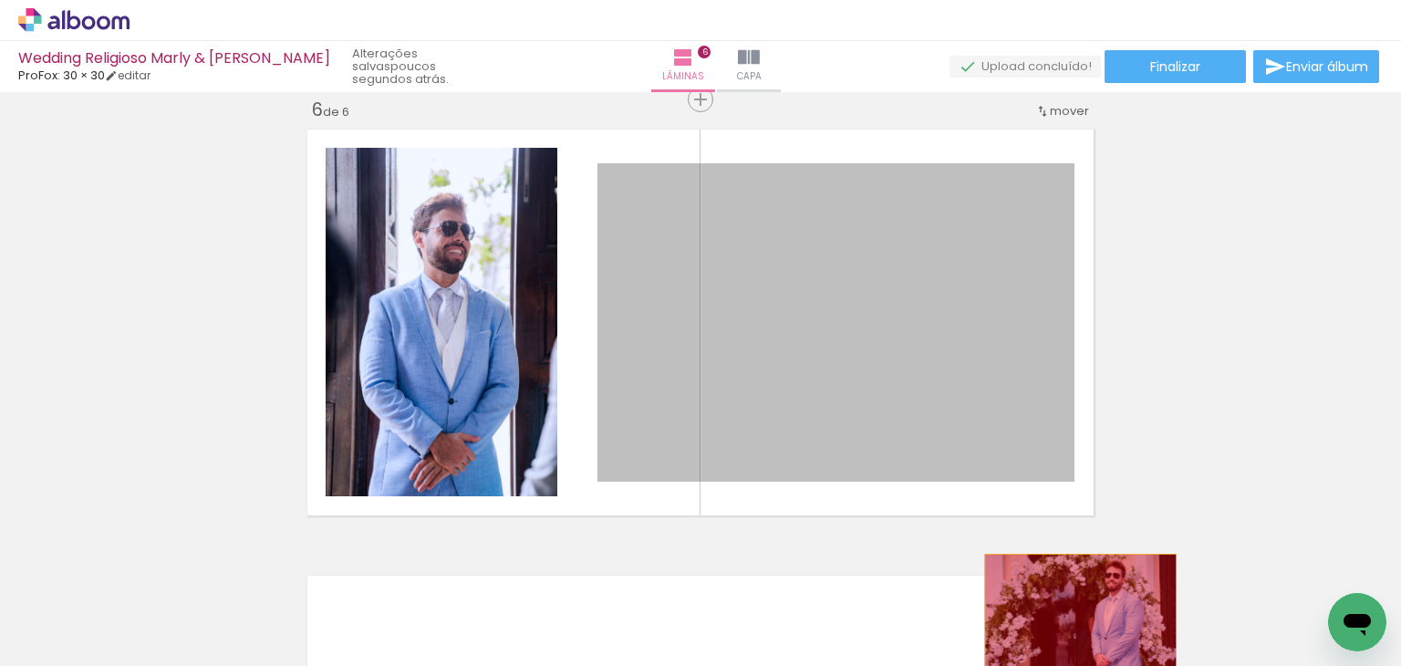
drag, startPoint x: 933, startPoint y: 383, endPoint x: 1073, endPoint y: 617, distance: 273.2
click at [1073, 617] on quentale-workspace at bounding box center [700, 333] width 1401 height 666
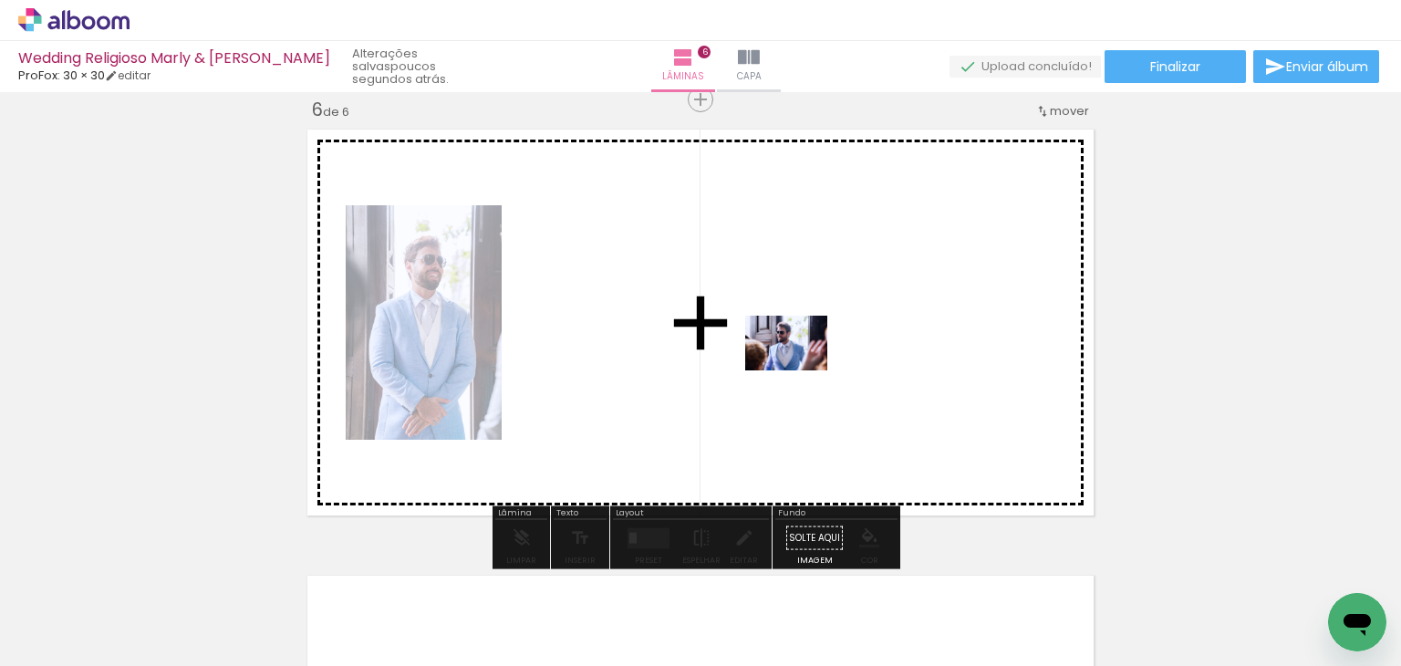
drag, startPoint x: 496, startPoint y: 601, endPoint x: 800, endPoint y: 370, distance: 381.4
click at [800, 370] on quentale-workspace at bounding box center [700, 333] width 1401 height 666
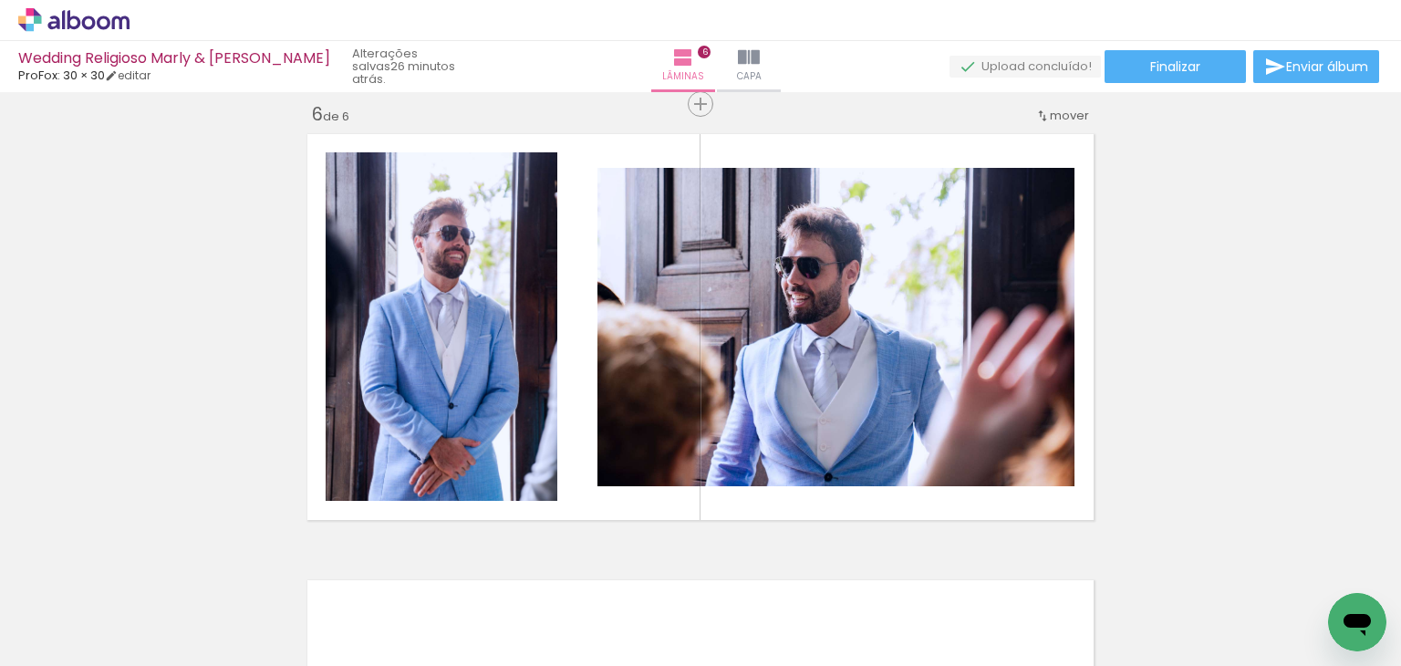
scroll to position [2280, 0]
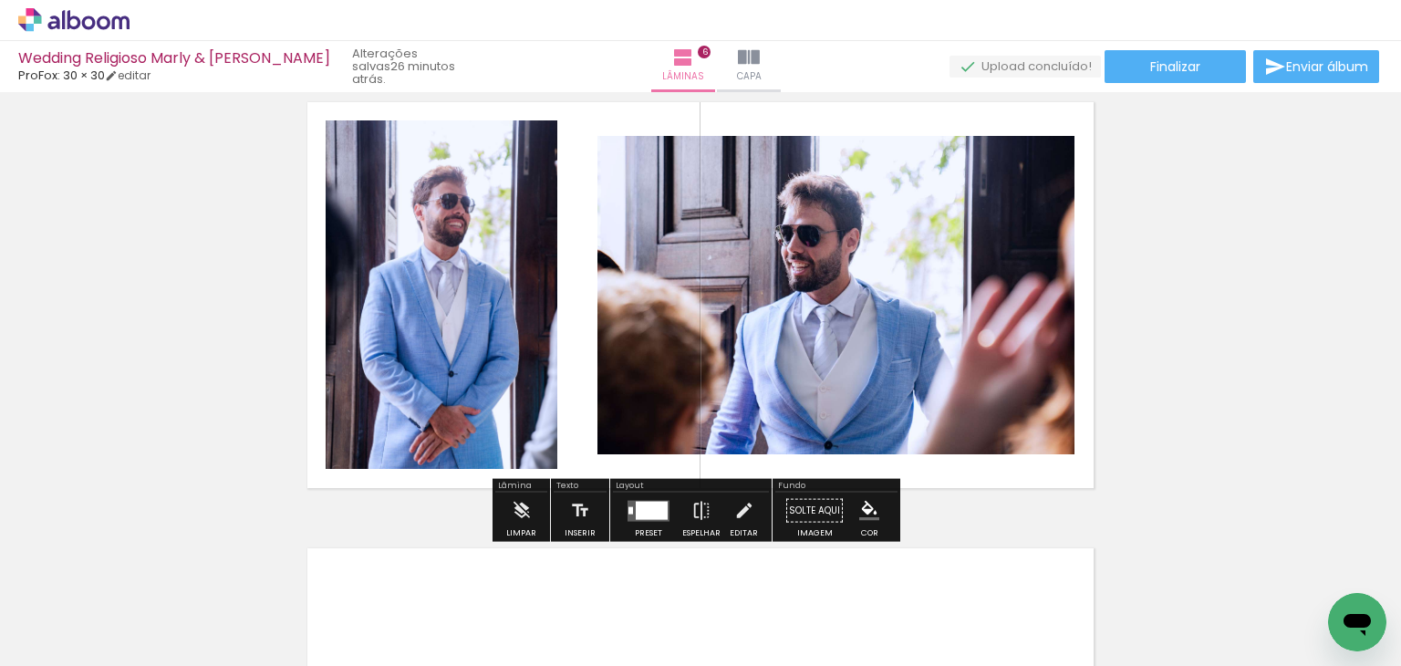
click at [647, 510] on div at bounding box center [652, 510] width 32 height 18
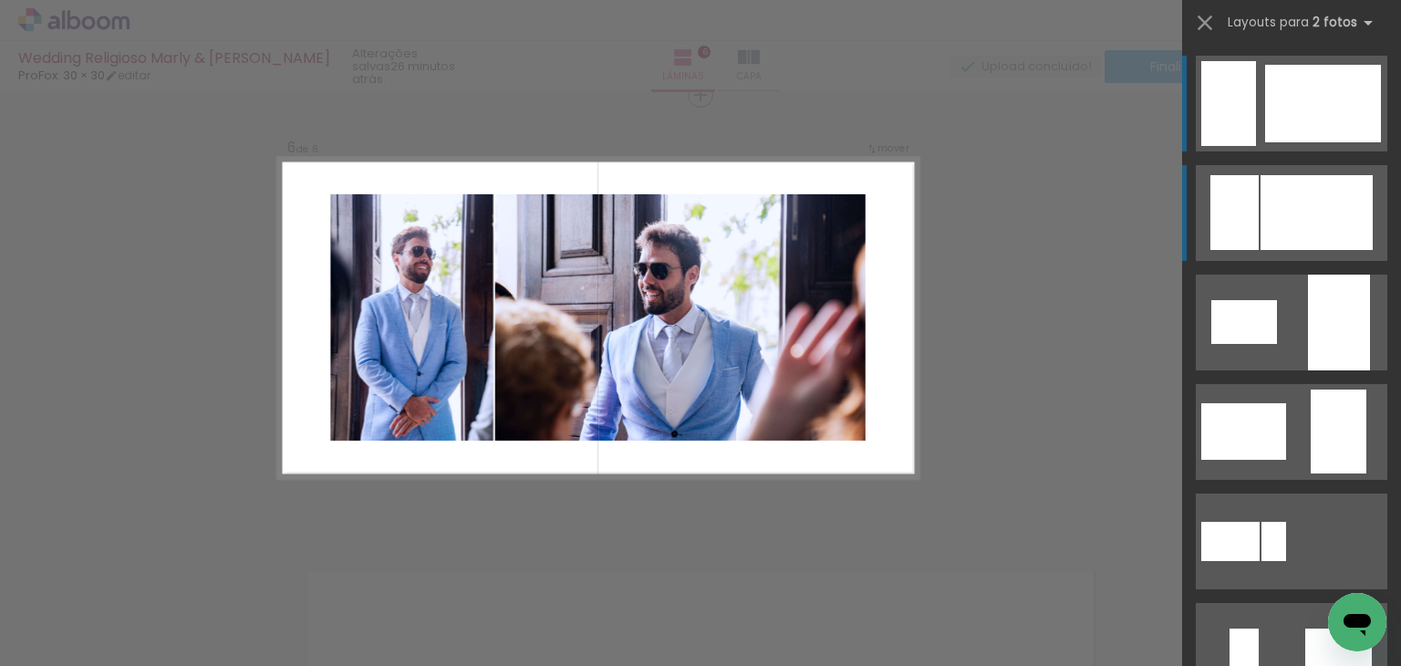
scroll to position [2253, 0]
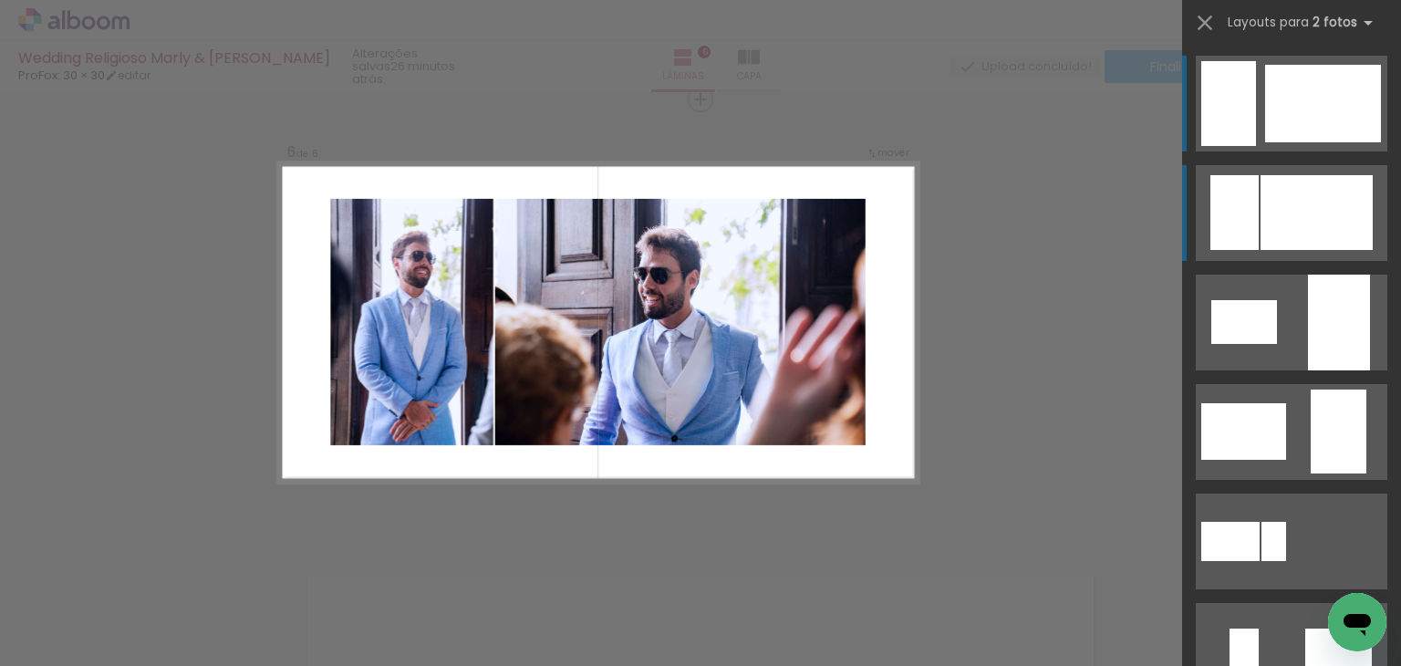
click at [1266, 212] on div at bounding box center [1316, 212] width 112 height 75
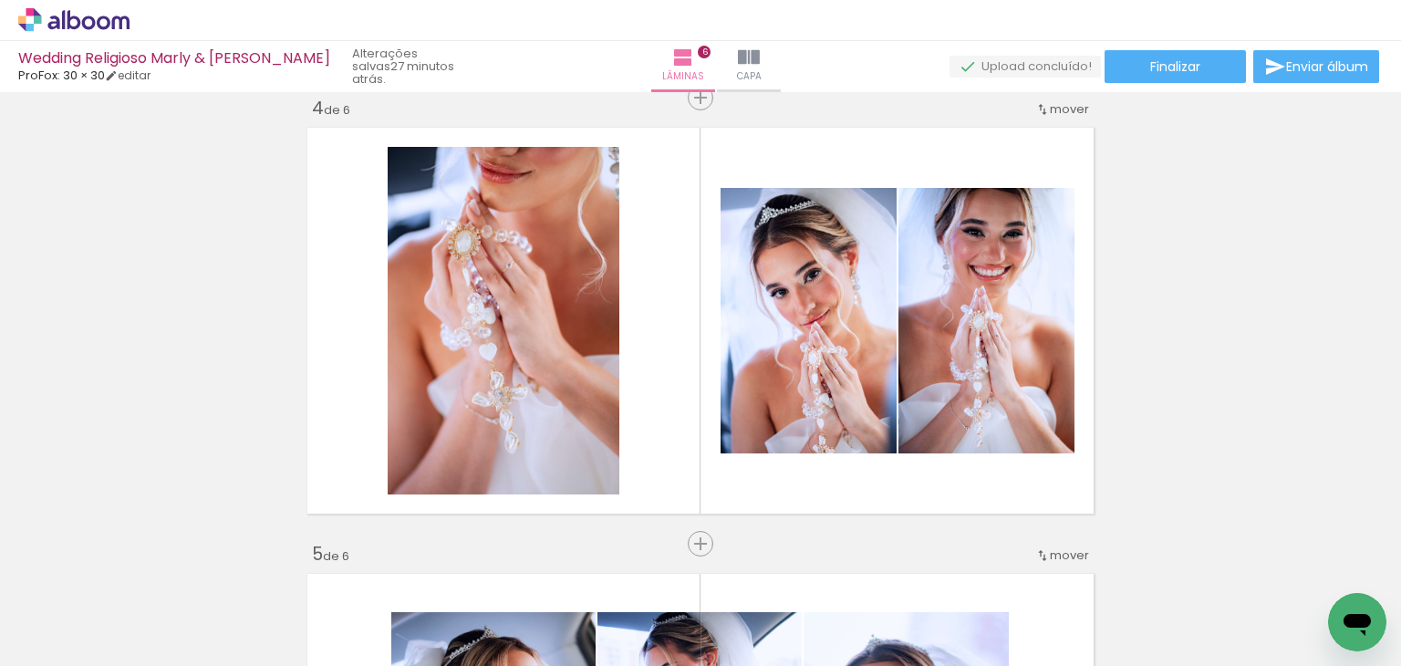
scroll to position [1341, 0]
